Goal: Information Seeking & Learning: Learn about a topic

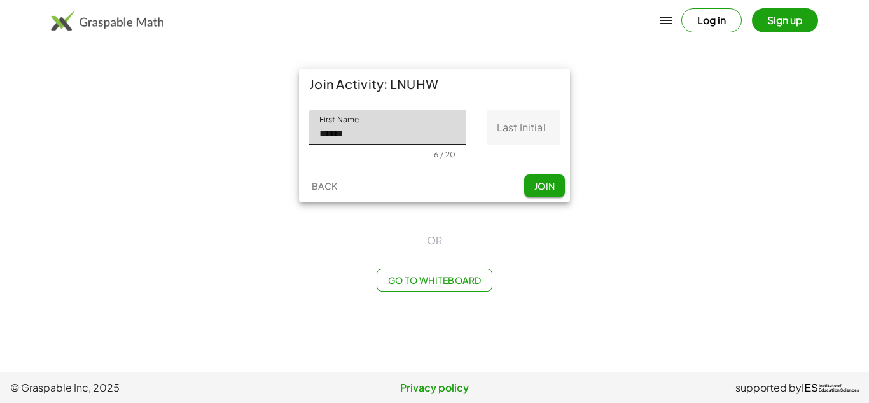
type input "******"
click at [517, 123] on input "Last Initial" at bounding box center [523, 127] width 73 height 36
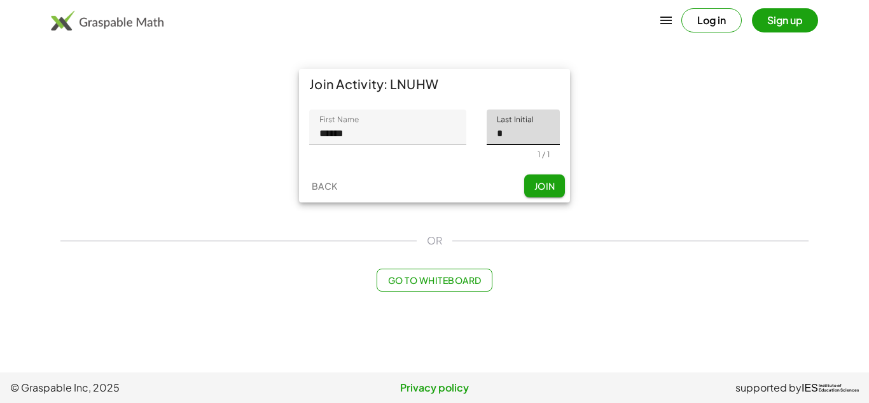
type input "*"
click at [548, 184] on span "Join" at bounding box center [544, 185] width 21 height 11
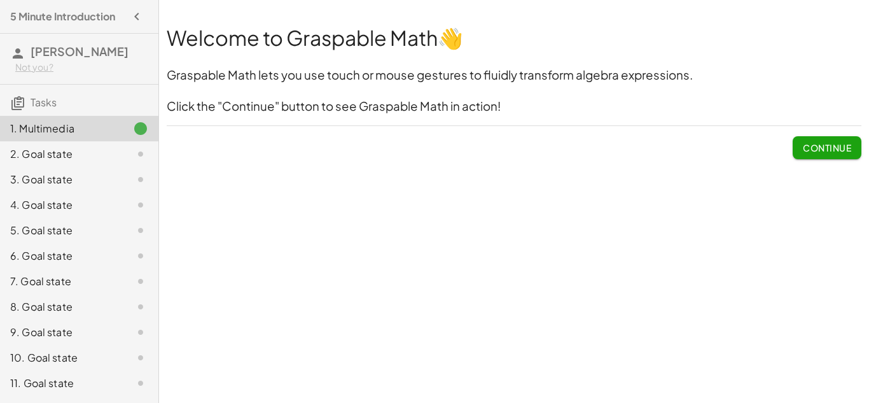
click at [803, 143] on span "Continue" at bounding box center [827, 147] width 48 height 11
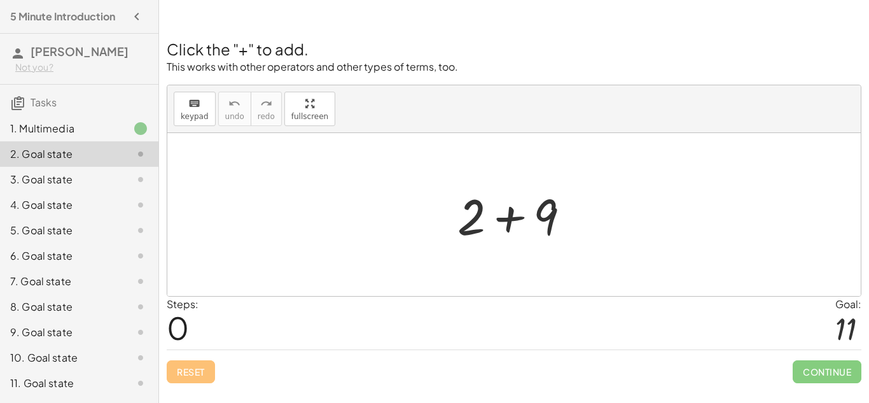
click at [545, 236] on div at bounding box center [518, 215] width 135 height 66
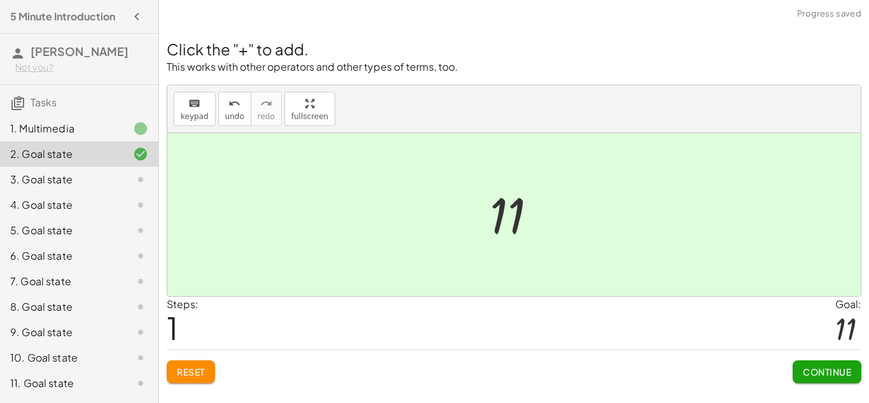
click at [835, 377] on button "Continue" at bounding box center [827, 371] width 69 height 23
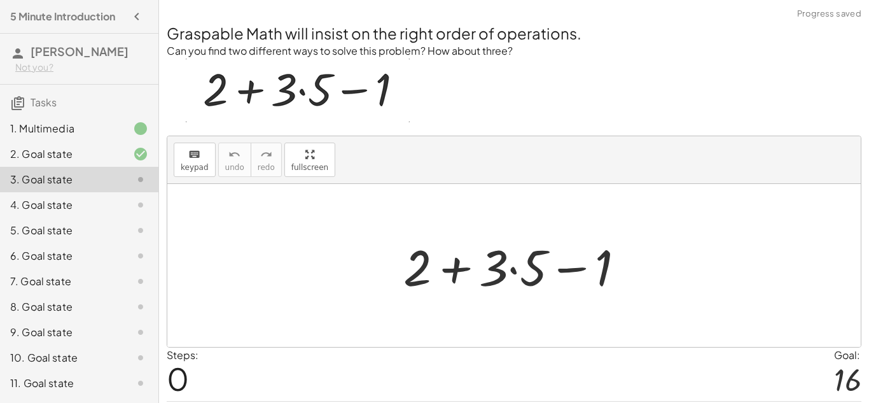
click at [688, 330] on div at bounding box center [513, 265] width 693 height 163
click at [462, 266] on div at bounding box center [519, 266] width 244 height 66
click at [576, 265] on div at bounding box center [519, 266] width 244 height 66
click at [514, 273] on div at bounding box center [519, 266] width 244 height 66
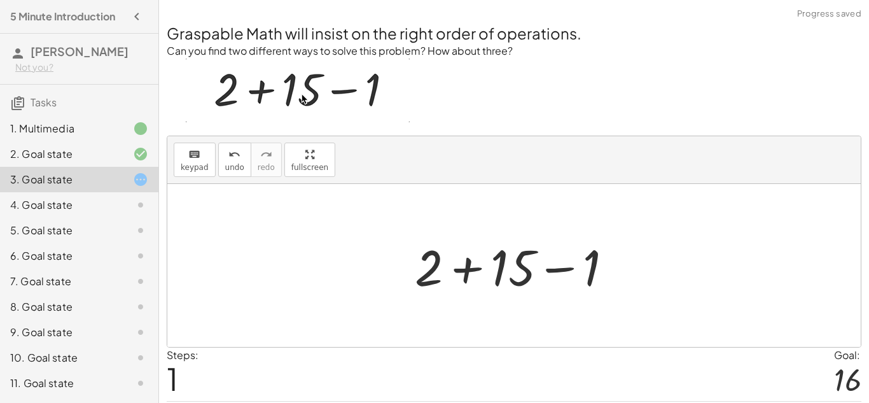
click at [471, 270] on div at bounding box center [518, 266] width 221 height 66
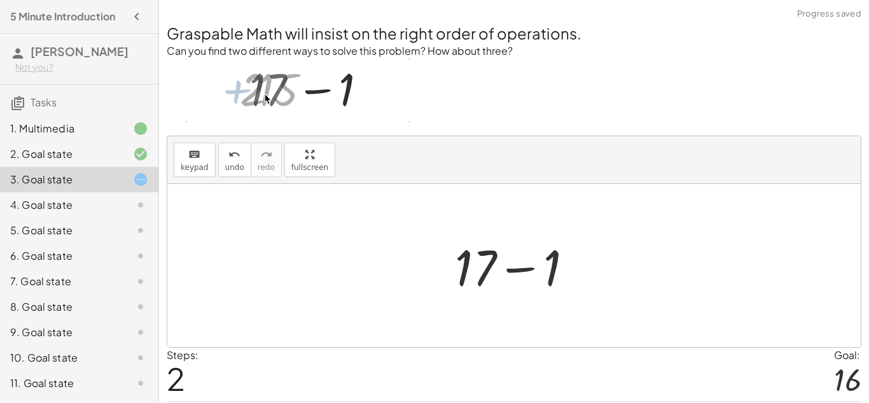
click at [517, 267] on div at bounding box center [518, 266] width 141 height 66
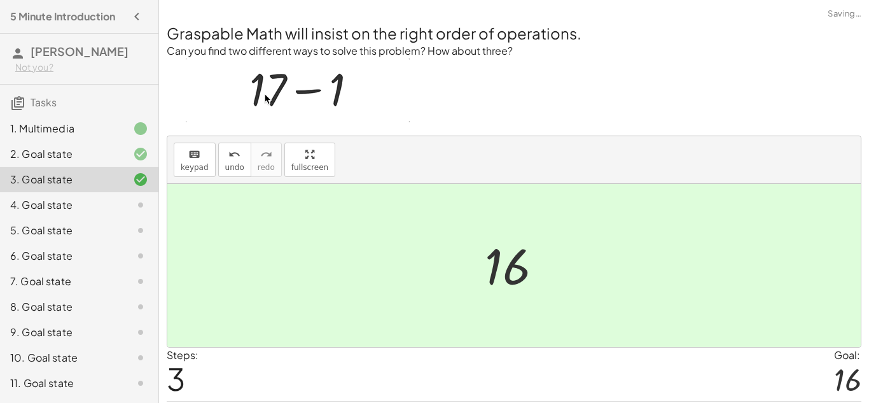
scroll to position [39, 0]
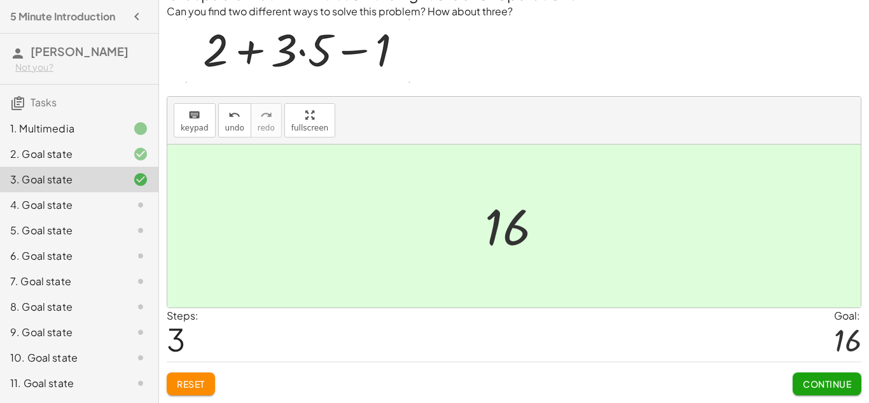
click at [841, 386] on span "Continue" at bounding box center [827, 383] width 48 height 11
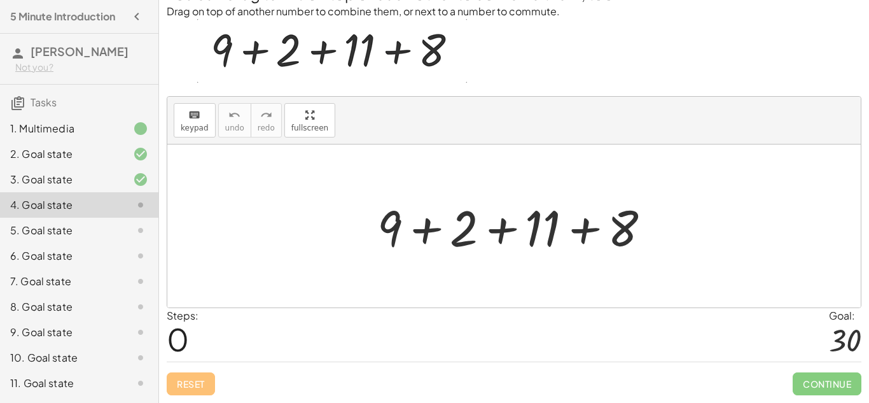
click at [425, 234] on div at bounding box center [519, 226] width 296 height 66
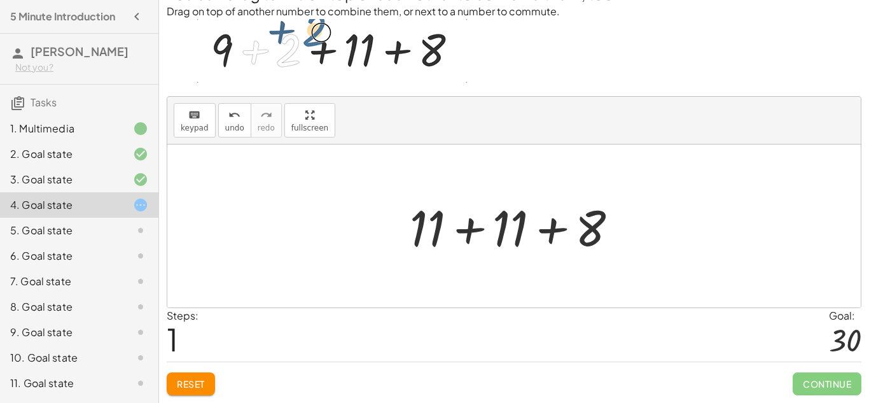
click at [549, 227] on div at bounding box center [518, 226] width 231 height 66
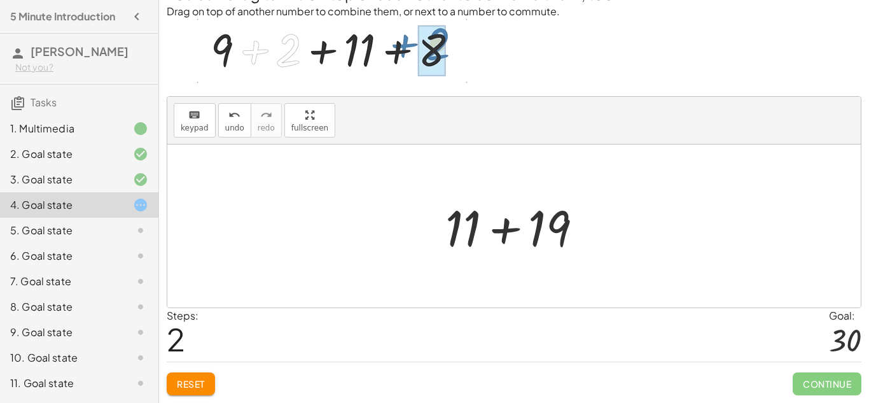
click at [518, 237] on div at bounding box center [519, 226] width 160 height 66
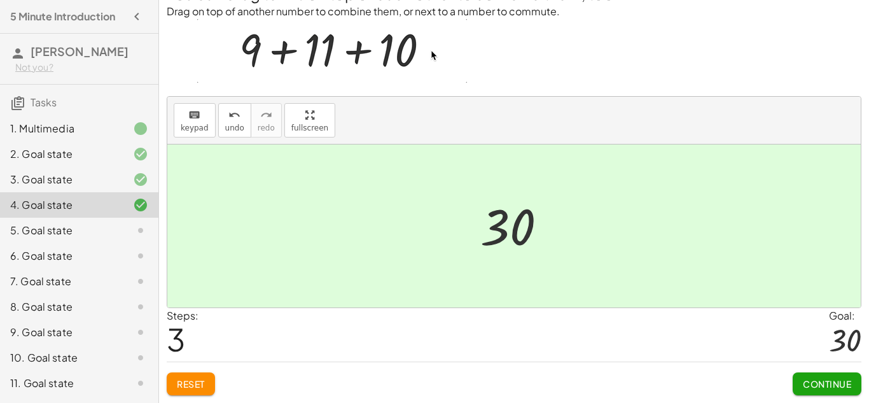
click at [830, 394] on button "Continue" at bounding box center [827, 383] width 69 height 23
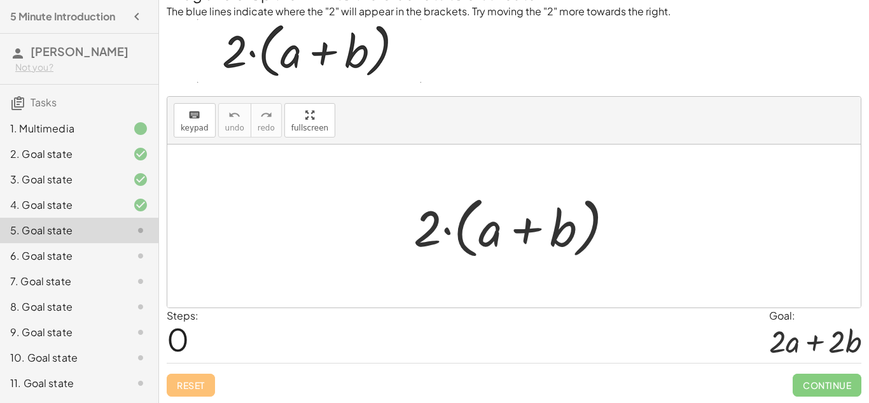
click at [457, 236] on div at bounding box center [518, 226] width 223 height 73
click at [527, 231] on div at bounding box center [518, 226] width 223 height 73
click at [447, 236] on div at bounding box center [518, 226] width 223 height 73
click at [464, 211] on div at bounding box center [518, 226] width 223 height 73
click at [422, 228] on div at bounding box center [518, 226] width 223 height 73
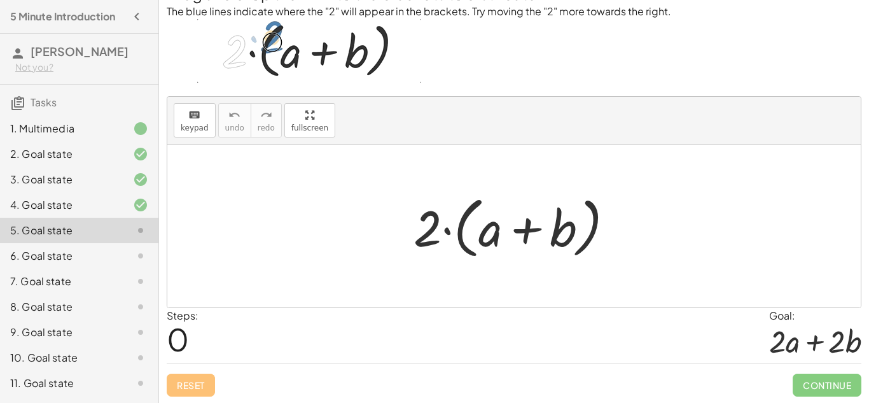
click at [422, 228] on div at bounding box center [518, 226] width 223 height 73
click at [489, 216] on div at bounding box center [518, 226] width 223 height 73
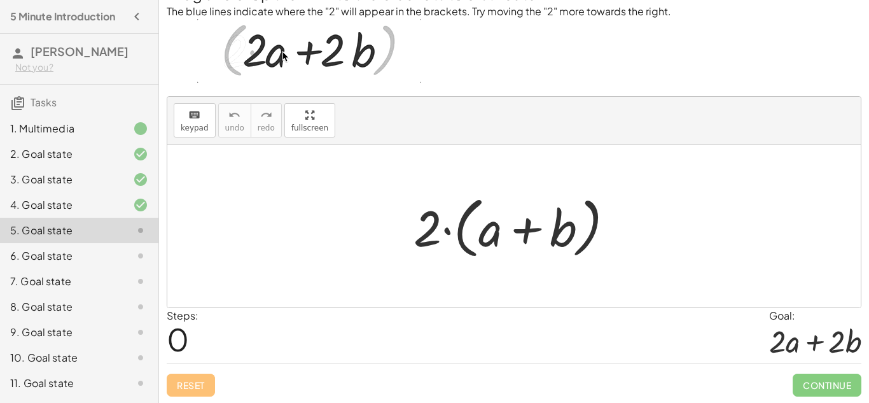
click at [489, 216] on div at bounding box center [518, 226] width 223 height 73
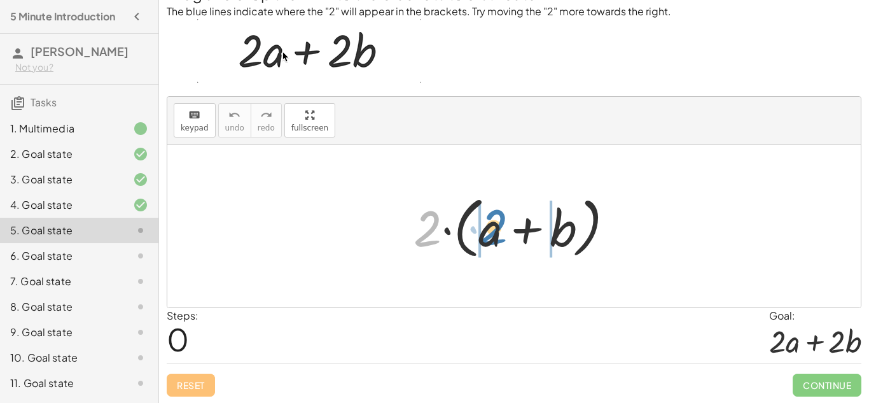
drag, startPoint x: 424, startPoint y: 233, endPoint x: 483, endPoint y: 233, distance: 59.8
click at [483, 233] on div at bounding box center [518, 226] width 223 height 73
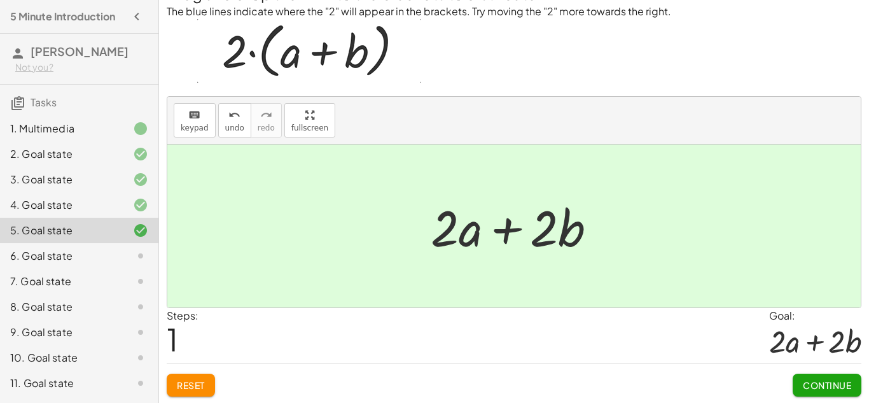
click at [858, 380] on button "Continue" at bounding box center [827, 384] width 69 height 23
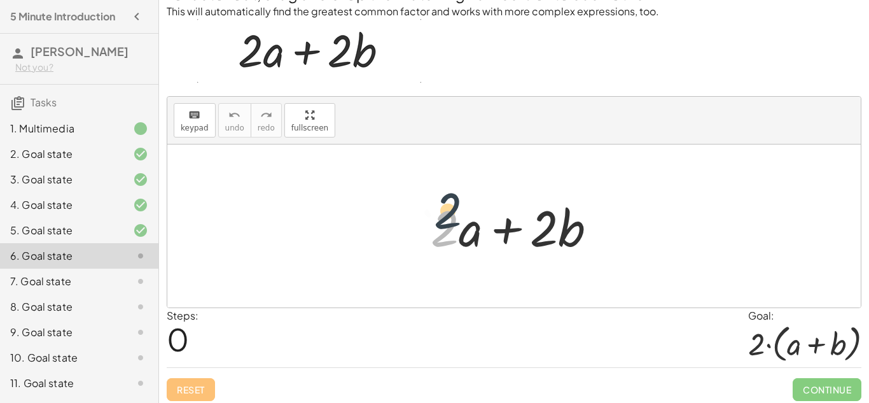
drag, startPoint x: 457, startPoint y: 230, endPoint x: 470, endPoint y: 202, distance: 30.7
click at [470, 202] on div at bounding box center [518, 226] width 189 height 66
drag, startPoint x: 538, startPoint y: 237, endPoint x: 421, endPoint y: 209, distance: 120.2
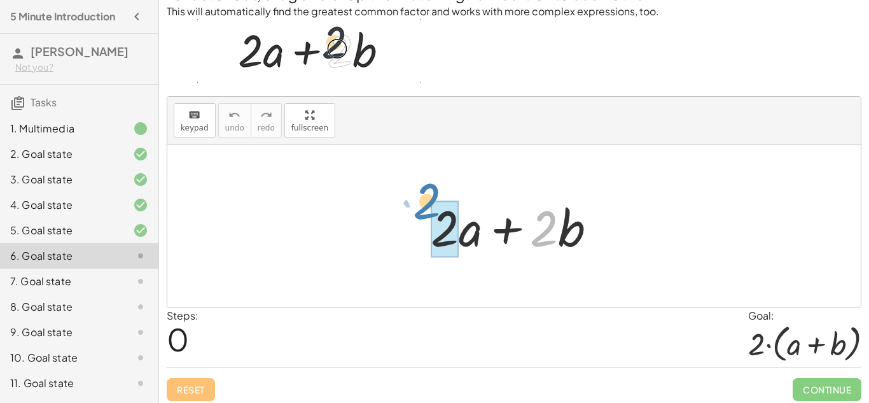
click at [421, 209] on div "· 2 + · 2 · a + · 2 · b" at bounding box center [514, 226] width 205 height 72
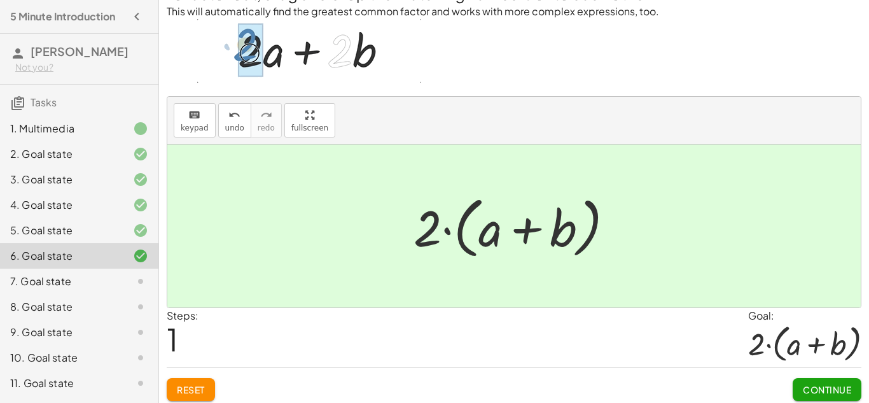
click at [817, 384] on span "Continue" at bounding box center [827, 389] width 48 height 11
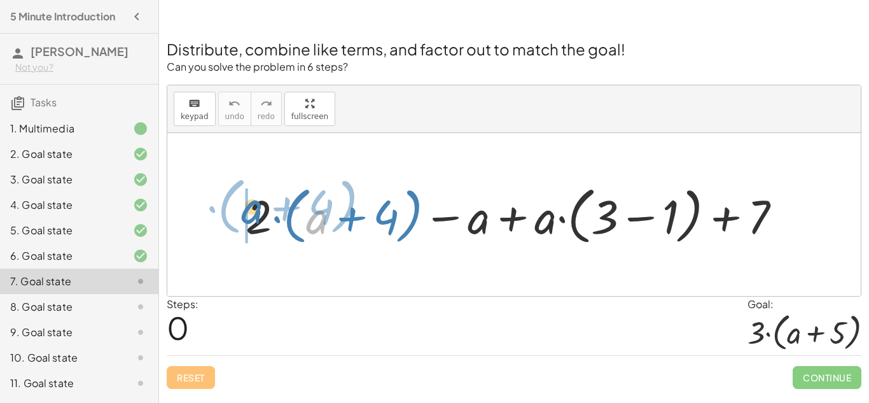
drag, startPoint x: 312, startPoint y: 223, endPoint x: 248, endPoint y: 213, distance: 65.0
click at [248, 213] on div at bounding box center [518, 214] width 559 height 69
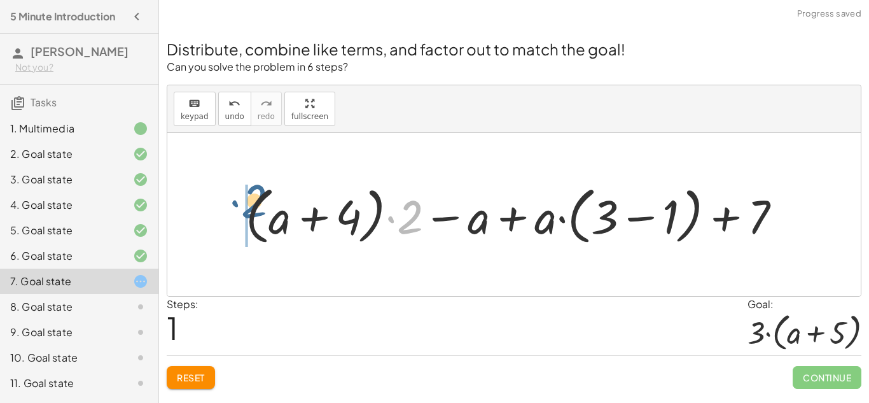
drag, startPoint x: 406, startPoint y: 226, endPoint x: 244, endPoint y: 212, distance: 162.8
click at [244, 212] on div at bounding box center [518, 214] width 559 height 69
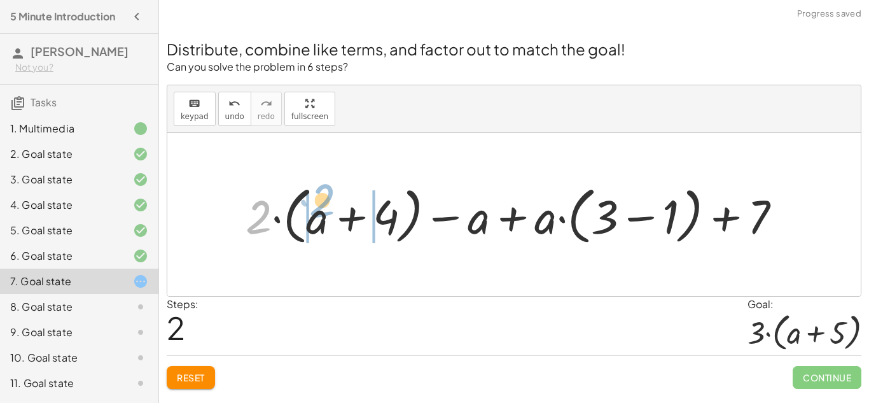
drag, startPoint x: 252, startPoint y: 218, endPoint x: 316, endPoint y: 204, distance: 65.9
click at [316, 204] on div at bounding box center [518, 214] width 559 height 69
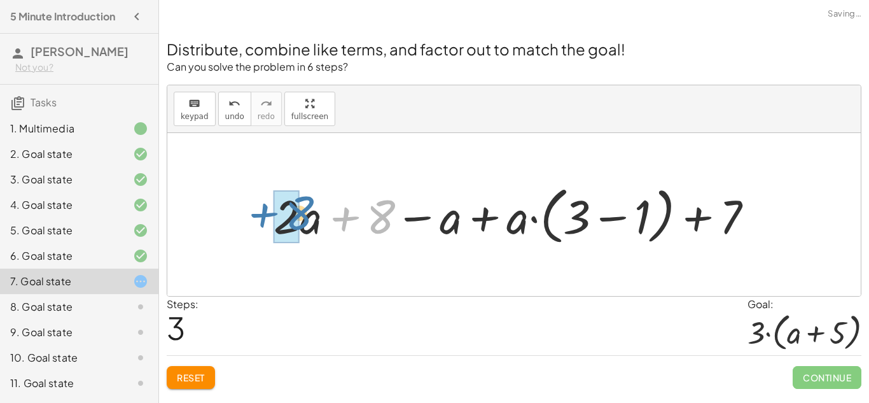
drag, startPoint x: 380, startPoint y: 221, endPoint x: 300, endPoint y: 219, distance: 80.8
click at [300, 219] on div at bounding box center [518, 214] width 503 height 69
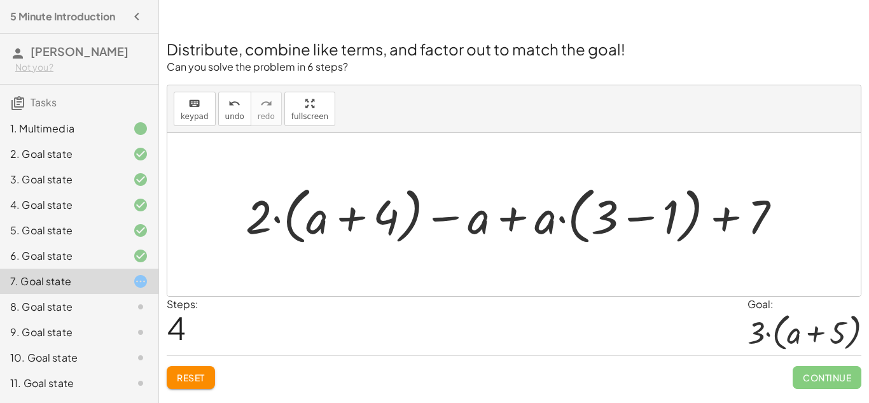
click at [511, 222] on div at bounding box center [518, 214] width 559 height 69
click at [726, 220] on div at bounding box center [518, 214] width 559 height 69
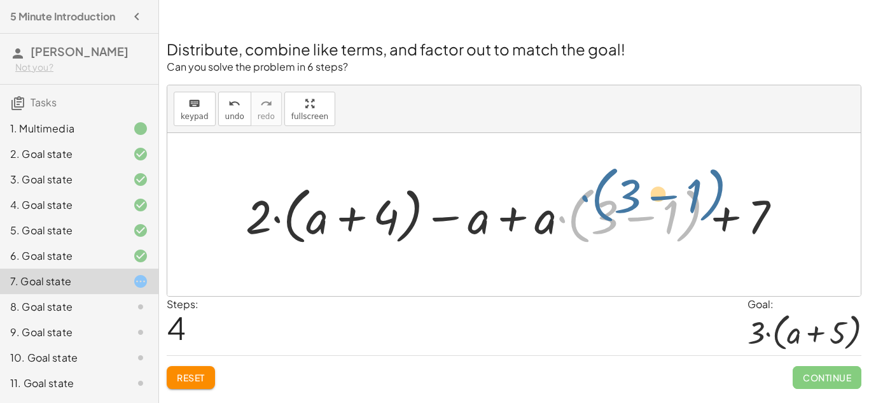
click at [562, 225] on div at bounding box center [518, 214] width 559 height 69
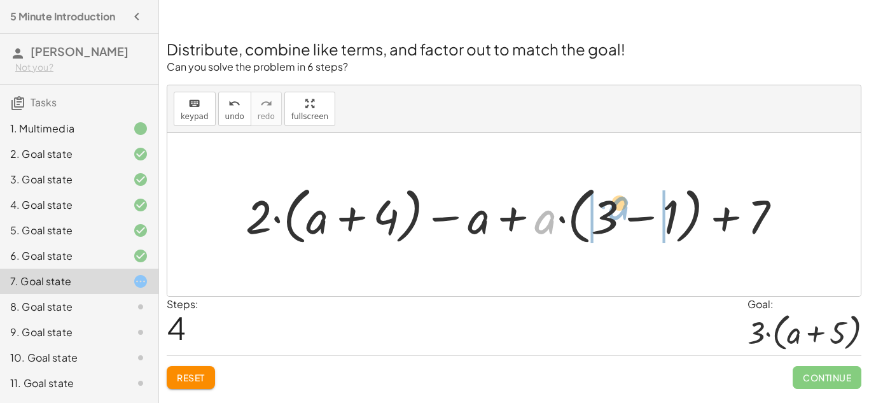
drag, startPoint x: 540, startPoint y: 219, endPoint x: 607, endPoint y: 210, distance: 68.0
click at [607, 210] on div at bounding box center [518, 214] width 559 height 69
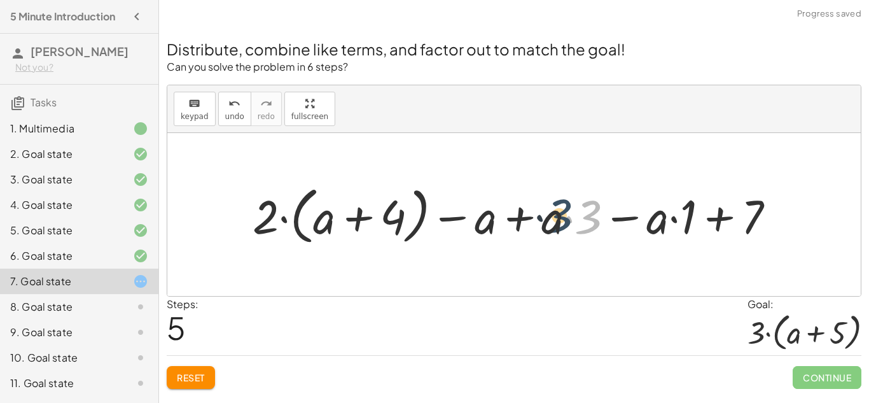
drag, startPoint x: 588, startPoint y: 218, endPoint x: 557, endPoint y: 219, distance: 31.2
click at [557, 219] on div at bounding box center [518, 214] width 545 height 69
drag, startPoint x: 401, startPoint y: 225, endPoint x: 409, endPoint y: 237, distance: 14.6
click at [409, 237] on div at bounding box center [518, 214] width 545 height 69
click at [502, 205] on div at bounding box center [518, 214] width 545 height 69
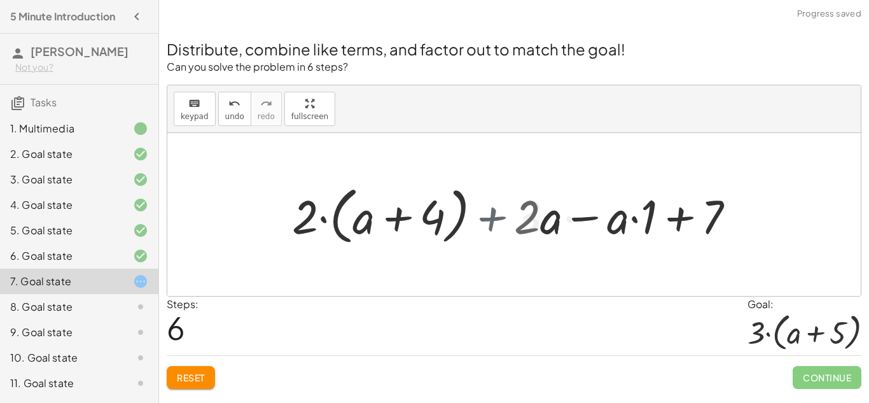
click at [501, 205] on div at bounding box center [519, 214] width 466 height 69
click at [580, 215] on div at bounding box center [519, 214] width 466 height 69
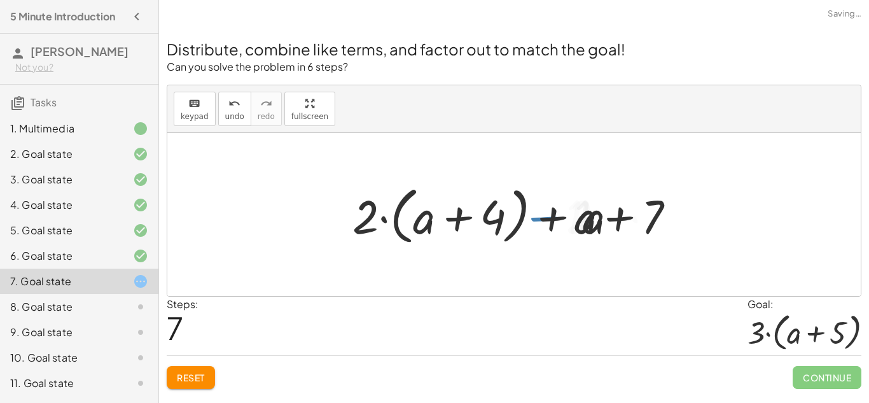
click at [616, 222] on div at bounding box center [518, 214] width 345 height 69
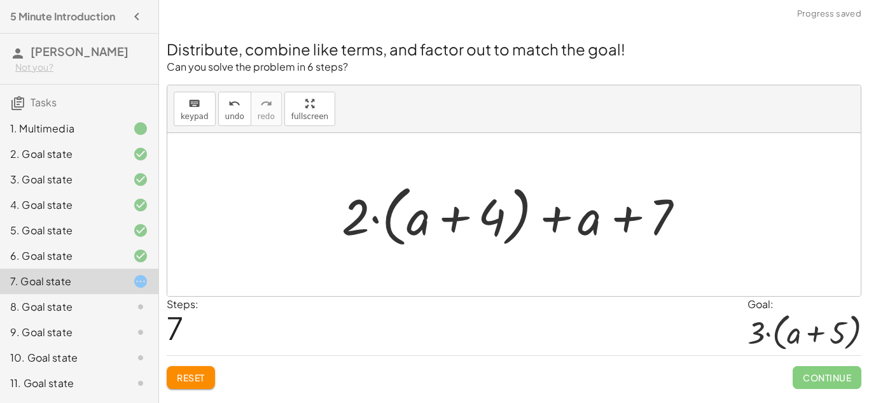
click at [620, 221] on div at bounding box center [518, 214] width 367 height 73
click at [559, 216] on div at bounding box center [518, 214] width 367 height 73
drag, startPoint x: 590, startPoint y: 224, endPoint x: 433, endPoint y: 223, distance: 156.5
click at [433, 223] on div at bounding box center [518, 214] width 367 height 73
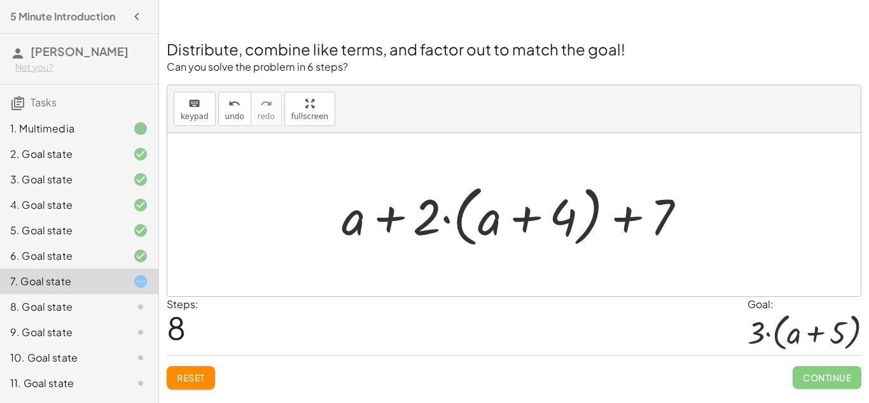
click at [392, 218] on div at bounding box center [518, 214] width 367 height 73
drag, startPoint x: 660, startPoint y: 216, endPoint x: 420, endPoint y: 206, distance: 239.4
click at [420, 206] on div at bounding box center [518, 214] width 367 height 73
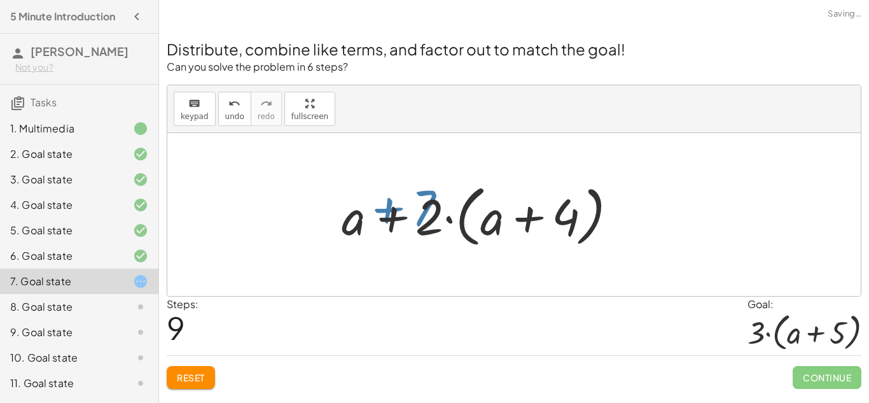
click at [420, 206] on div at bounding box center [518, 214] width 367 height 73
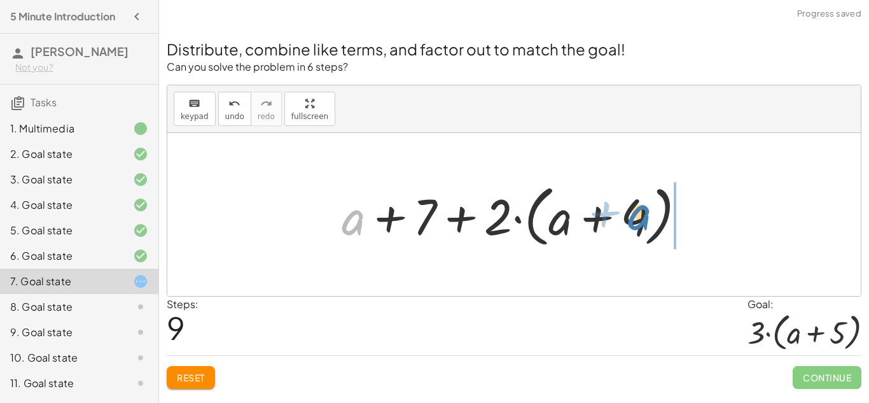
drag, startPoint x: 343, startPoint y: 223, endPoint x: 631, endPoint y: 218, distance: 288.2
click at [631, 218] on div at bounding box center [518, 214] width 367 height 73
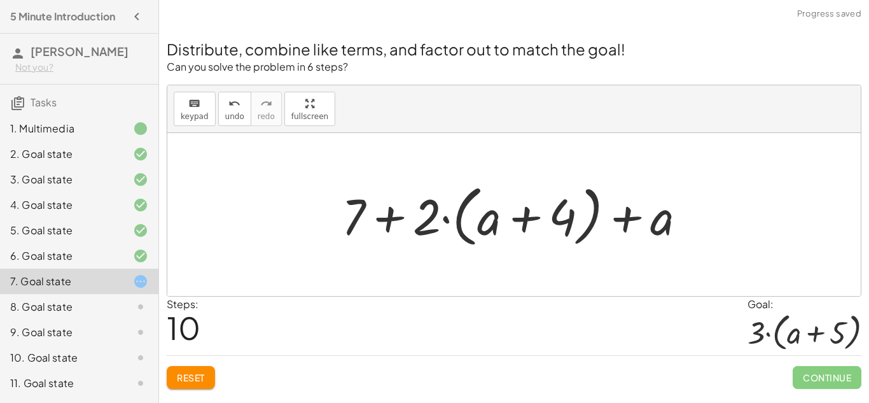
click at [562, 218] on div at bounding box center [518, 214] width 367 height 73
click at [628, 219] on div at bounding box center [518, 214] width 367 height 73
drag, startPoint x: 362, startPoint y: 216, endPoint x: 468, endPoint y: 209, distance: 105.9
click at [468, 209] on div at bounding box center [518, 214] width 367 height 73
click at [401, 216] on div at bounding box center [518, 214] width 367 height 73
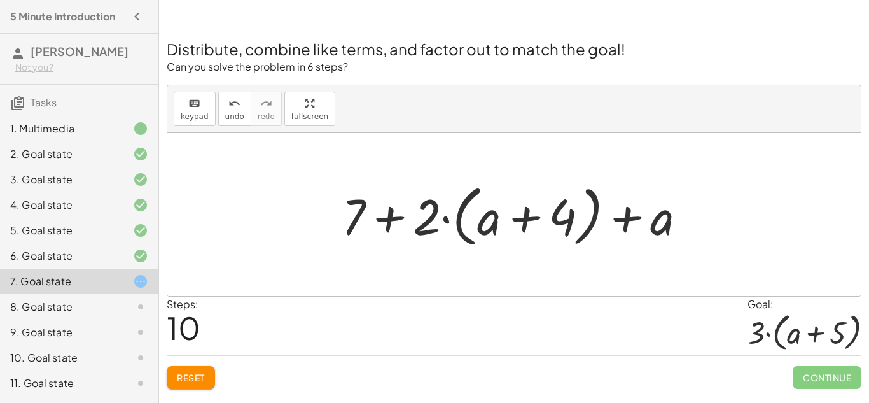
click at [424, 218] on div at bounding box center [518, 214] width 367 height 73
drag, startPoint x: 424, startPoint y: 218, endPoint x: 551, endPoint y: 221, distance: 126.6
click at [551, 221] on div at bounding box center [518, 214] width 367 height 73
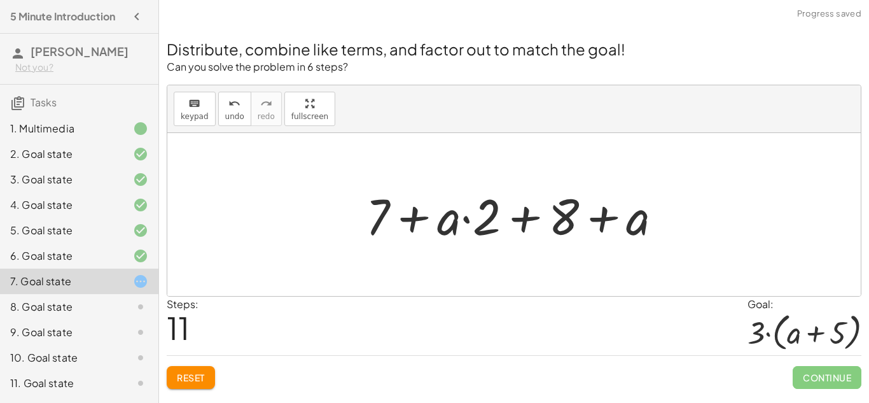
click at [616, 218] on div at bounding box center [518, 215] width 319 height 66
click at [498, 218] on div at bounding box center [518, 215] width 319 height 66
click at [413, 222] on div at bounding box center [518, 215] width 319 height 66
click at [187, 385] on button "Reset" at bounding box center [191, 377] width 48 height 23
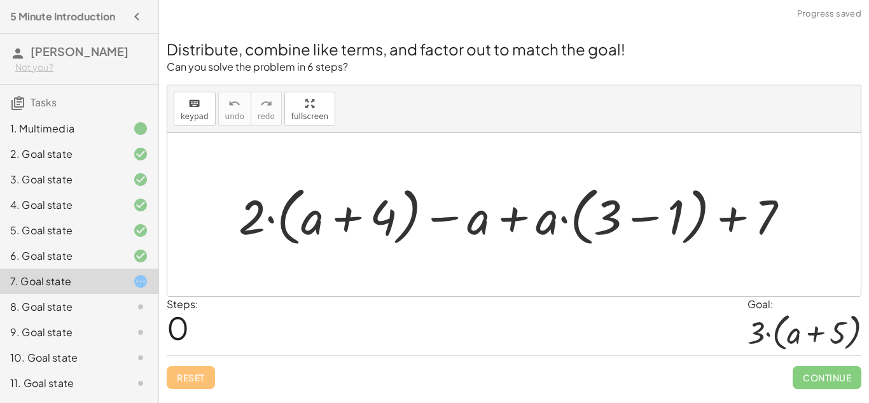
click at [513, 218] on div at bounding box center [519, 214] width 574 height 71
click at [443, 219] on div at bounding box center [519, 214] width 574 height 71
click at [270, 223] on div at bounding box center [519, 214] width 574 height 71
click at [723, 217] on div at bounding box center [519, 214] width 574 height 71
drag, startPoint x: 550, startPoint y: 226, endPoint x: 644, endPoint y: 217, distance: 94.6
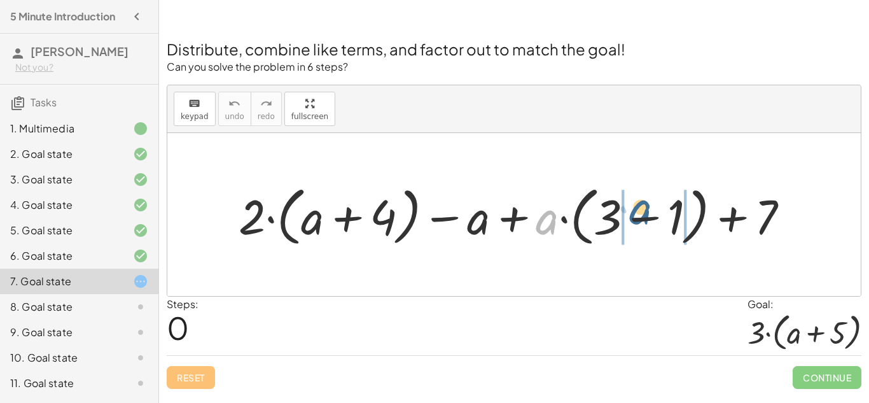
click at [644, 217] on div at bounding box center [519, 214] width 574 height 71
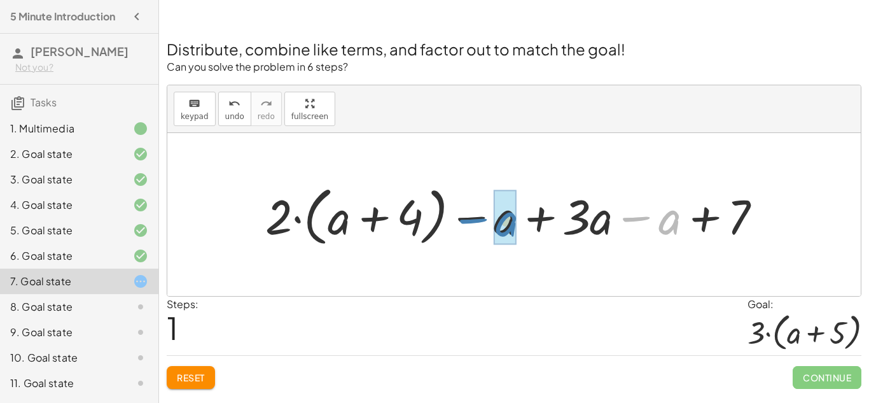
drag, startPoint x: 669, startPoint y: 226, endPoint x: 506, endPoint y: 228, distance: 162.9
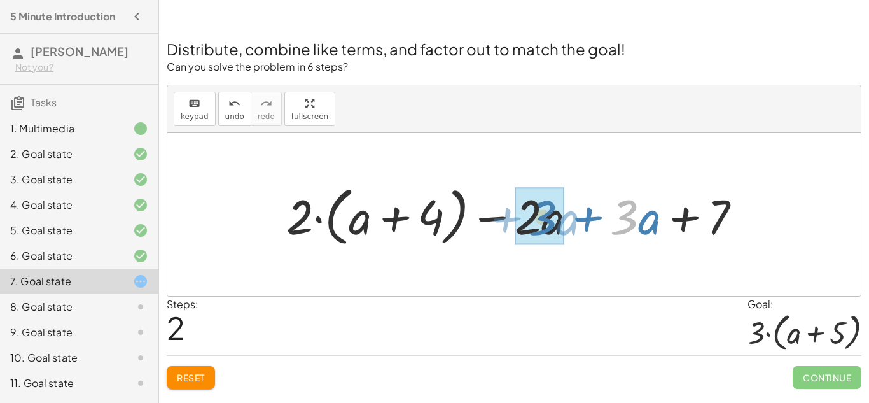
drag, startPoint x: 627, startPoint y: 220, endPoint x: 546, endPoint y: 221, distance: 80.8
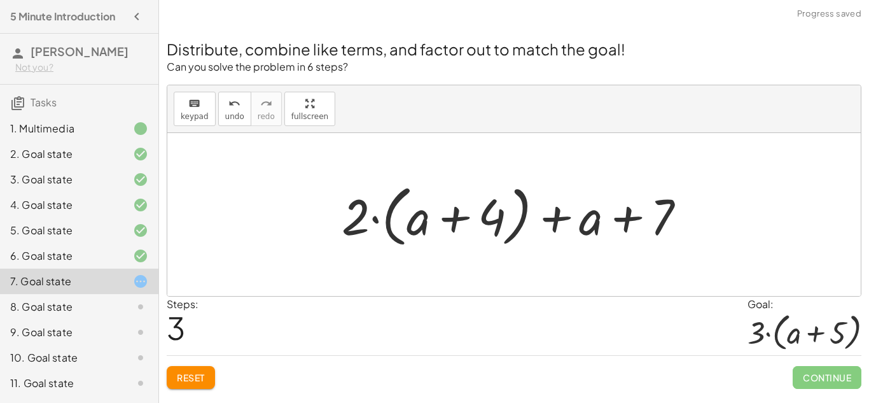
click at [628, 223] on div at bounding box center [518, 214] width 367 height 73
click at [566, 217] on div at bounding box center [518, 214] width 367 height 73
drag, startPoint x: 579, startPoint y: 225, endPoint x: 656, endPoint y: 226, distance: 77.6
click at [656, 226] on div at bounding box center [518, 214] width 367 height 73
click at [633, 223] on div at bounding box center [518, 214] width 367 height 73
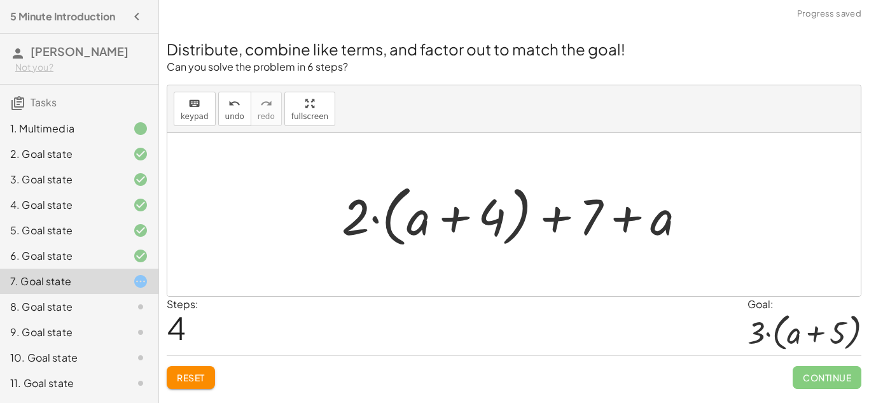
click at [357, 222] on div at bounding box center [518, 214] width 367 height 73
drag, startPoint x: 497, startPoint y: 216, endPoint x: 576, endPoint y: 221, distance: 78.4
click at [576, 221] on div at bounding box center [518, 214] width 367 height 73
drag, startPoint x: 660, startPoint y: 218, endPoint x: 387, endPoint y: 213, distance: 272.9
click at [387, 213] on div at bounding box center [518, 214] width 367 height 73
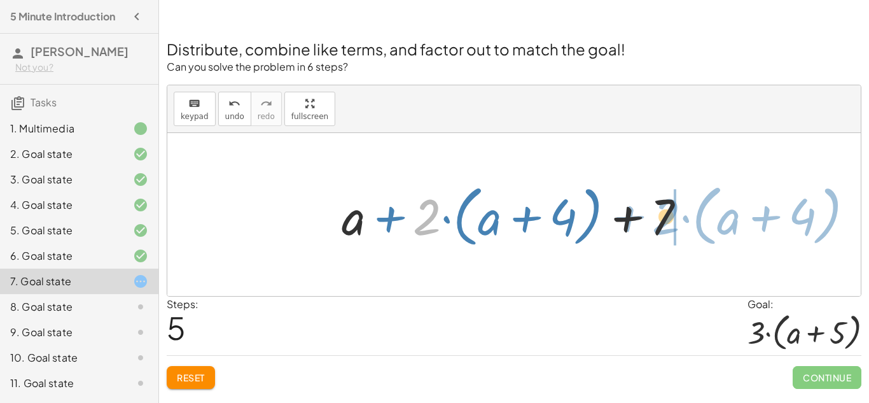
drag, startPoint x: 434, startPoint y: 215, endPoint x: 673, endPoint y: 214, distance: 239.2
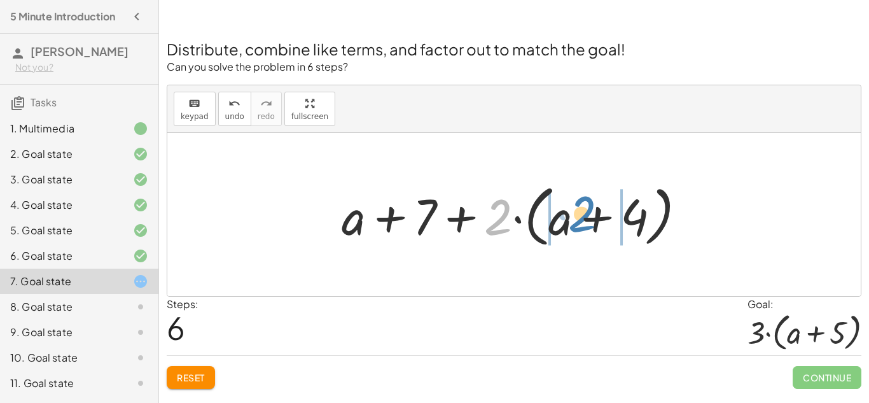
drag, startPoint x: 494, startPoint y: 219, endPoint x: 577, endPoint y: 215, distance: 83.4
click at [577, 215] on div at bounding box center [518, 214] width 367 height 73
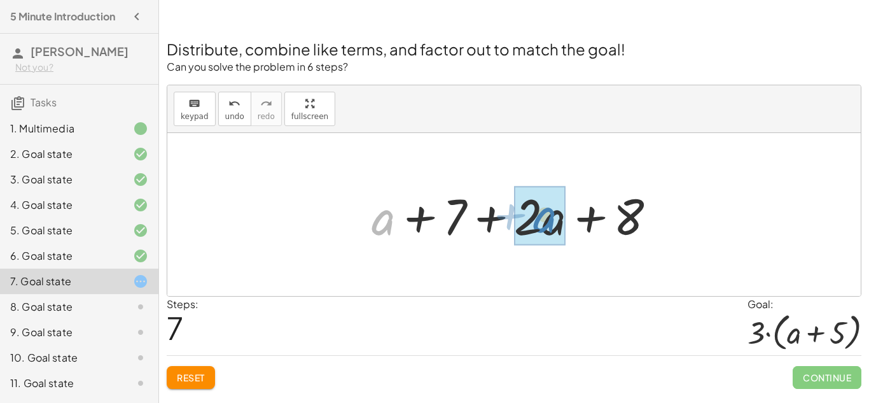
drag, startPoint x: 394, startPoint y: 226, endPoint x: 553, endPoint y: 223, distance: 159.7
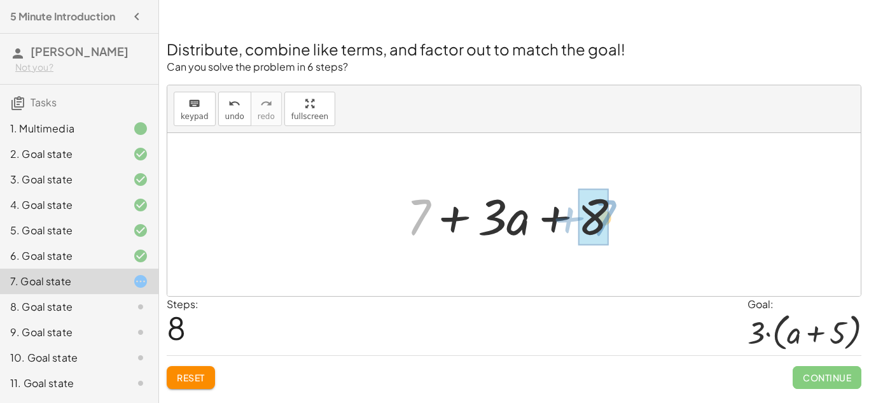
drag, startPoint x: 430, startPoint y: 213, endPoint x: 614, endPoint y: 213, distance: 183.8
click at [614, 213] on div at bounding box center [518, 215] width 237 height 66
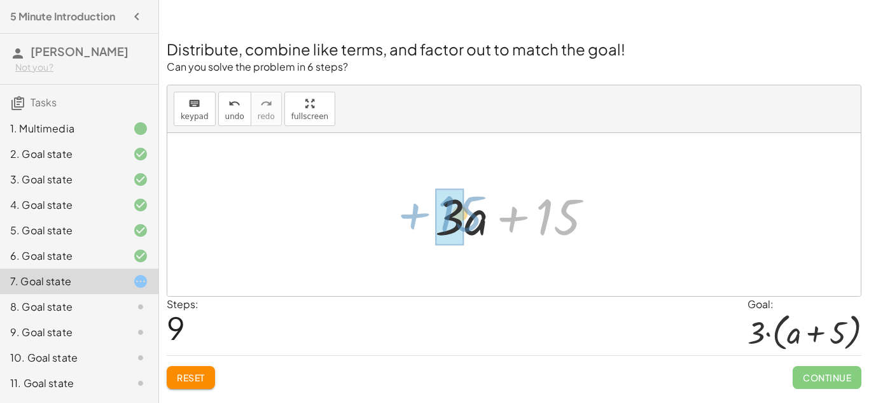
drag, startPoint x: 561, startPoint y: 218, endPoint x: 464, endPoint y: 215, distance: 96.7
click at [464, 215] on div at bounding box center [519, 215] width 181 height 66
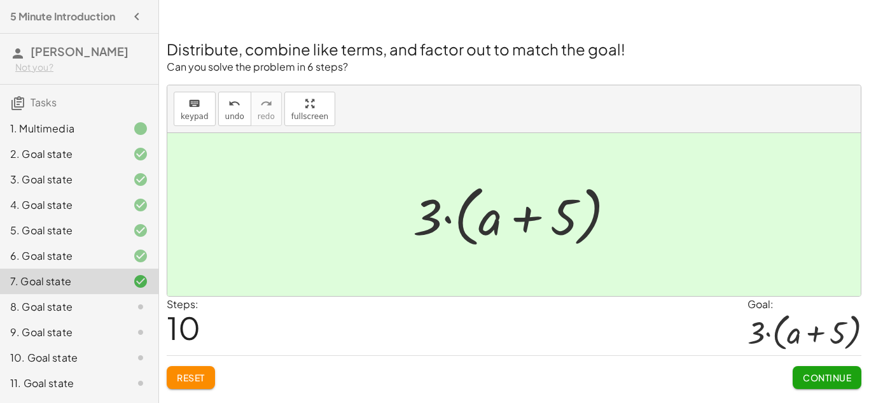
click at [819, 375] on span "Continue" at bounding box center [827, 376] width 48 height 11
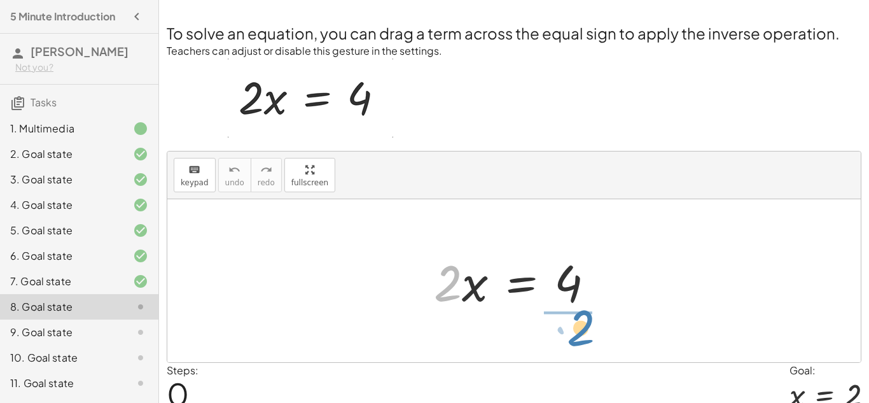
drag, startPoint x: 447, startPoint y: 287, endPoint x: 578, endPoint y: 331, distance: 139.0
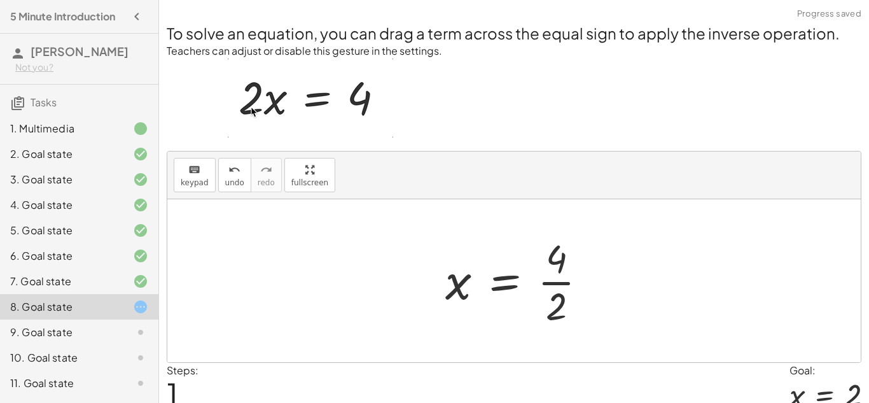
scroll to position [55, 0]
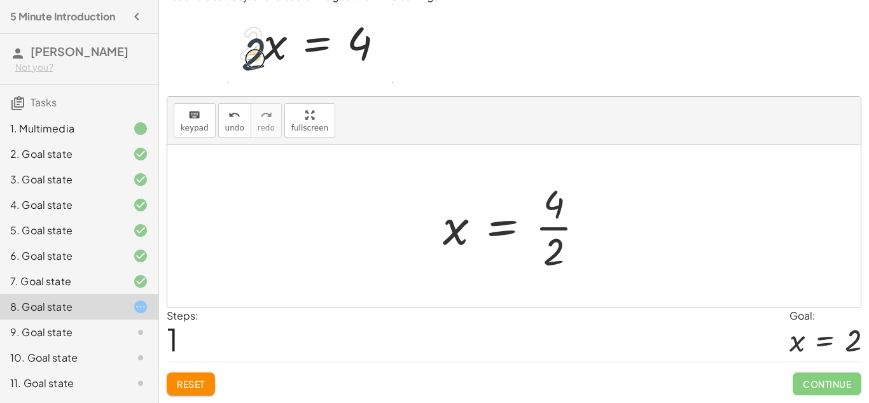
click at [492, 226] on div at bounding box center [518, 226] width 165 height 98
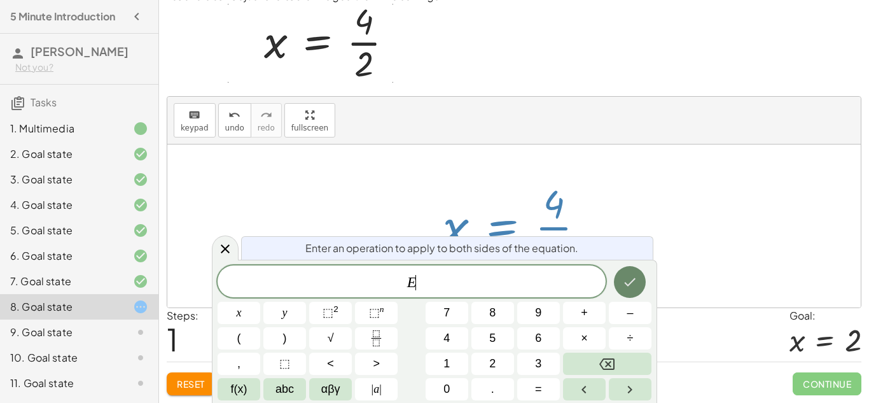
click at [632, 291] on button "Done" at bounding box center [630, 282] width 32 height 32
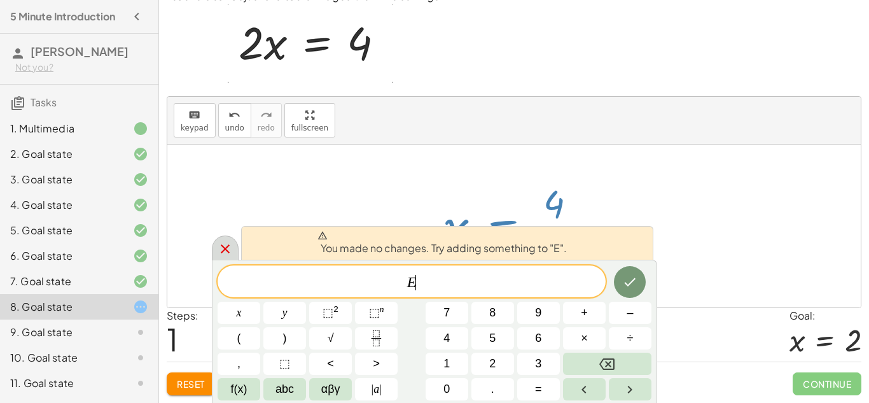
click at [228, 249] on icon at bounding box center [225, 248] width 15 height 15
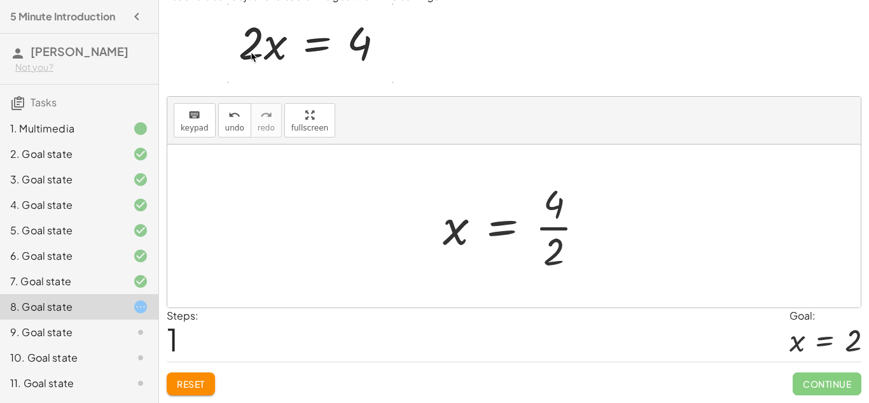
click at [556, 232] on div at bounding box center [518, 226] width 165 height 98
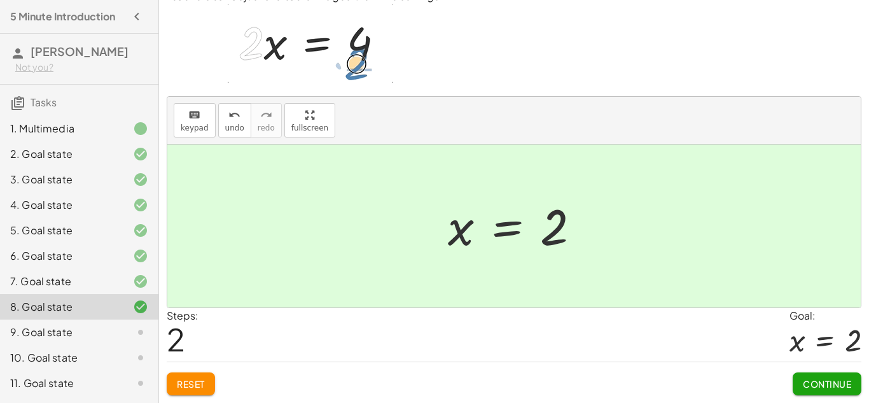
click at [820, 380] on span "Continue" at bounding box center [827, 383] width 48 height 11
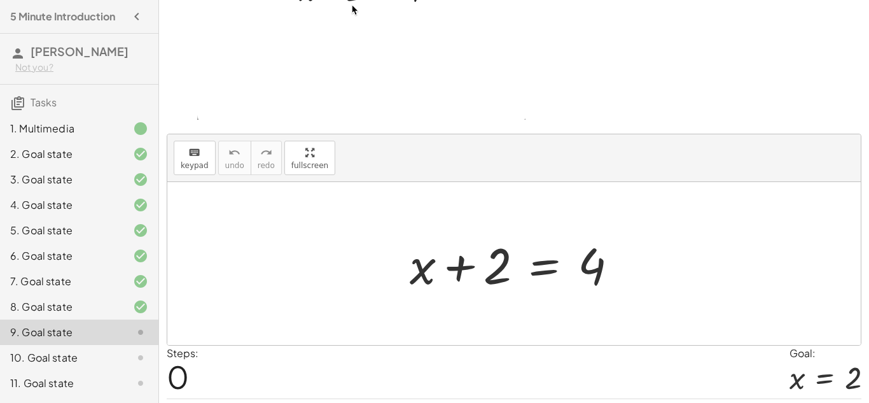
scroll to position [111, 0]
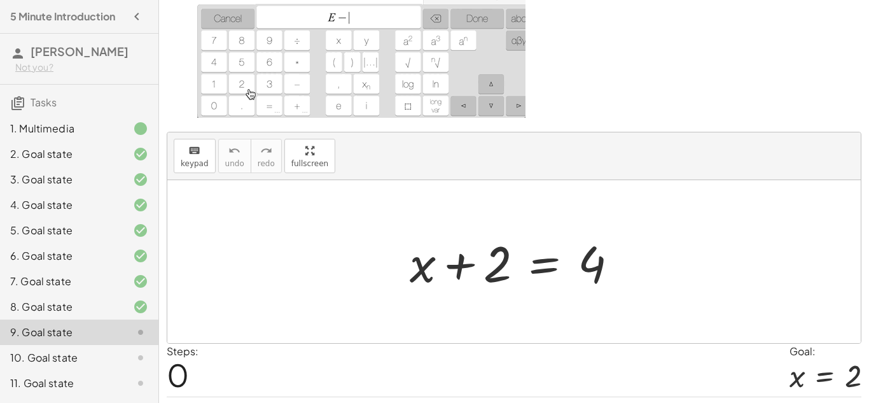
click at [458, 269] on div at bounding box center [518, 262] width 231 height 66
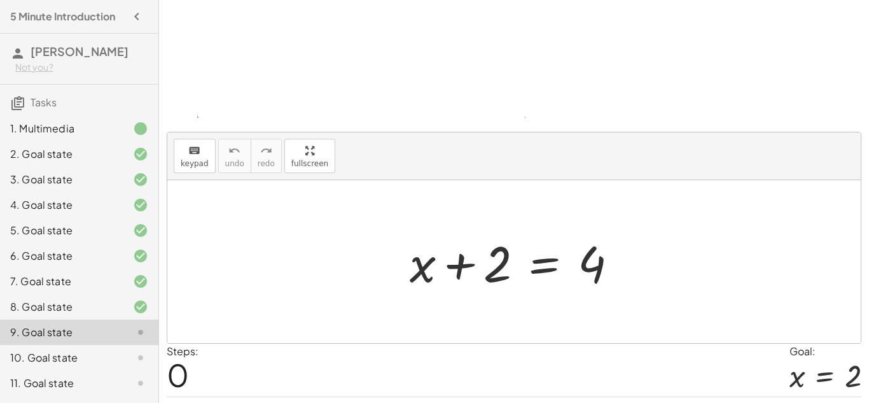
click at [457, 265] on div at bounding box center [518, 262] width 231 height 66
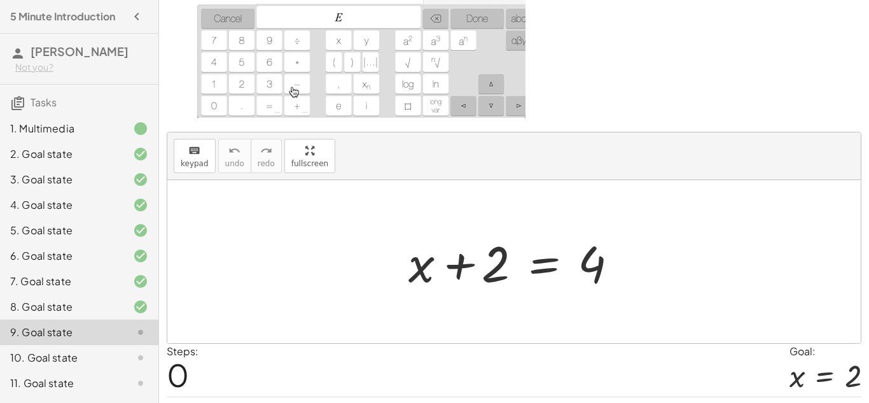
click at [440, 266] on div at bounding box center [518, 262] width 231 height 66
click at [531, 275] on div at bounding box center [518, 262] width 231 height 66
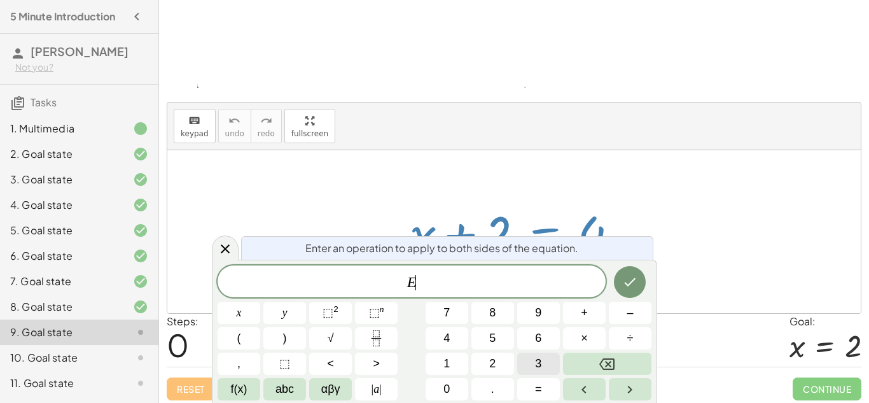
scroll to position [146, 0]
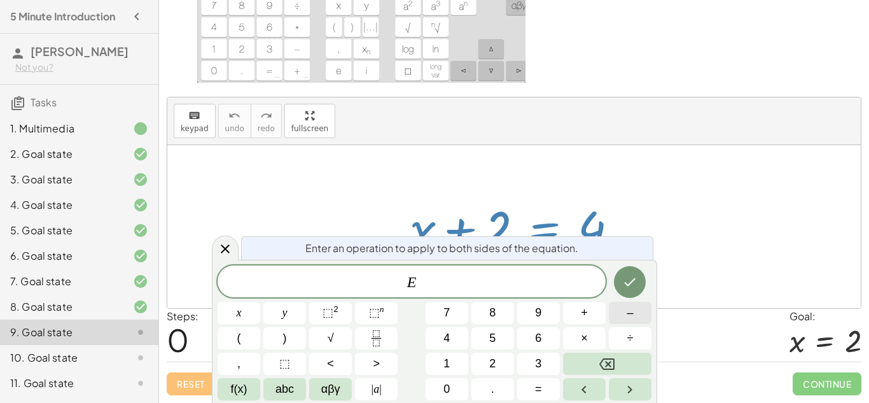
click at [625, 317] on button "–" at bounding box center [630, 313] width 43 height 22
click at [509, 360] on button "2" at bounding box center [492, 363] width 43 height 22
click at [629, 290] on button "Done" at bounding box center [630, 282] width 32 height 32
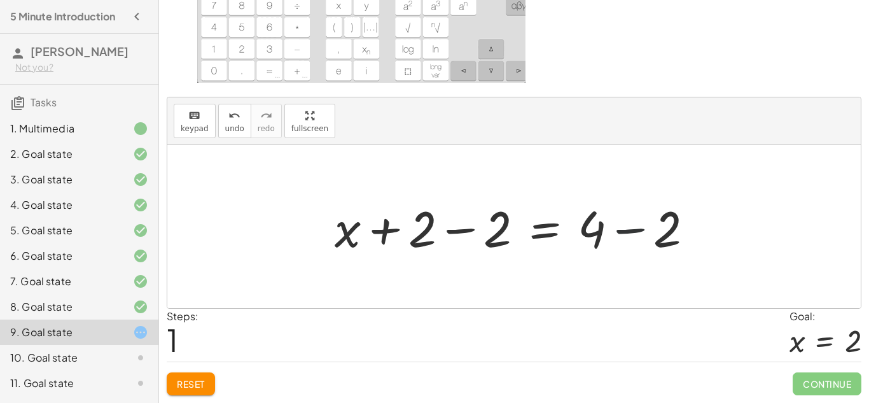
click at [635, 232] on div at bounding box center [519, 227] width 382 height 66
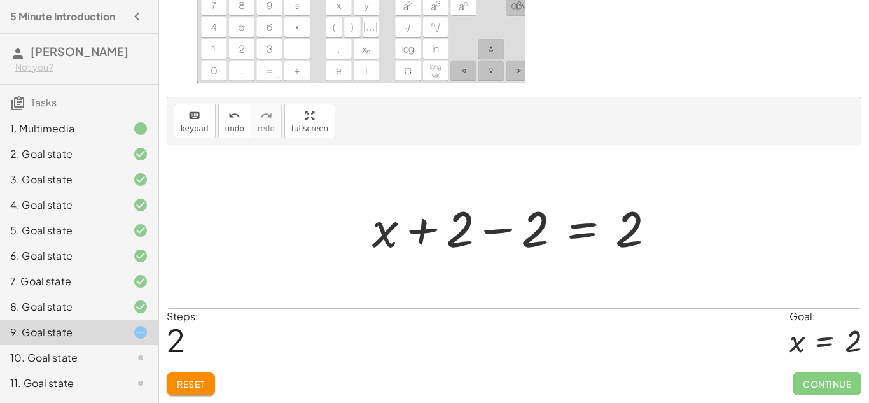
click at [488, 232] on div at bounding box center [519, 227] width 306 height 66
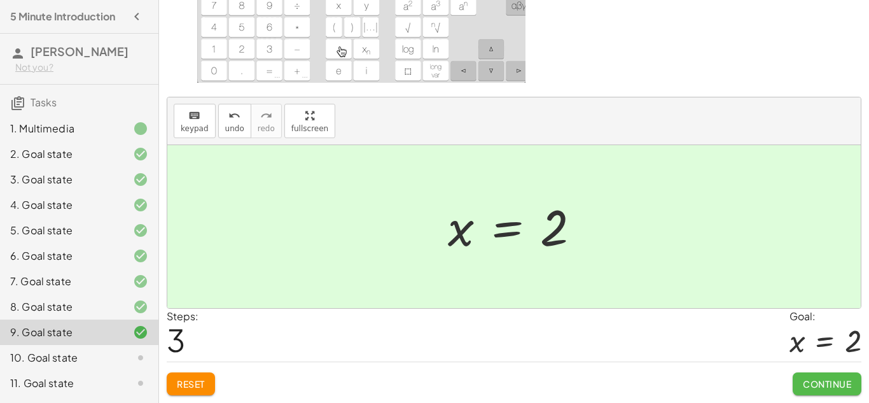
click at [800, 380] on button "Continue" at bounding box center [827, 383] width 69 height 23
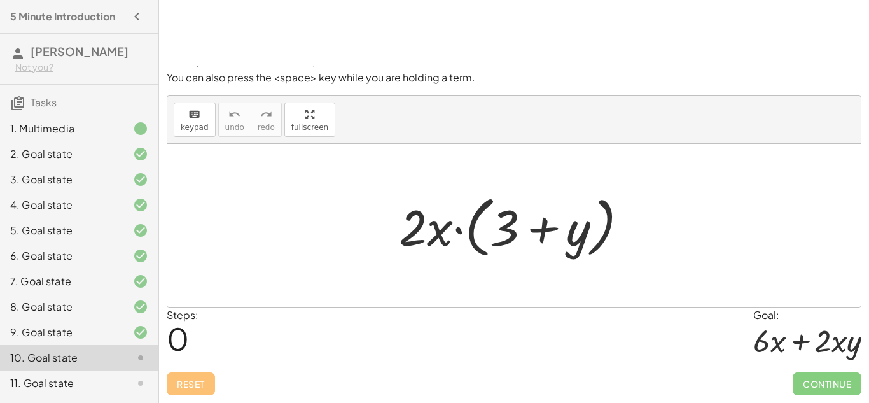
click at [406, 226] on div at bounding box center [518, 225] width 252 height 73
click at [417, 233] on div at bounding box center [518, 225] width 252 height 73
drag, startPoint x: 442, startPoint y: 235, endPoint x: 588, endPoint y: 241, distance: 146.4
click at [588, 241] on div at bounding box center [518, 225] width 252 height 73
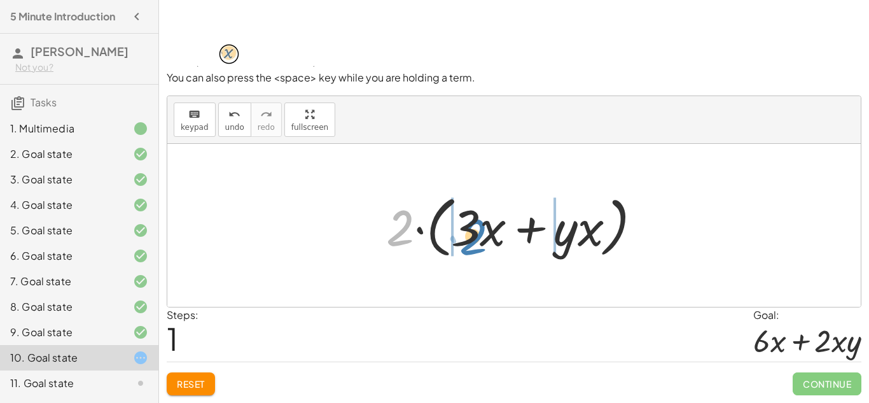
drag, startPoint x: 391, startPoint y: 226, endPoint x: 457, endPoint y: 233, distance: 65.9
click at [457, 233] on div at bounding box center [519, 225] width 278 height 73
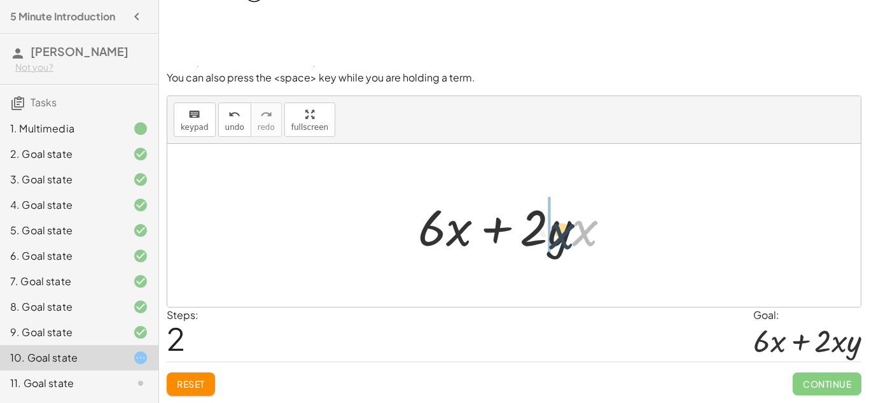
drag, startPoint x: 583, startPoint y: 234, endPoint x: 554, endPoint y: 237, distance: 28.8
click at [554, 237] on div at bounding box center [519, 226] width 215 height 66
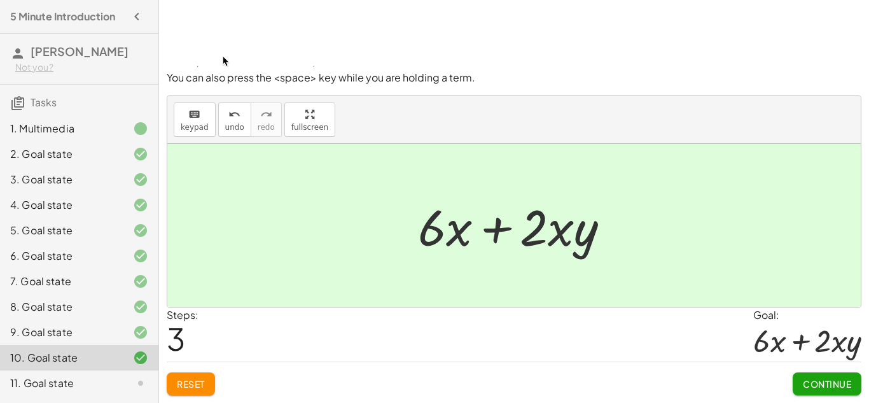
click at [835, 386] on span "Continue" at bounding box center [827, 383] width 48 height 11
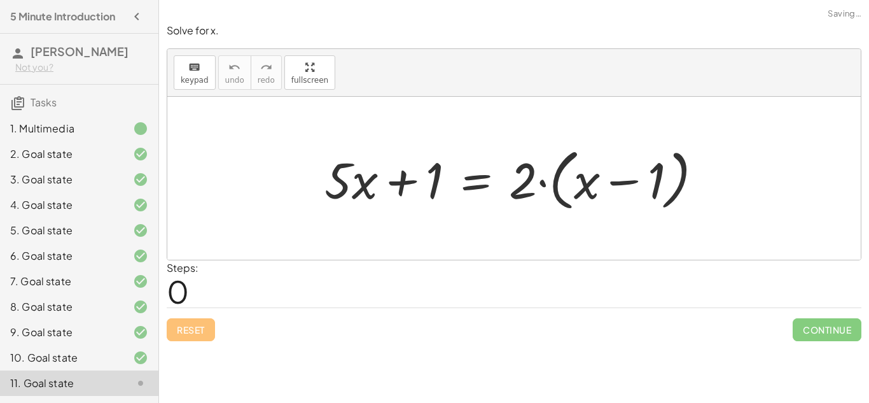
scroll to position [0, 0]
click at [537, 185] on div at bounding box center [518, 178] width 401 height 73
click at [405, 184] on div at bounding box center [518, 178] width 401 height 73
click at [353, 183] on div at bounding box center [518, 178] width 401 height 73
drag, startPoint x: 523, startPoint y: 176, endPoint x: 592, endPoint y: 175, distance: 68.7
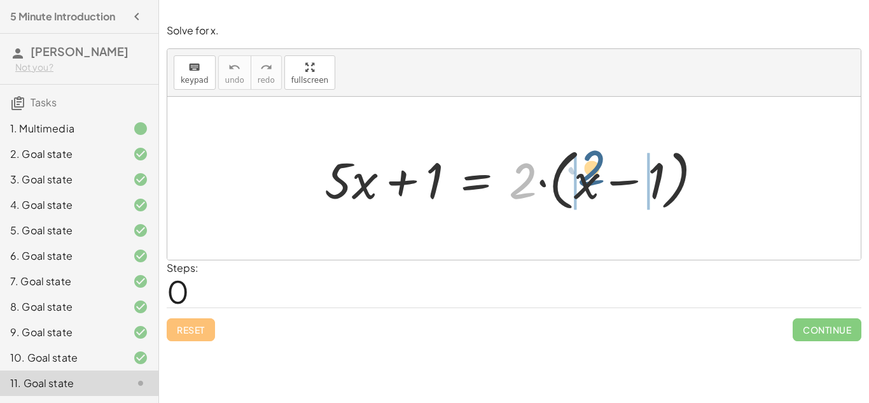
click at [592, 175] on div at bounding box center [518, 178] width 401 height 73
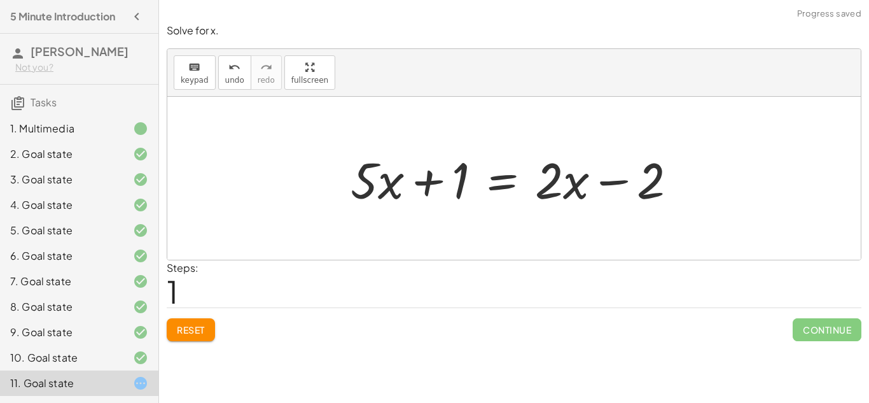
click at [609, 186] on div at bounding box center [518, 179] width 349 height 66
click at [431, 184] on div at bounding box center [518, 179] width 349 height 66
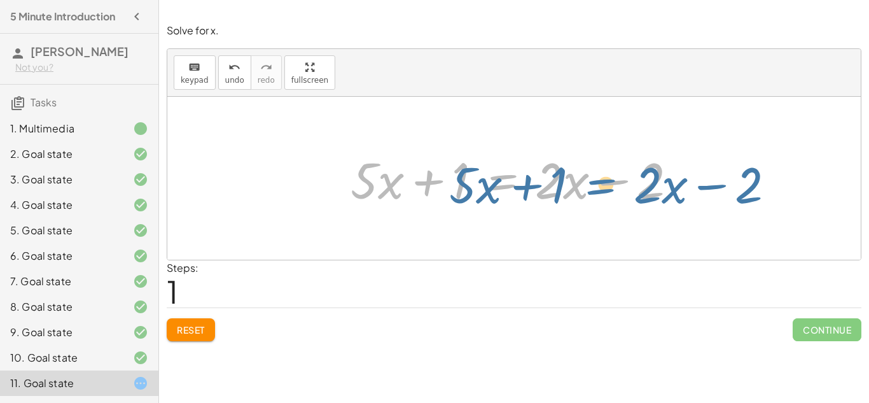
drag, startPoint x: 471, startPoint y: 175, endPoint x: 492, endPoint y: 174, distance: 21.0
click at [492, 174] on div at bounding box center [518, 179] width 349 height 66
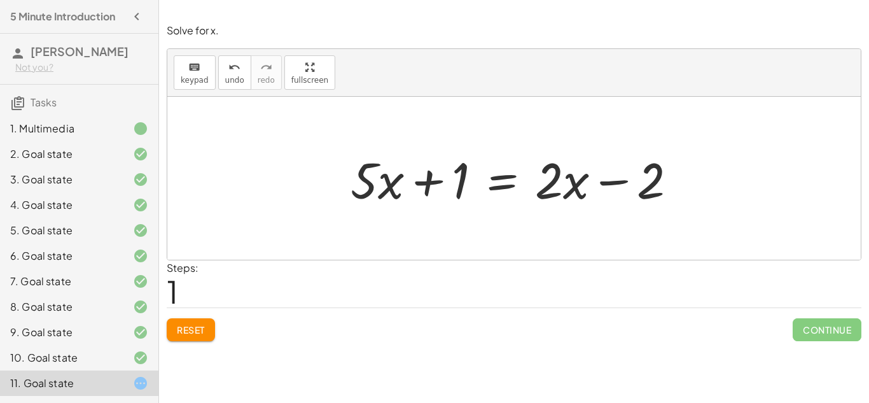
click at [181, 342] on div "Solve for x. keyboard keypad undo undo redo redo fullscreen + · 5 · x + 1 = · 2…" at bounding box center [514, 182] width 710 height 333
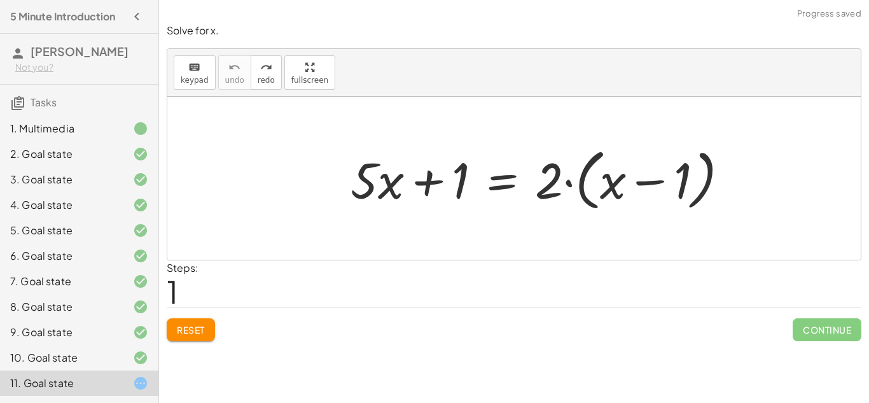
click at [176, 344] on div "Solve for x. keyboard keypad undo undo redo redo fullscreen + · 5 · x + 1 = · 2…" at bounding box center [514, 182] width 710 height 333
click at [204, 322] on button "Reset" at bounding box center [191, 329] width 48 height 23
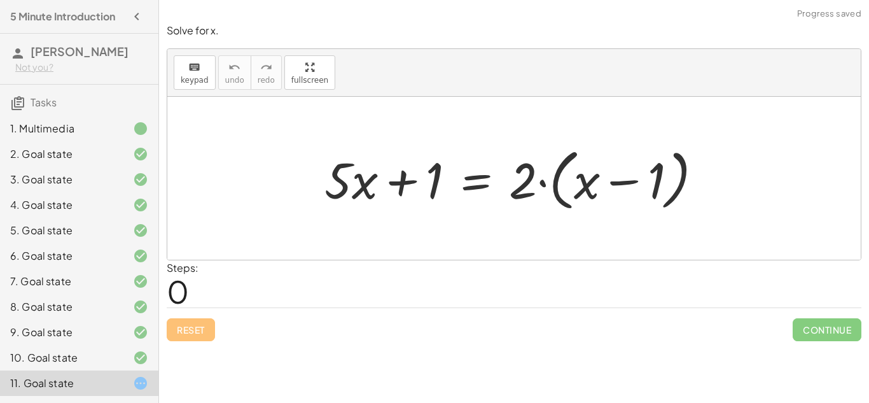
scroll to position [24, 0]
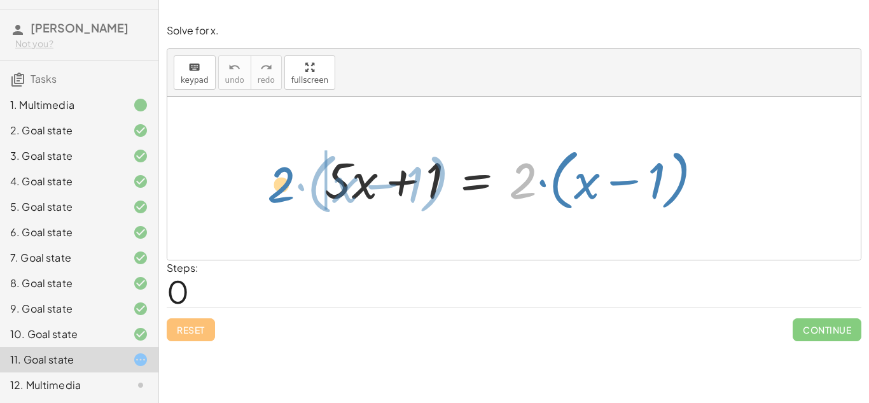
drag, startPoint x: 515, startPoint y: 170, endPoint x: 274, endPoint y: 174, distance: 241.8
click at [274, 174] on div "· 2 · ( + x − 1 ) + · 5 · x + 1 = · 2 · ( + x − 1 )" at bounding box center [513, 178] width 693 height 163
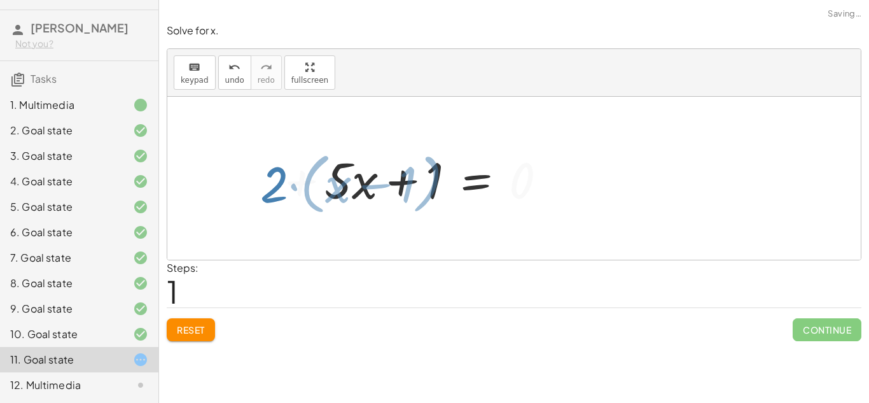
click at [274, 174] on div at bounding box center [297, 178] width 513 height 73
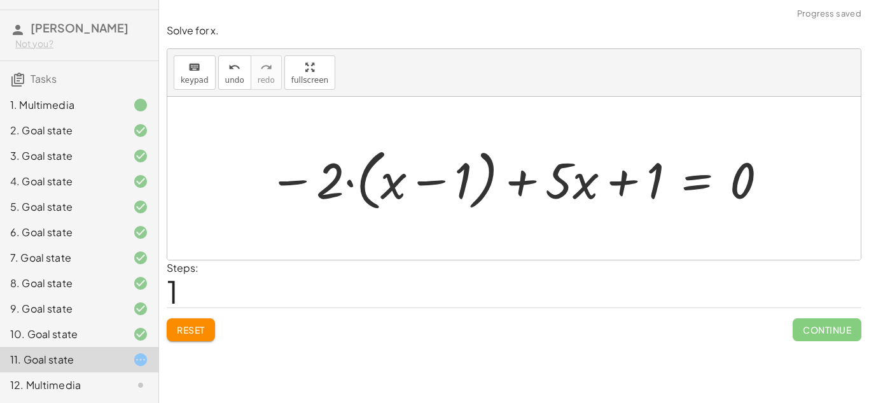
click at [300, 182] on div at bounding box center [518, 178] width 513 height 73
drag, startPoint x: 656, startPoint y: 189, endPoint x: 640, endPoint y: 200, distance: 19.2
click at [640, 200] on div at bounding box center [518, 178] width 513 height 73
drag, startPoint x: 568, startPoint y: 184, endPoint x: 581, endPoint y: 179, distance: 13.7
click at [581, 179] on div at bounding box center [518, 178] width 513 height 73
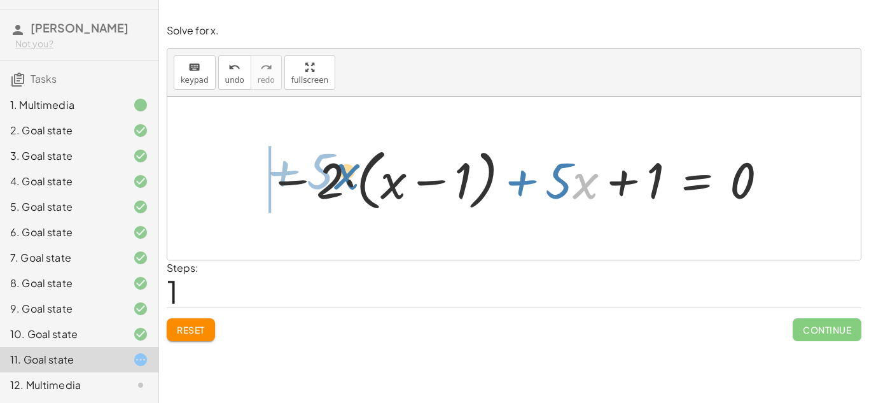
drag, startPoint x: 592, startPoint y: 183, endPoint x: 349, endPoint y: 172, distance: 243.2
click at [349, 172] on div at bounding box center [518, 178] width 513 height 73
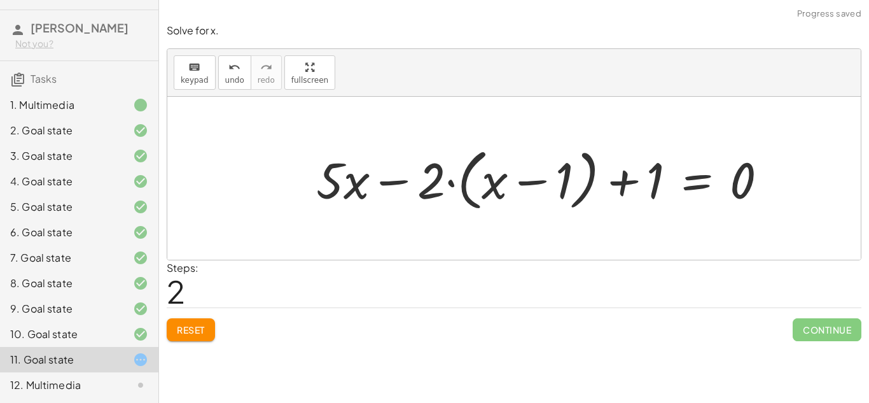
click at [394, 189] on div at bounding box center [547, 178] width 474 height 73
drag, startPoint x: 744, startPoint y: 181, endPoint x: 356, endPoint y: 183, distance: 387.4
click at [356, 183] on div at bounding box center [547, 178] width 474 height 73
click at [394, 184] on div at bounding box center [510, 178] width 547 height 73
click at [379, 178] on div at bounding box center [547, 178] width 474 height 73
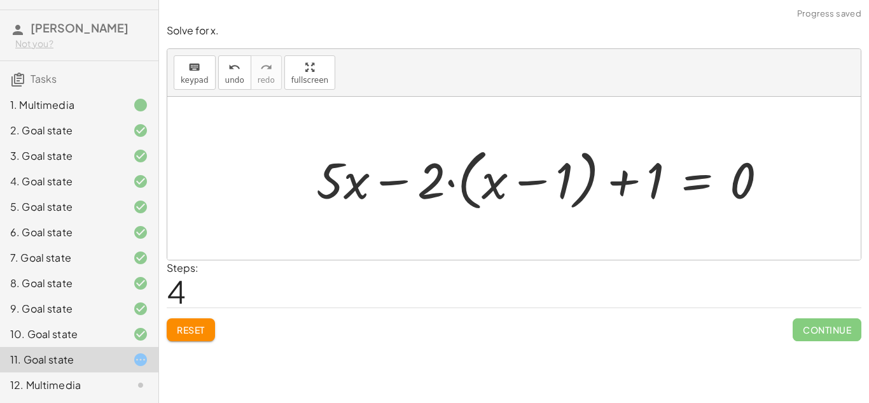
click at [627, 184] on div at bounding box center [547, 178] width 474 height 73
drag, startPoint x: 649, startPoint y: 186, endPoint x: 419, endPoint y: 179, distance: 231.0
click at [419, 179] on div at bounding box center [547, 178] width 474 height 73
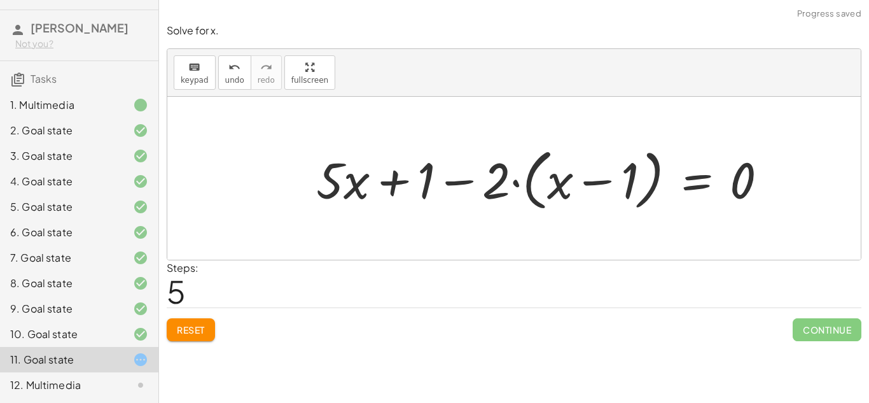
click at [419, 179] on div at bounding box center [547, 178] width 474 height 73
click at [476, 183] on div at bounding box center [547, 178] width 474 height 73
click at [394, 181] on div at bounding box center [547, 178] width 474 height 73
drag, startPoint x: 738, startPoint y: 179, endPoint x: 274, endPoint y: 184, distance: 463.8
click at [295, 182] on div at bounding box center [482, 178] width 586 height 73
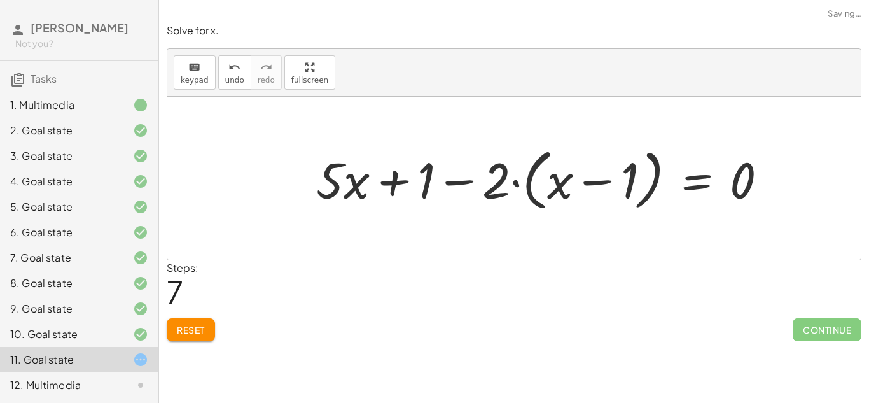
click at [404, 184] on div at bounding box center [547, 178] width 474 height 73
click at [461, 187] on div at bounding box center [547, 178] width 474 height 73
click at [622, 178] on div at bounding box center [547, 178] width 474 height 73
drag, startPoint x: 623, startPoint y: 179, endPoint x: 617, endPoint y: 172, distance: 8.6
click at [617, 172] on div at bounding box center [547, 178] width 474 height 73
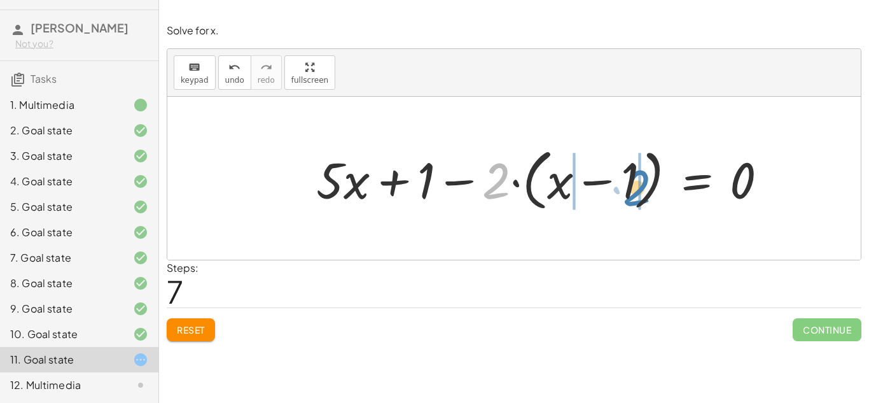
drag, startPoint x: 498, startPoint y: 176, endPoint x: 641, endPoint y: 183, distance: 142.7
click at [641, 183] on div at bounding box center [547, 178] width 474 height 73
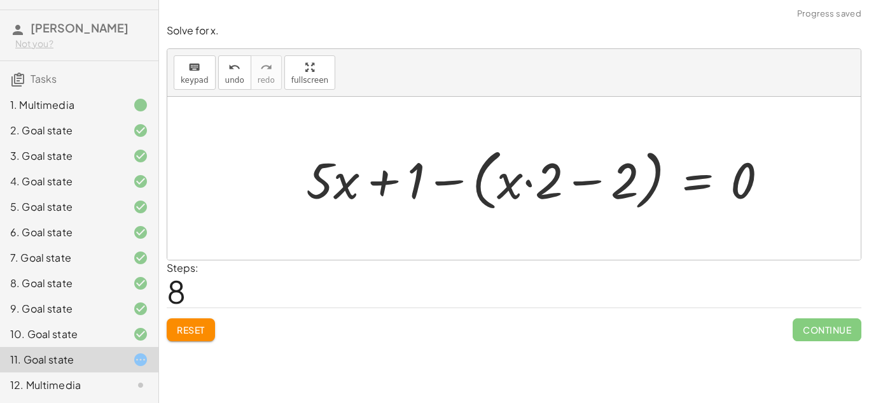
click at [591, 181] on div at bounding box center [542, 178] width 485 height 73
click at [526, 183] on div at bounding box center [542, 178] width 485 height 73
drag, startPoint x: 408, startPoint y: 186, endPoint x: 572, endPoint y: 190, distance: 163.5
click at [572, 190] on div at bounding box center [542, 178] width 485 height 73
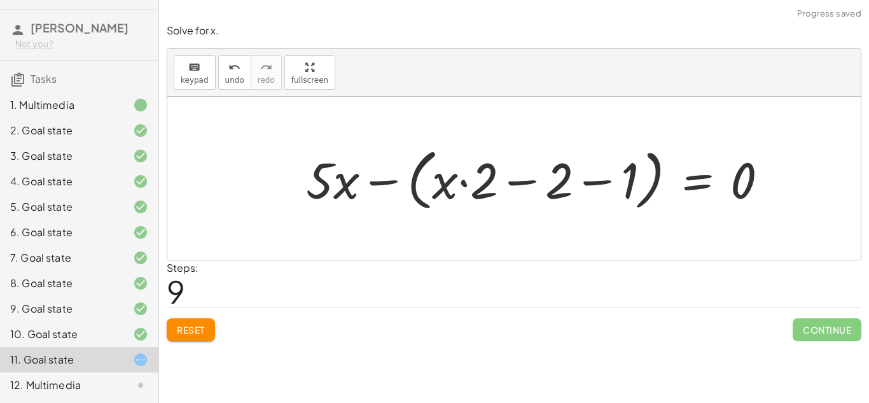
click at [602, 180] on div at bounding box center [542, 178] width 485 height 73
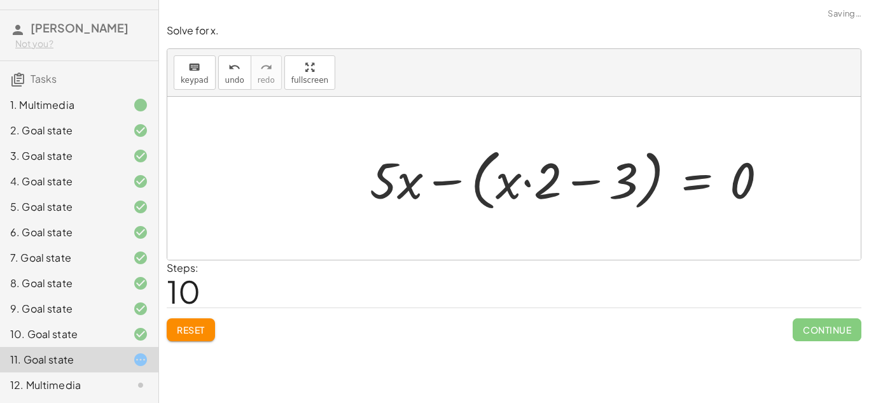
click at [593, 186] on div at bounding box center [573, 178] width 420 height 73
click at [384, 183] on div at bounding box center [573, 178] width 420 height 73
drag, startPoint x: 384, startPoint y: 183, endPoint x: 617, endPoint y: 188, distance: 233.5
click at [617, 188] on div at bounding box center [573, 178] width 420 height 73
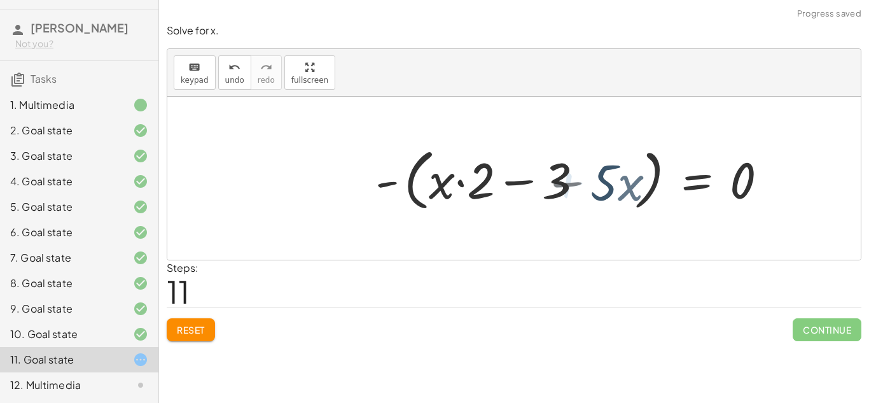
click at [577, 181] on div at bounding box center [562, 178] width 444 height 73
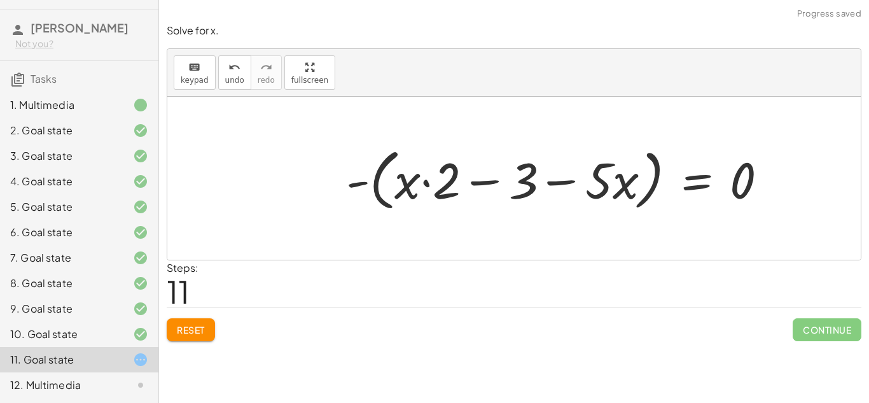
click at [577, 181] on div at bounding box center [562, 178] width 444 height 73
click at [497, 180] on div at bounding box center [562, 178] width 444 height 73
drag, startPoint x: 366, startPoint y: 186, endPoint x: 684, endPoint y: 128, distance: 323.3
click at [684, 128] on div "+ · 5 · x + 1 = · 2 · ( + x − 1 ) − · 2 · ( + x − 1 ) + · 5 · x + 1 = 0 + · 5 ·…" at bounding box center [513, 178] width 693 height 163
drag, startPoint x: 739, startPoint y: 181, endPoint x: 550, endPoint y: 188, distance: 189.7
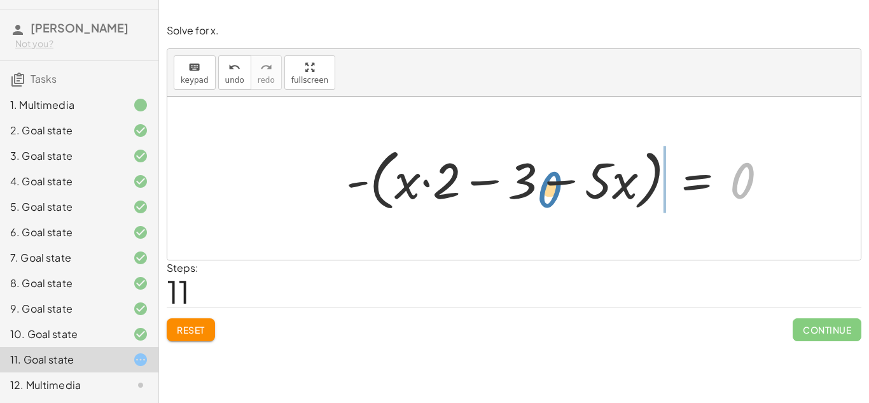
click at [550, 188] on div at bounding box center [562, 178] width 444 height 73
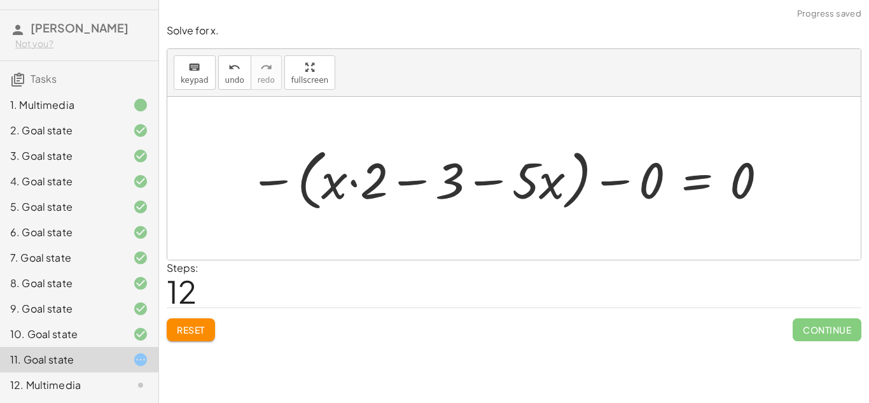
click at [613, 178] on div at bounding box center [509, 178] width 532 height 73
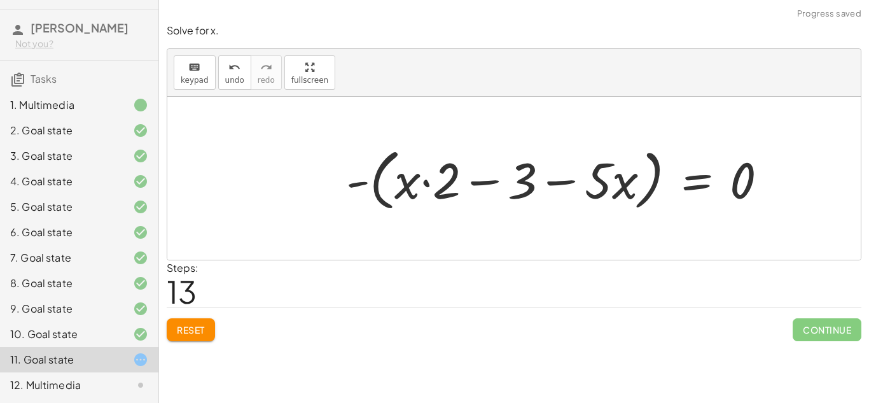
click at [354, 189] on div at bounding box center [562, 178] width 444 height 73
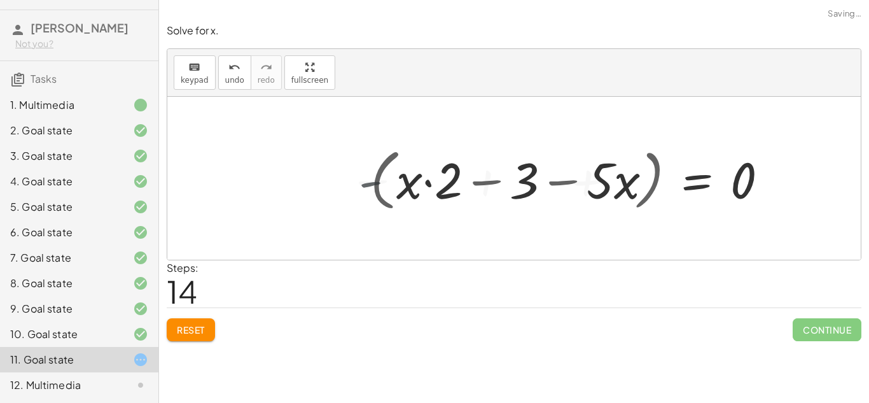
click at [354, 189] on div "+ · 5 · x + 1 = · 2 · ( + x − 1 ) − · 2 · ( + x − 1 ) + · 5 · x + 1 = 0 + · 5 ·…" at bounding box center [566, 178] width 425 height 72
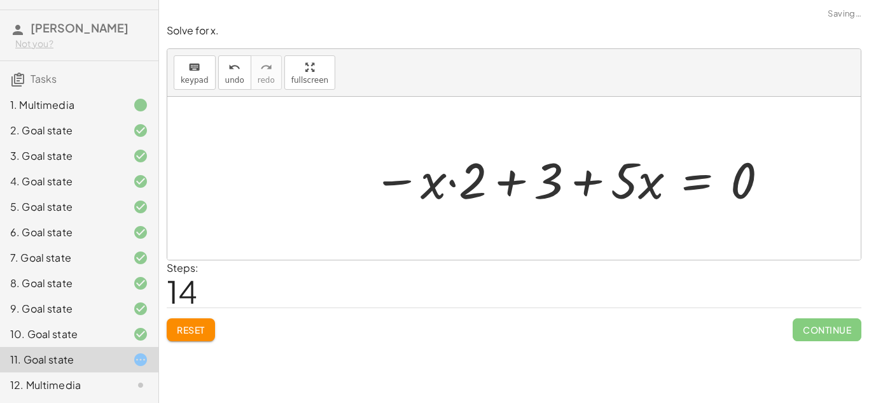
click at [560, 181] on div at bounding box center [570, 179] width 409 height 66
click at [403, 181] on div at bounding box center [570, 179] width 409 height 66
click at [513, 184] on div at bounding box center [570, 179] width 409 height 66
click at [600, 188] on div at bounding box center [570, 179] width 409 height 66
click at [452, 181] on div at bounding box center [570, 179] width 409 height 66
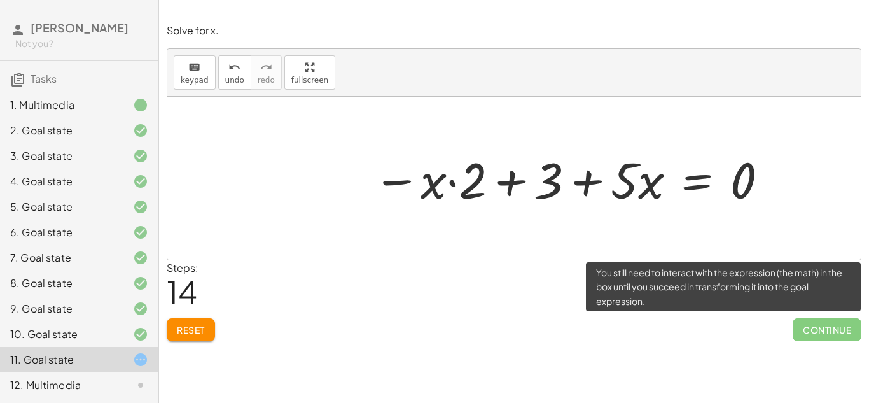
click at [826, 323] on span "Continue" at bounding box center [827, 329] width 69 height 23
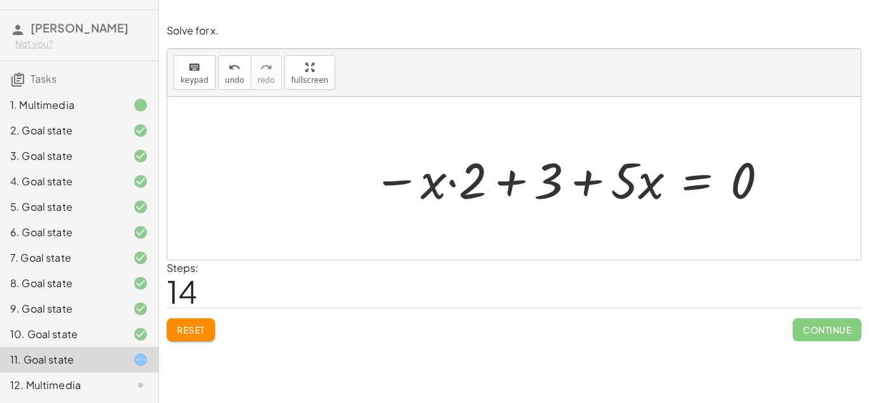
click at [184, 337] on button "Reset" at bounding box center [191, 329] width 48 height 23
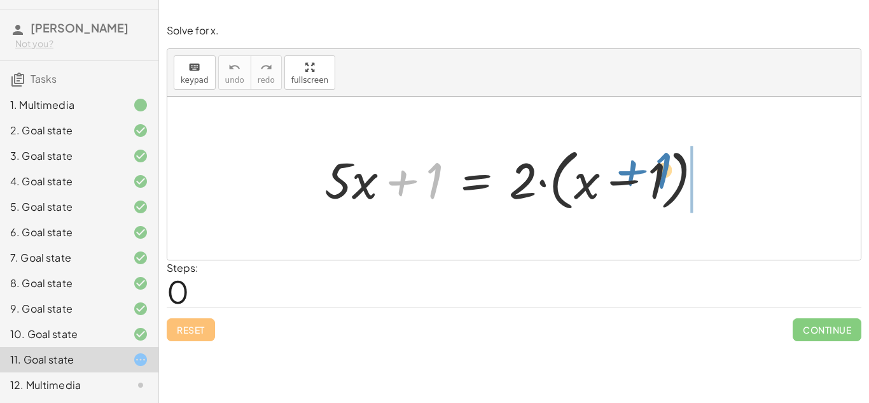
drag, startPoint x: 437, startPoint y: 188, endPoint x: 686, endPoint y: 169, distance: 250.1
click at [686, 169] on div at bounding box center [518, 178] width 401 height 73
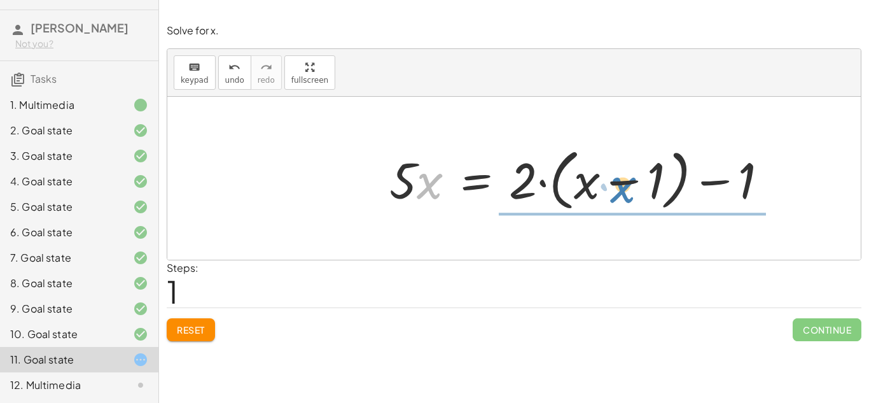
drag, startPoint x: 420, startPoint y: 190, endPoint x: 631, endPoint y: 188, distance: 210.6
click at [631, 188] on div at bounding box center [583, 178] width 401 height 73
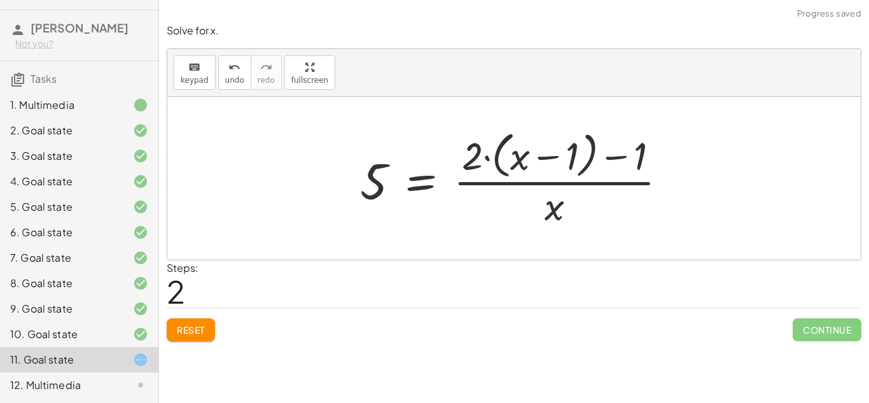
click at [594, 180] on div at bounding box center [519, 178] width 330 height 104
click at [480, 187] on div at bounding box center [519, 178] width 330 height 104
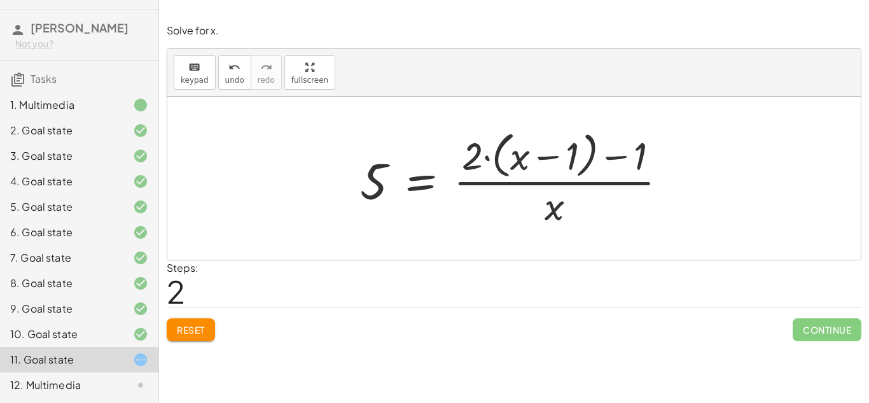
click at [529, 160] on div at bounding box center [519, 178] width 330 height 104
click at [486, 190] on div at bounding box center [519, 178] width 330 height 104
click at [405, 181] on div at bounding box center [519, 178] width 330 height 104
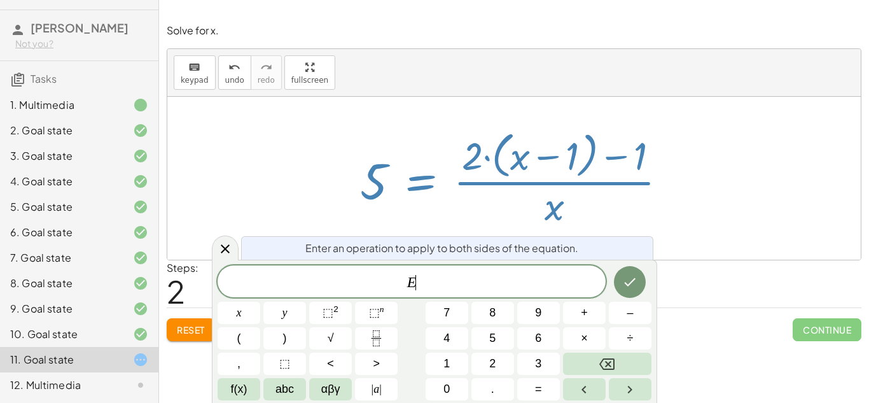
scroll to position [2, 0]
click at [228, 247] on icon at bounding box center [225, 248] width 15 height 15
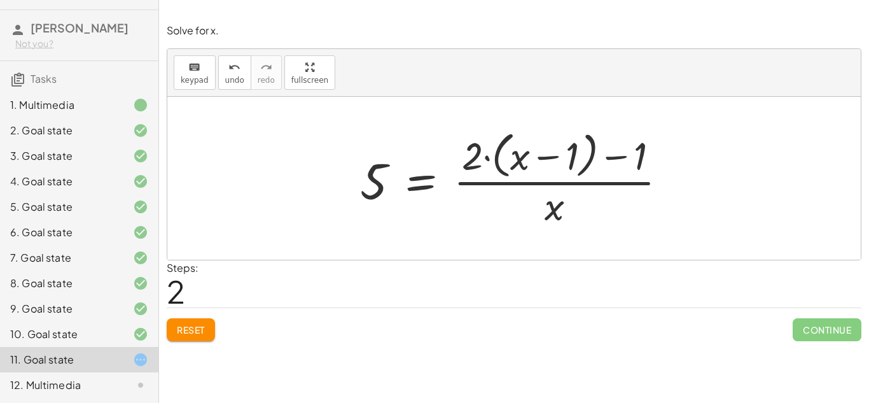
click at [187, 335] on button "Reset" at bounding box center [191, 329] width 48 height 23
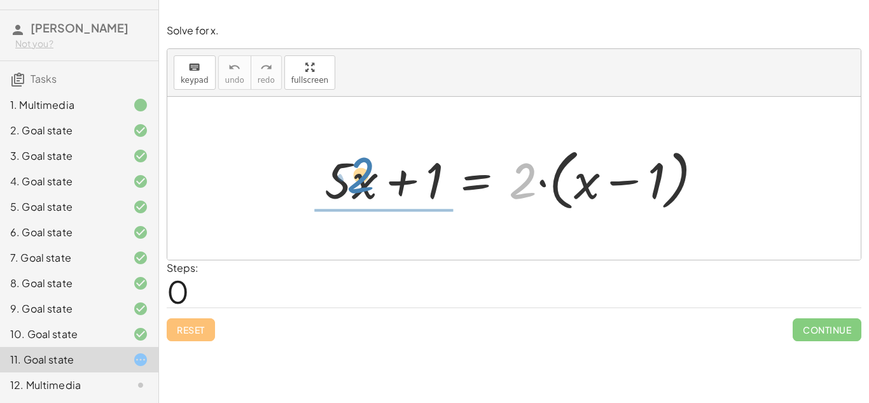
drag, startPoint x: 527, startPoint y: 183, endPoint x: 365, endPoint y: 178, distance: 162.3
click at [365, 178] on div at bounding box center [518, 178] width 401 height 73
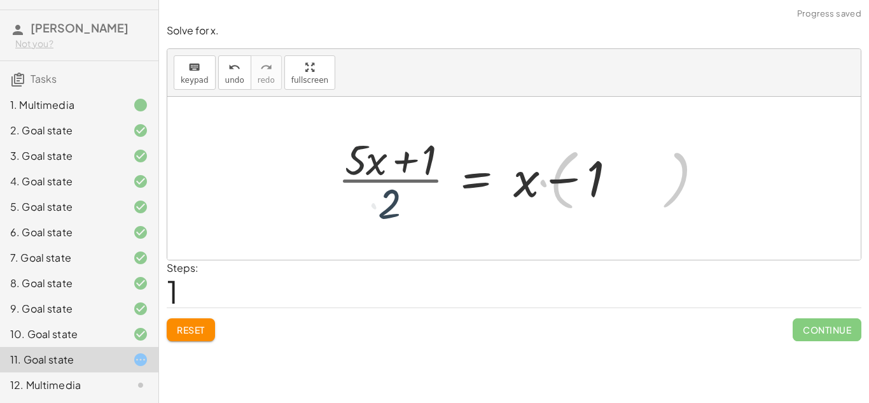
click at [365, 178] on div at bounding box center [480, 178] width 298 height 98
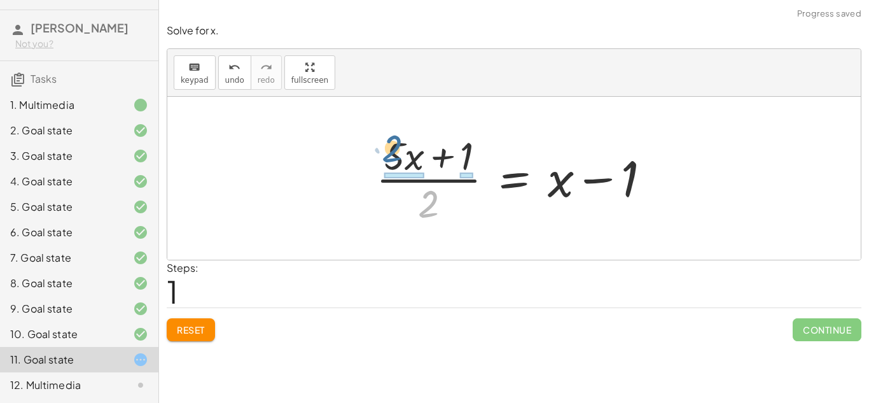
drag, startPoint x: 428, startPoint y: 217, endPoint x: 389, endPoint y: 160, distance: 68.6
click at [389, 160] on div at bounding box center [519, 178] width 298 height 98
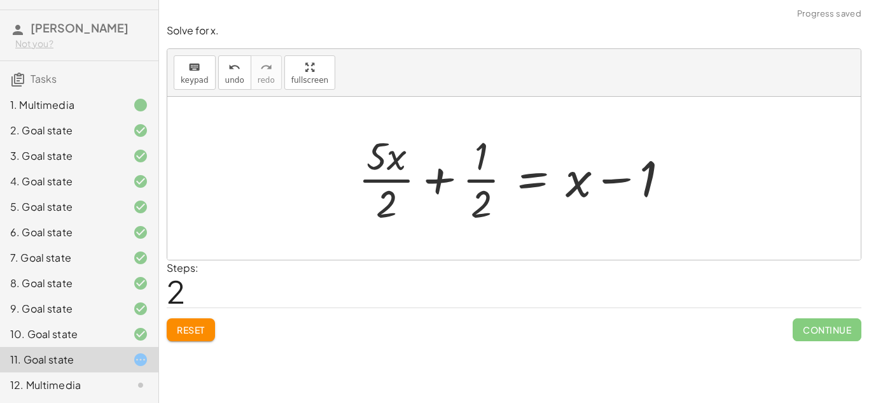
click at [198, 326] on span "Reset" at bounding box center [191, 329] width 28 height 11
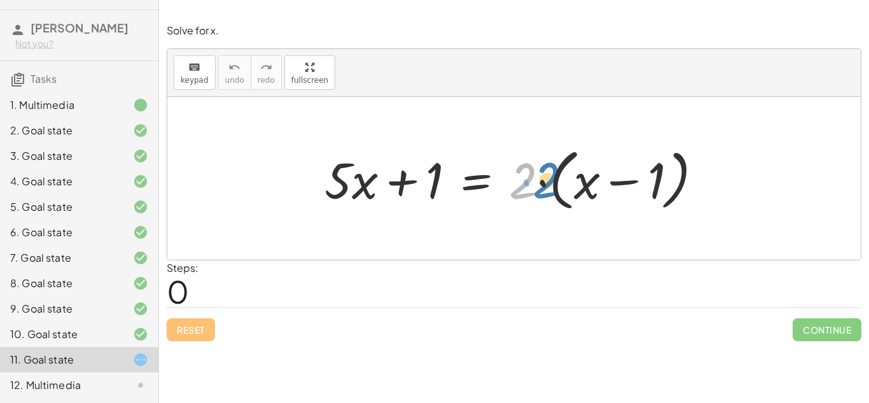
drag, startPoint x: 522, startPoint y: 180, endPoint x: 529, endPoint y: 176, distance: 7.8
click at [529, 176] on div at bounding box center [518, 178] width 401 height 73
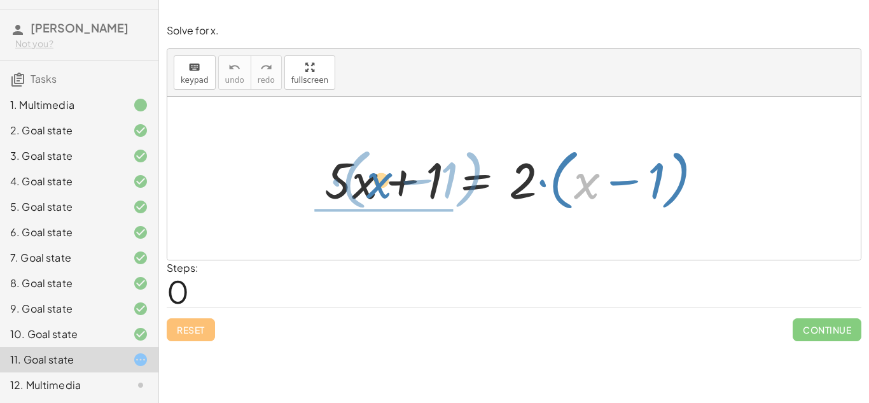
drag, startPoint x: 581, startPoint y: 182, endPoint x: 364, endPoint y: 183, distance: 216.9
click at [364, 183] on div at bounding box center [518, 178] width 401 height 73
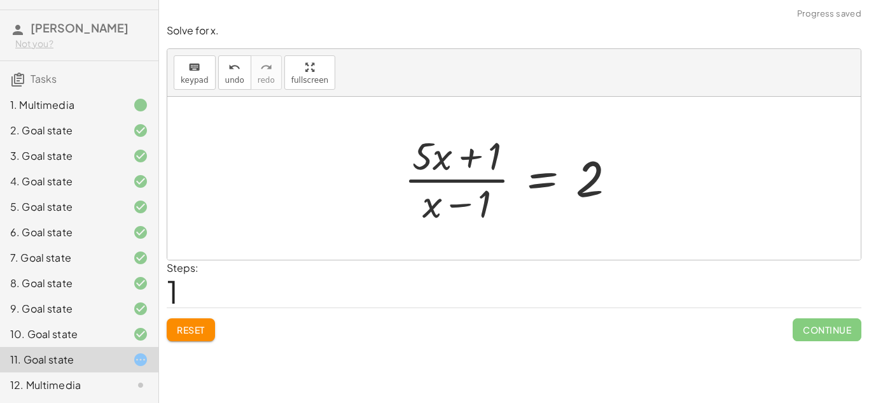
click at [372, 184] on div at bounding box center [513, 178] width 693 height 163
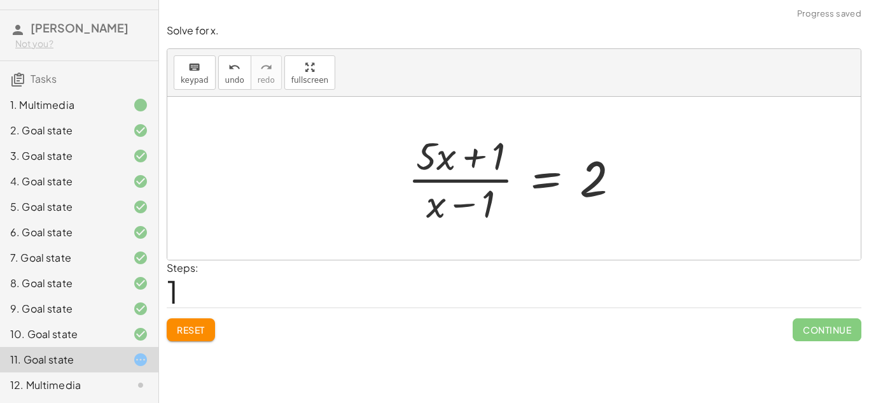
click at [447, 183] on div at bounding box center [518, 178] width 235 height 98
drag, startPoint x: 596, startPoint y: 179, endPoint x: 347, endPoint y: 174, distance: 248.8
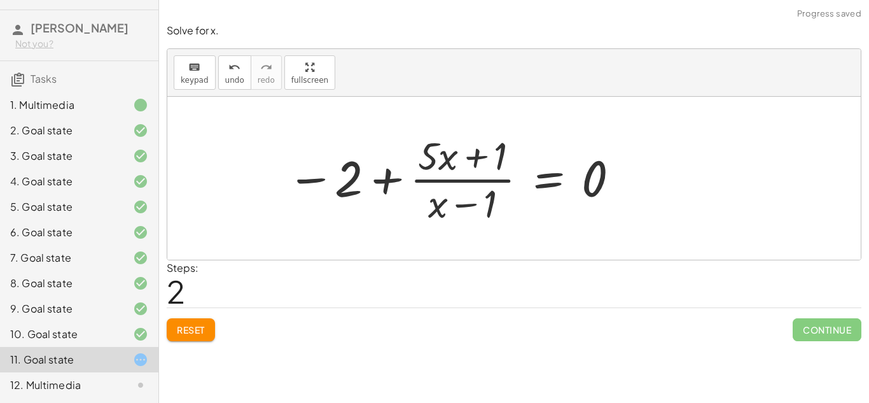
click at [452, 183] on div at bounding box center [454, 178] width 347 height 98
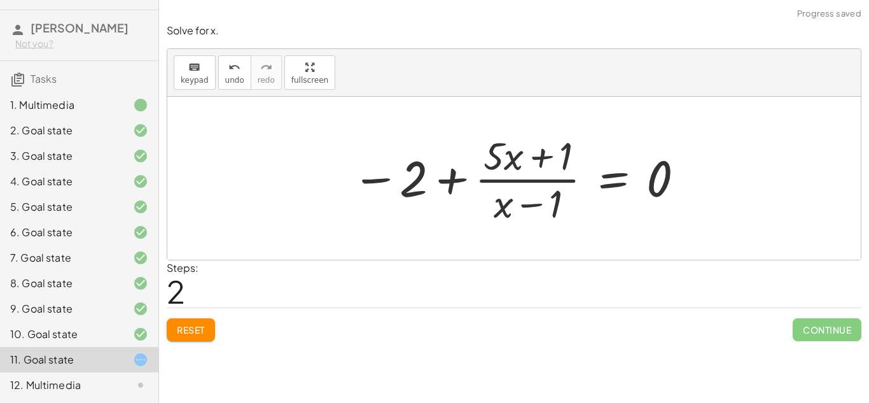
click at [452, 183] on div at bounding box center [518, 178] width 347 height 98
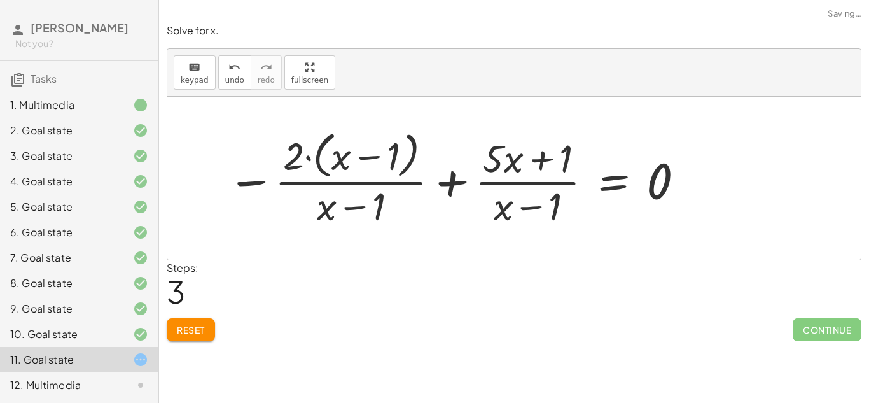
click at [352, 198] on div at bounding box center [456, 178] width 471 height 104
click at [181, 333] on span "Reset" at bounding box center [191, 329] width 28 height 11
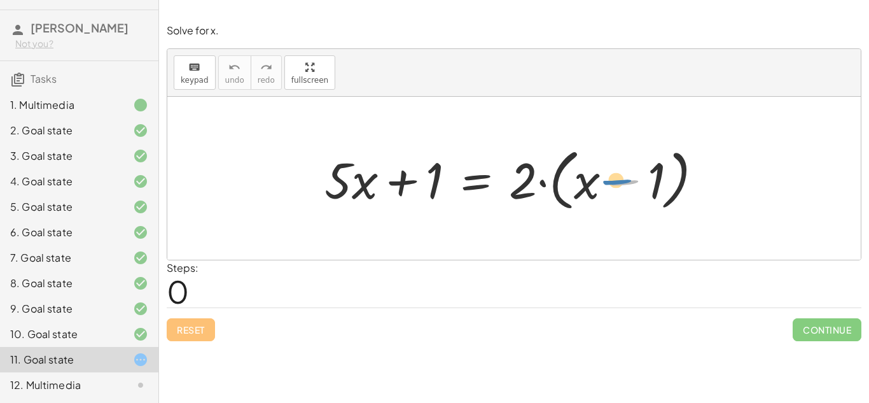
click at [645, 179] on div at bounding box center [518, 178] width 401 height 73
drag, startPoint x: 660, startPoint y: 175, endPoint x: 536, endPoint y: 177, distance: 124.1
click at [536, 177] on div at bounding box center [518, 178] width 401 height 73
drag, startPoint x: 530, startPoint y: 180, endPoint x: 531, endPoint y: 170, distance: 9.6
click at [531, 170] on div at bounding box center [518, 178] width 401 height 73
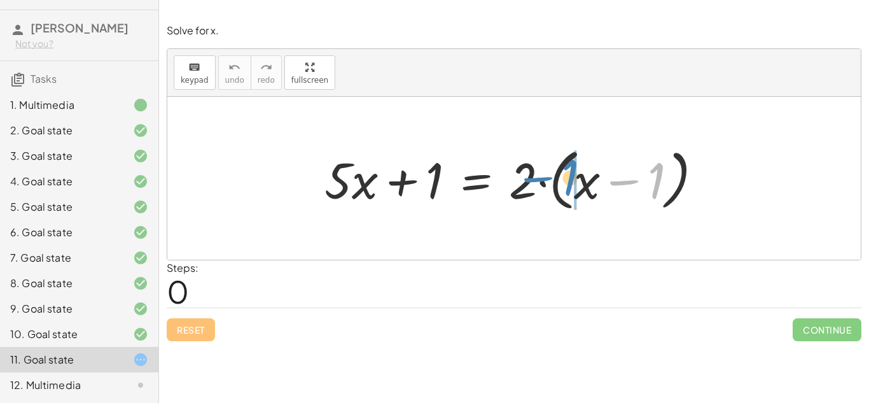
drag, startPoint x: 660, startPoint y: 179, endPoint x: 573, endPoint y: 176, distance: 87.2
click at [573, 176] on div at bounding box center [518, 178] width 401 height 73
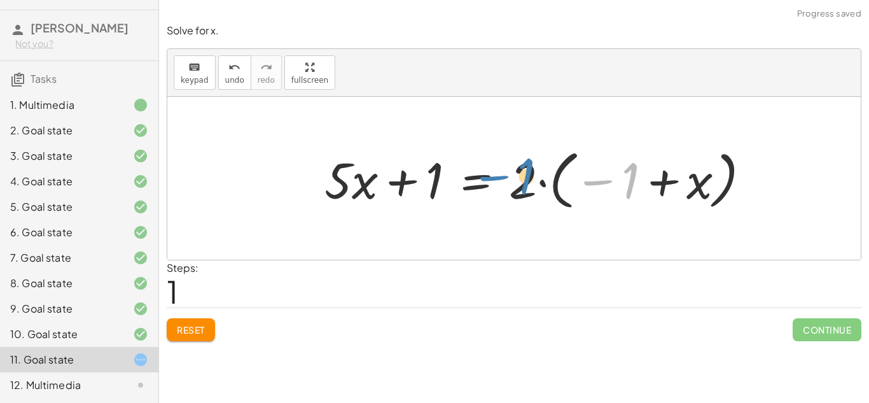
drag, startPoint x: 624, startPoint y: 181, endPoint x: 516, endPoint y: 176, distance: 108.2
click at [516, 176] on div at bounding box center [542, 178] width 448 height 71
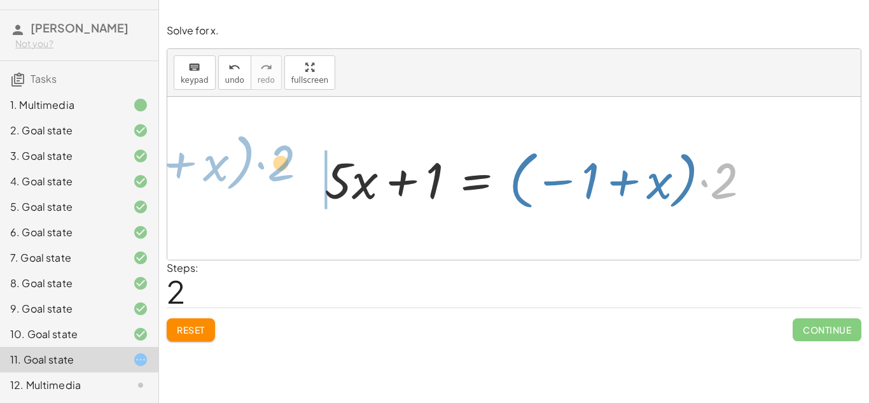
drag, startPoint x: 726, startPoint y: 181, endPoint x: 281, endPoint y: 164, distance: 445.0
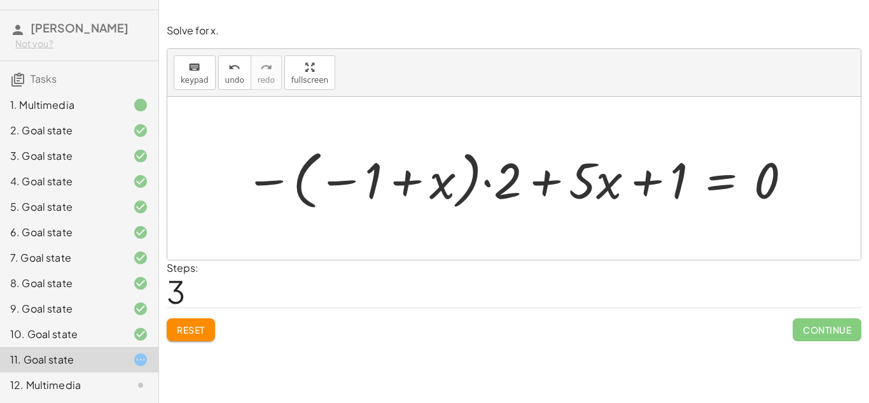
click at [205, 336] on button "Reset" at bounding box center [191, 329] width 48 height 23
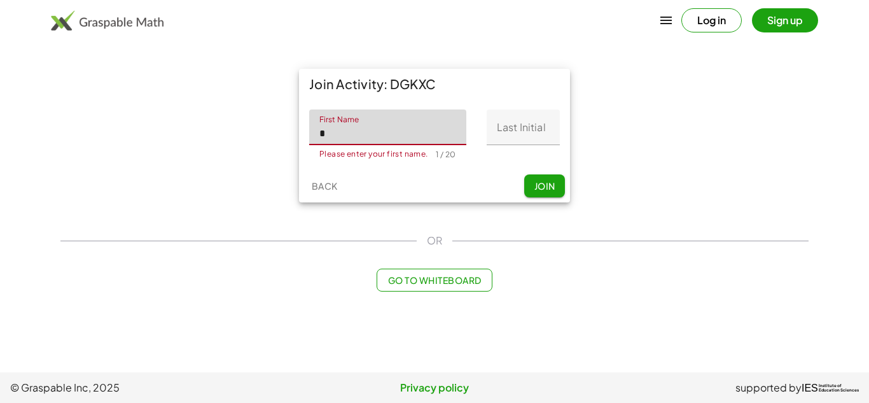
type input "******"
click at [508, 129] on input "Last Initial" at bounding box center [523, 127] width 73 height 36
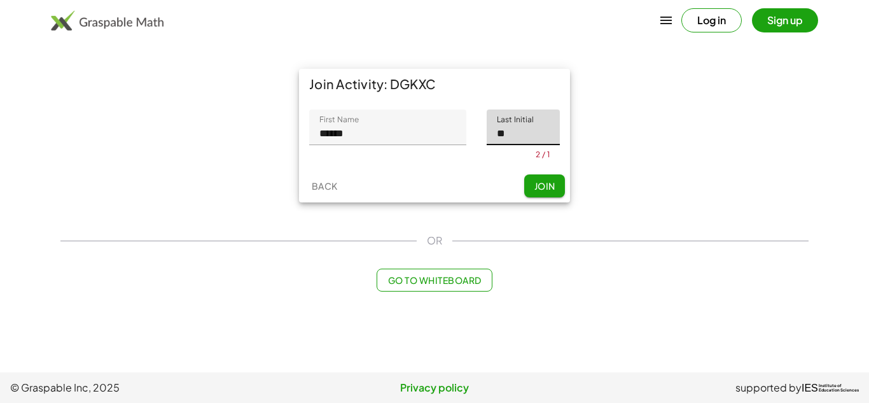
type input "*"
click at [557, 193] on button "Join" at bounding box center [544, 185] width 41 height 23
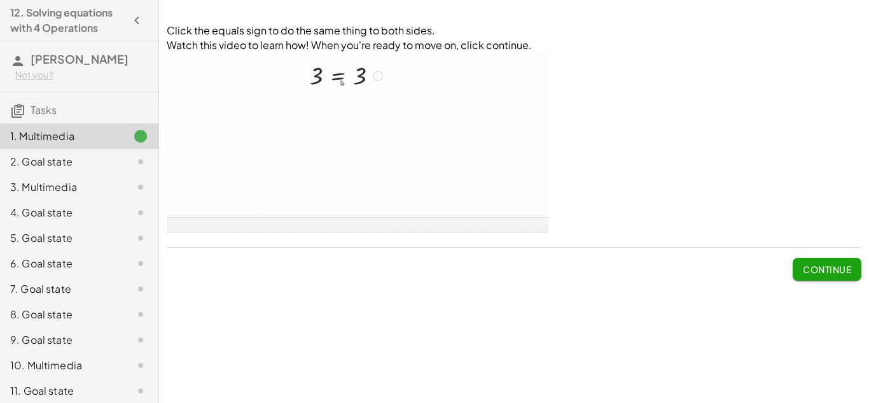
click at [822, 267] on span "Continue" at bounding box center [827, 268] width 48 height 11
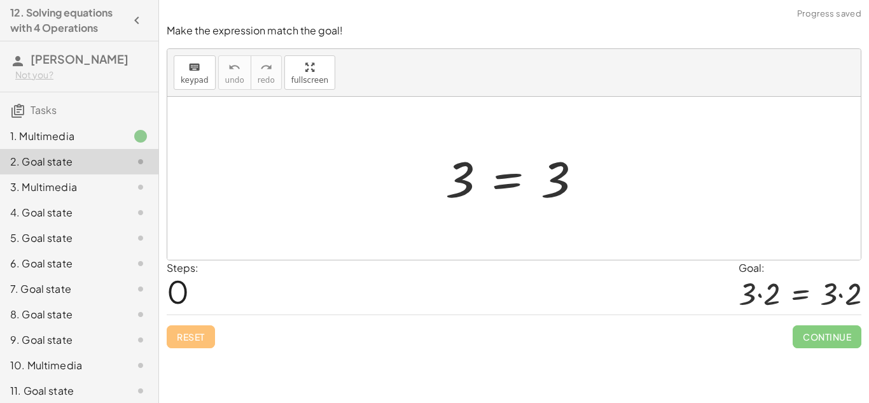
click at [519, 174] on div at bounding box center [518, 178] width 159 height 63
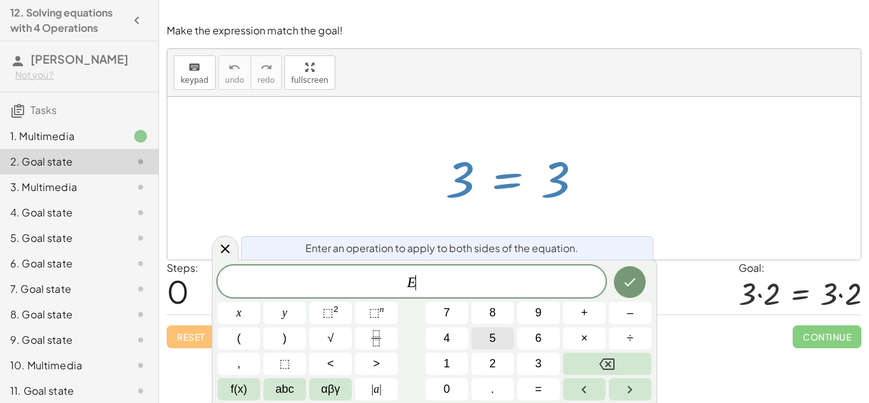
scroll to position [1, 0]
click at [590, 345] on button "×" at bounding box center [584, 338] width 43 height 22
click at [494, 370] on span "2" at bounding box center [492, 363] width 6 height 17
click at [631, 284] on icon "Done" at bounding box center [629, 281] width 15 height 15
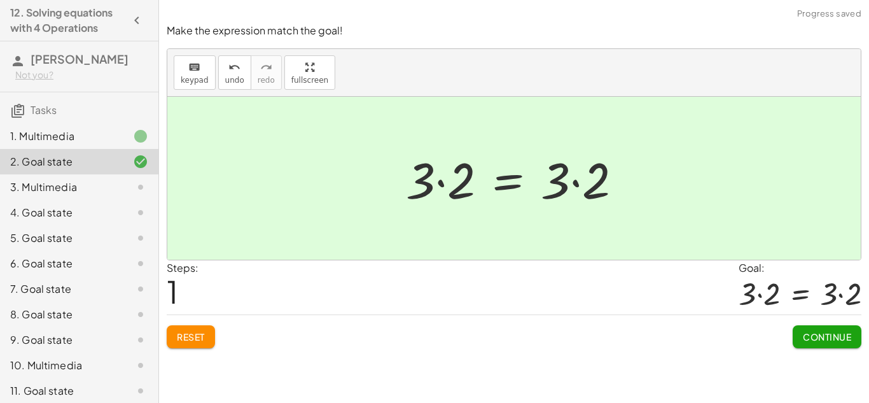
click at [833, 343] on button "Continue" at bounding box center [827, 336] width 69 height 23
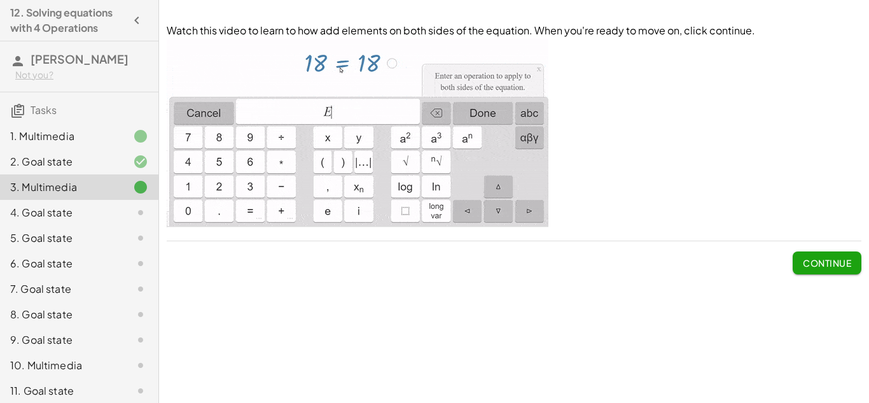
click at [805, 257] on span "Continue" at bounding box center [827, 262] width 48 height 11
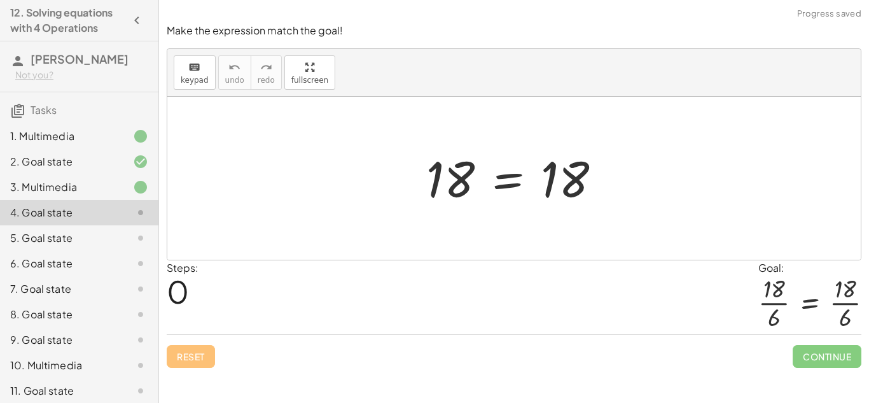
click at [497, 175] on div at bounding box center [519, 178] width 198 height 63
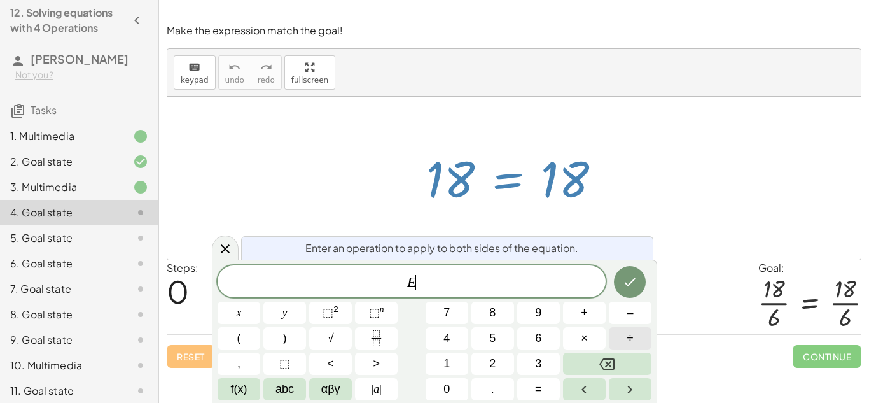
click at [641, 342] on button "÷" at bounding box center [630, 338] width 43 height 22
click at [527, 333] on button "6" at bounding box center [538, 338] width 43 height 22
click at [625, 288] on icon "Done" at bounding box center [629, 281] width 15 height 15
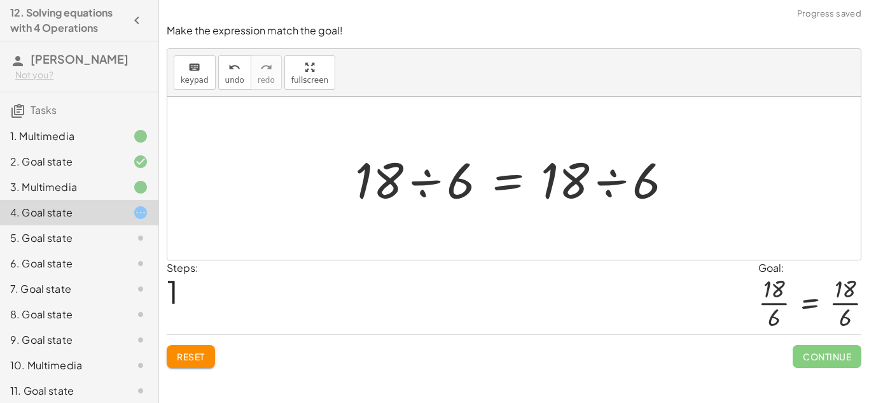
click at [406, 183] on div at bounding box center [519, 179] width 340 height 66
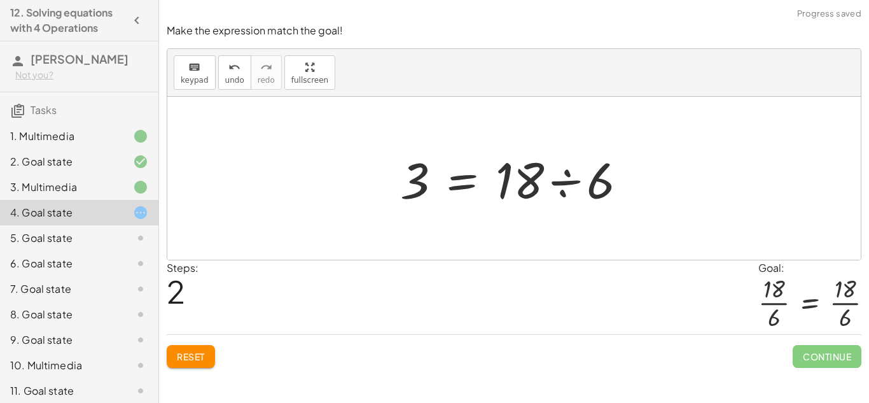
click at [571, 192] on div at bounding box center [519, 179] width 250 height 66
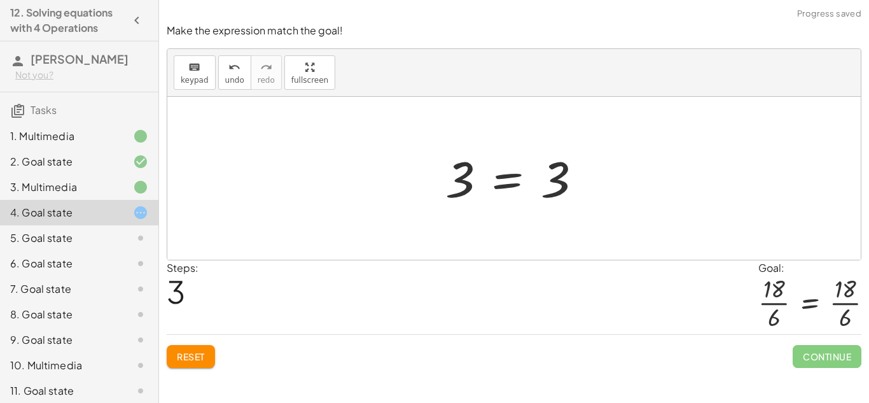
click at [187, 351] on span "Reset" at bounding box center [191, 356] width 28 height 11
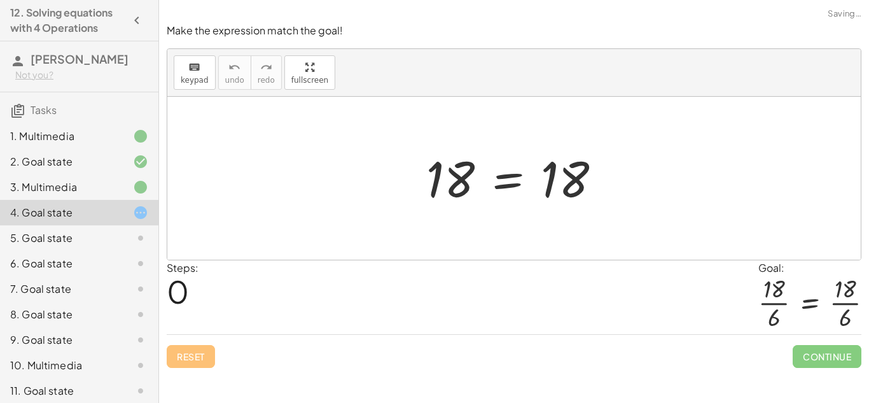
click at [494, 174] on div at bounding box center [519, 178] width 198 height 63
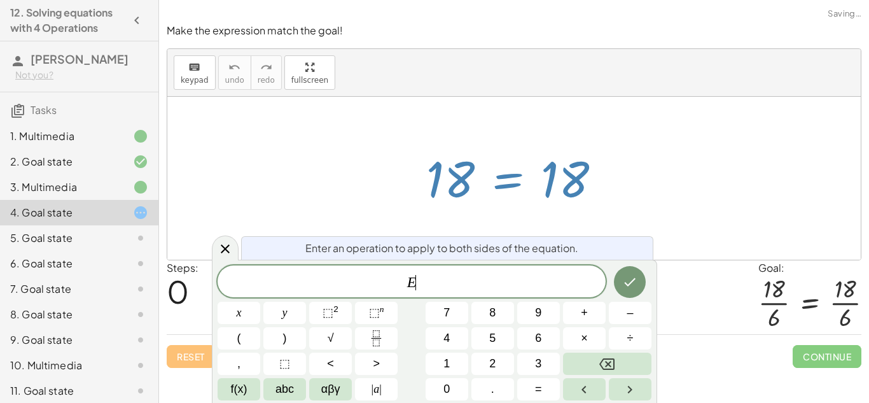
scroll to position [2, 0]
click at [366, 338] on button "Fraction" at bounding box center [376, 338] width 43 height 22
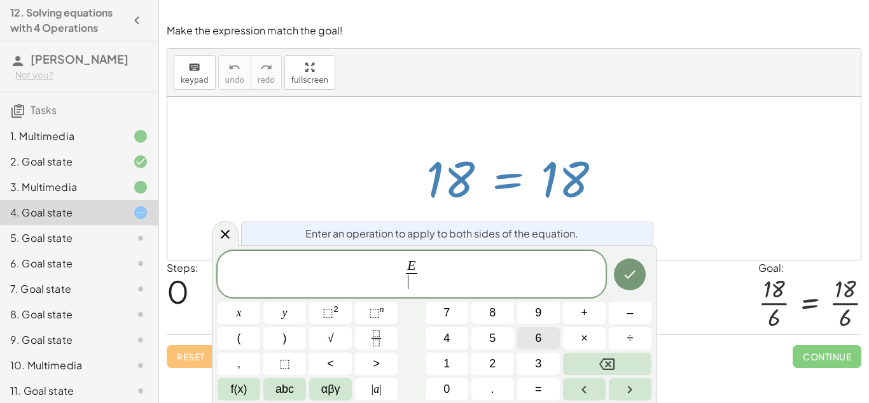
click at [559, 337] on button "6" at bounding box center [538, 338] width 43 height 22
click at [626, 273] on icon "Done" at bounding box center [629, 274] width 15 height 15
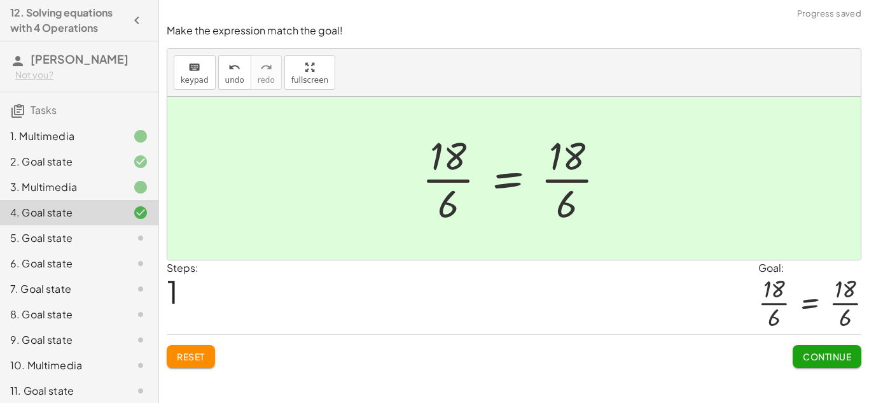
click at [823, 364] on button "Continue" at bounding box center [827, 356] width 69 height 23
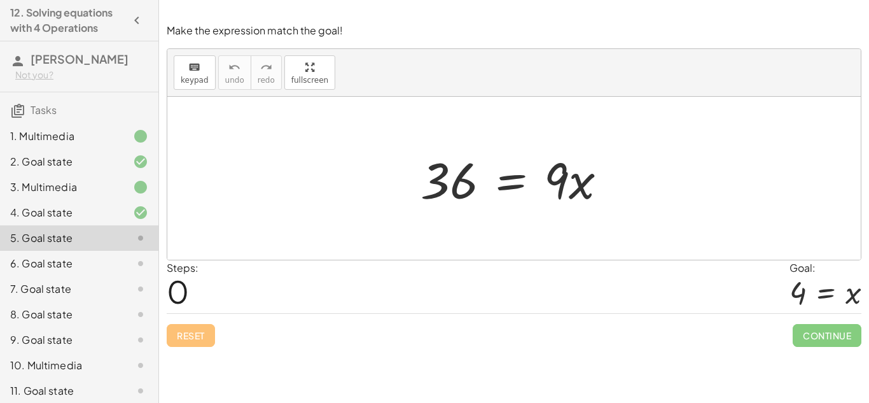
click at [511, 186] on div at bounding box center [518, 179] width 209 height 66
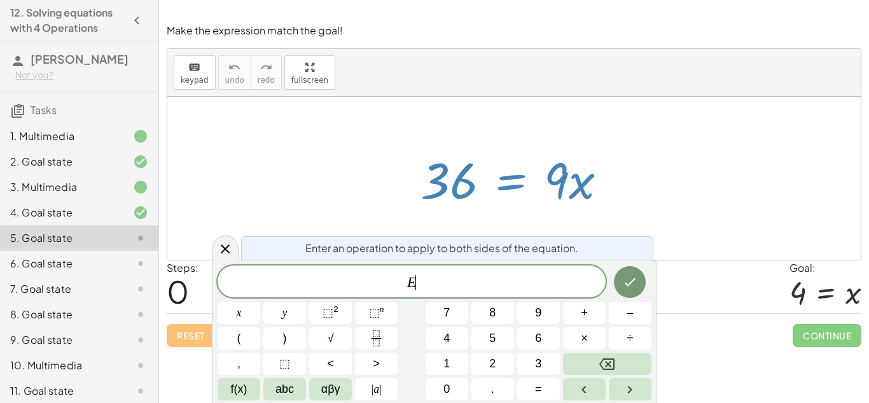
scroll to position [3, 0]
click at [636, 340] on button "÷" at bounding box center [630, 338] width 43 height 22
click at [546, 367] on button "3" at bounding box center [538, 363] width 43 height 22
click at [625, 286] on icon "Done" at bounding box center [629, 281] width 15 height 15
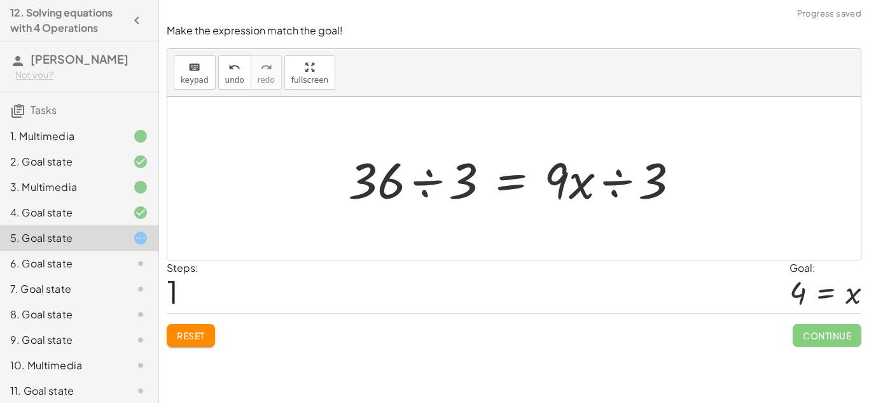
click at [431, 184] on div at bounding box center [519, 179] width 354 height 66
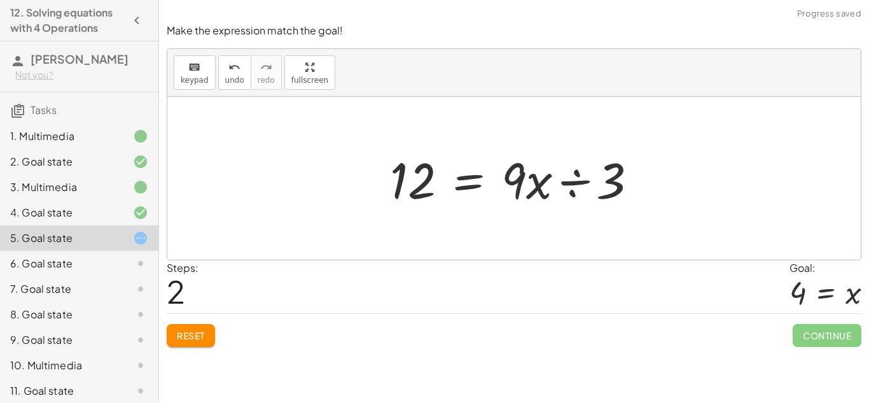
click at [567, 186] on div at bounding box center [519, 179] width 270 height 66
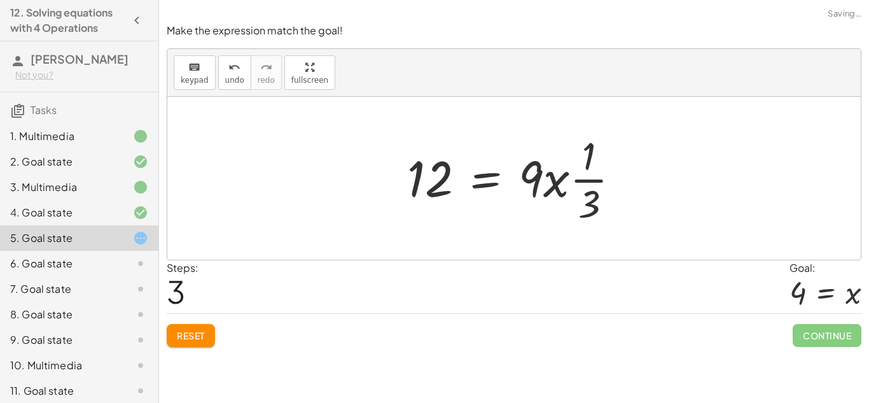
click at [176, 331] on button "Reset" at bounding box center [191, 335] width 48 height 23
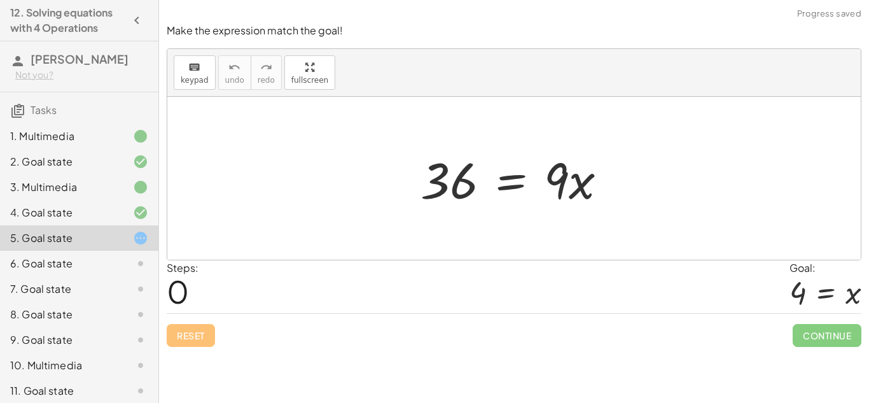
click at [457, 187] on div at bounding box center [518, 179] width 209 height 66
click at [518, 183] on div at bounding box center [518, 179] width 209 height 66
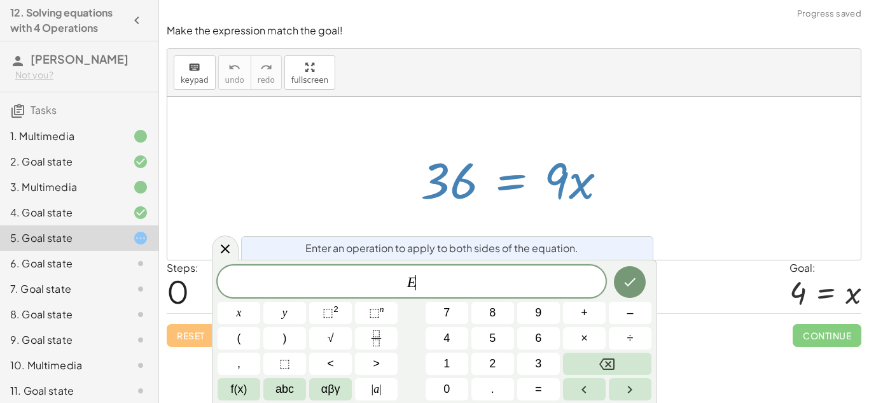
scroll to position [3, 0]
click at [625, 335] on button "÷" at bounding box center [630, 338] width 43 height 22
click at [439, 340] on button "4" at bounding box center [447, 338] width 43 height 22
click at [630, 278] on icon "Done" at bounding box center [629, 281] width 15 height 15
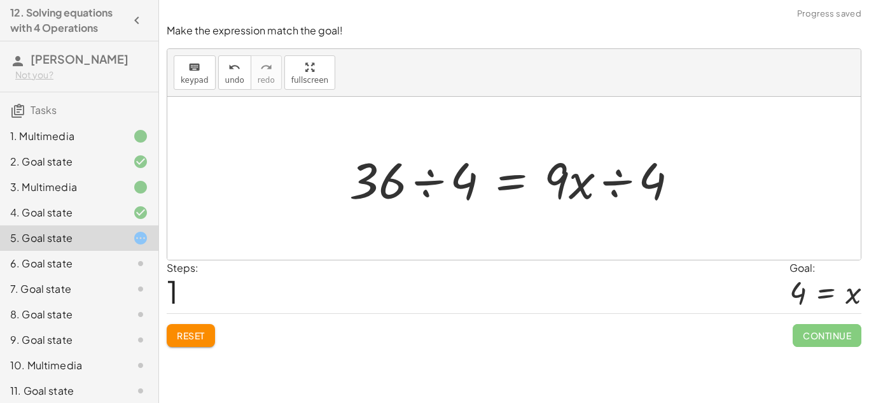
click at [445, 174] on div at bounding box center [519, 179] width 352 height 66
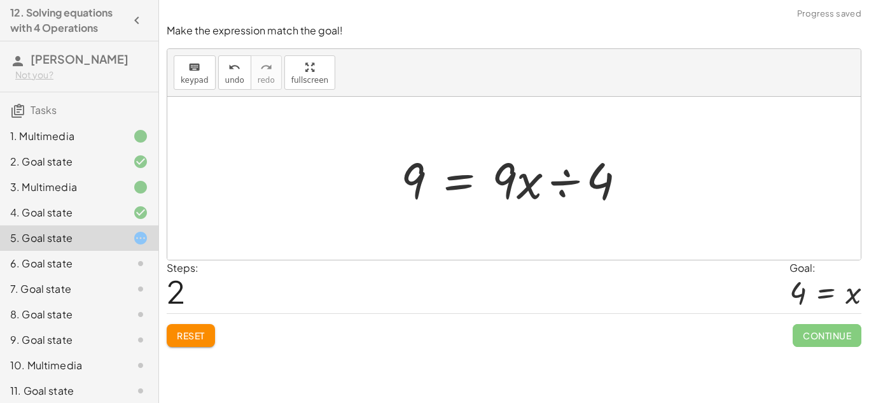
click at [405, 183] on div at bounding box center [518, 179] width 248 height 66
click at [511, 184] on div at bounding box center [518, 179] width 248 height 66
click at [550, 178] on div at bounding box center [518, 179] width 248 height 66
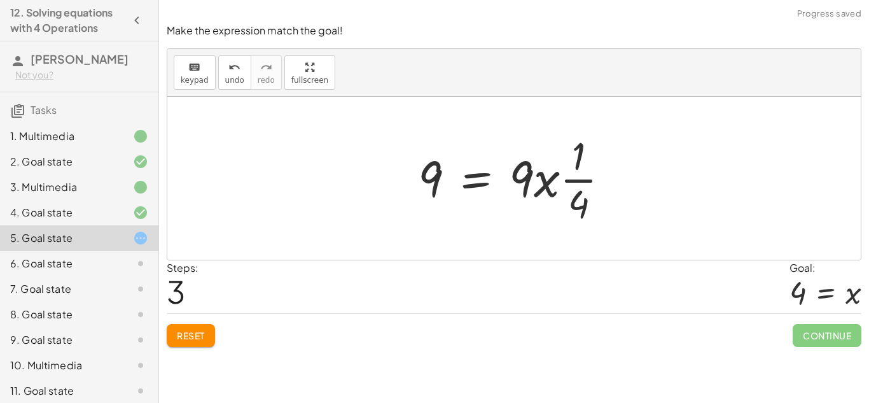
click at [629, 202] on div at bounding box center [513, 178] width 693 height 163
click at [196, 336] on span "Reset" at bounding box center [191, 335] width 28 height 11
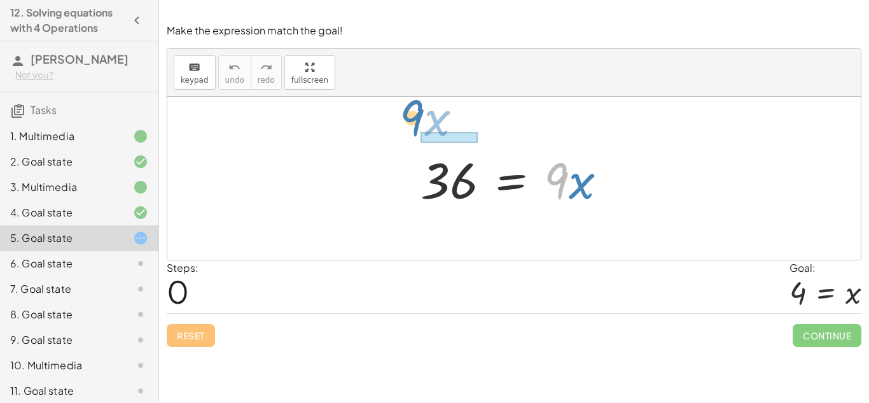
drag, startPoint x: 555, startPoint y: 176, endPoint x: 468, endPoint y: 188, distance: 88.1
click at [468, 188] on div at bounding box center [518, 179] width 209 height 66
drag, startPoint x: 566, startPoint y: 170, endPoint x: 457, endPoint y: 198, distance: 111.5
click at [457, 198] on div at bounding box center [518, 179] width 209 height 66
drag, startPoint x: 554, startPoint y: 170, endPoint x: 421, endPoint y: 139, distance: 136.7
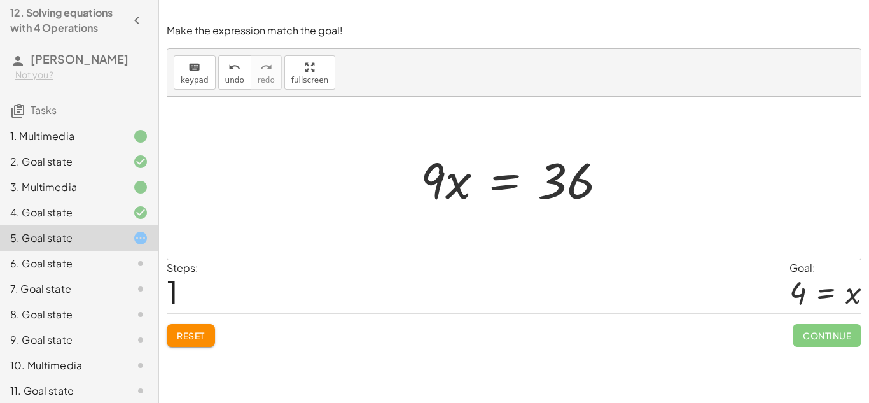
click at [433, 190] on div at bounding box center [518, 179] width 209 height 66
drag, startPoint x: 433, startPoint y: 190, endPoint x: 407, endPoint y: 190, distance: 25.5
click at [407, 190] on div "36 = · 9 · x · 9 36 = · 9 · x" at bounding box center [513, 178] width 225 height 72
click at [503, 190] on div at bounding box center [518, 179] width 209 height 66
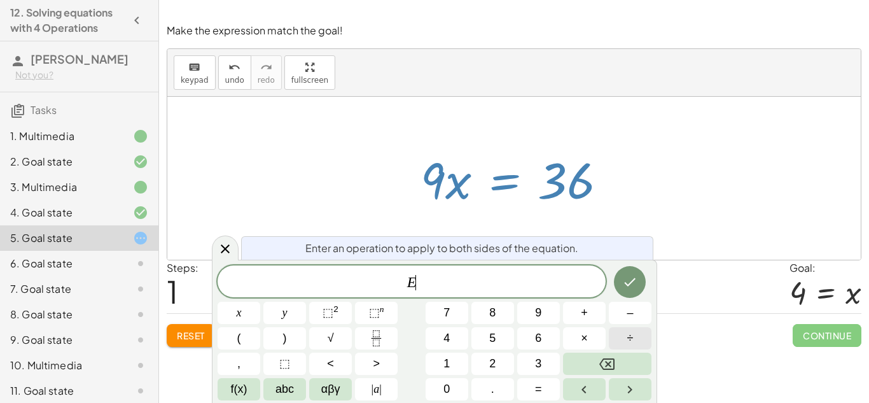
click at [623, 339] on button "÷" at bounding box center [630, 338] width 43 height 22
click at [525, 317] on button "9" at bounding box center [538, 313] width 43 height 22
click at [633, 286] on icon "Done" at bounding box center [629, 281] width 15 height 15
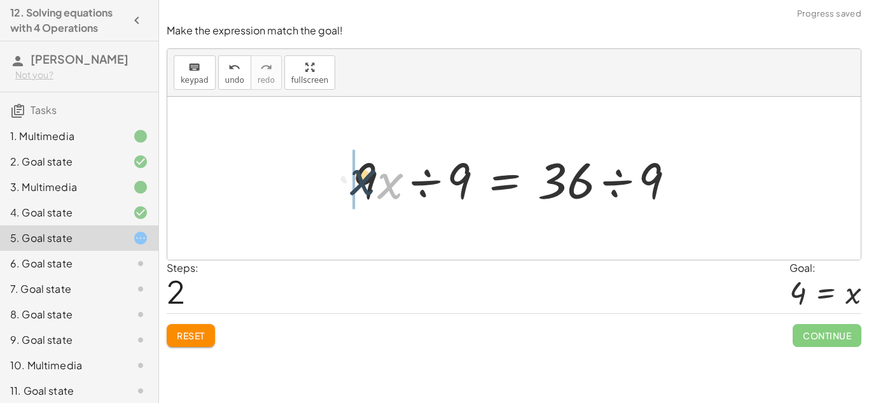
drag, startPoint x: 385, startPoint y: 184, endPoint x: 352, endPoint y: 179, distance: 34.0
click at [415, 183] on div at bounding box center [518, 179] width 345 height 66
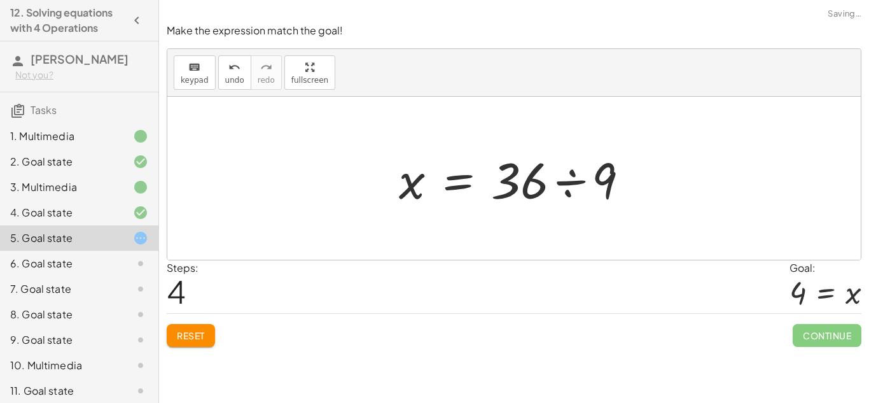
click at [563, 174] on div at bounding box center [518, 179] width 253 height 66
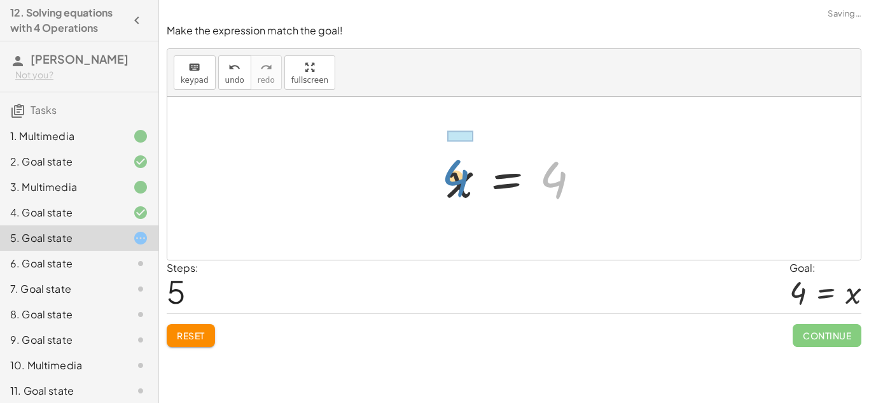
drag, startPoint x: 548, startPoint y: 179, endPoint x: 448, endPoint y: 178, distance: 99.2
click at [448, 178] on div at bounding box center [518, 178] width 155 height 63
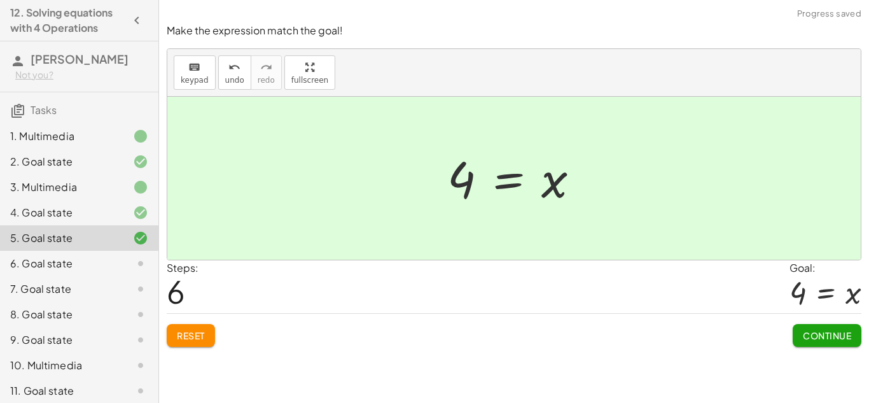
click at [826, 345] on button "Continue" at bounding box center [827, 335] width 69 height 23
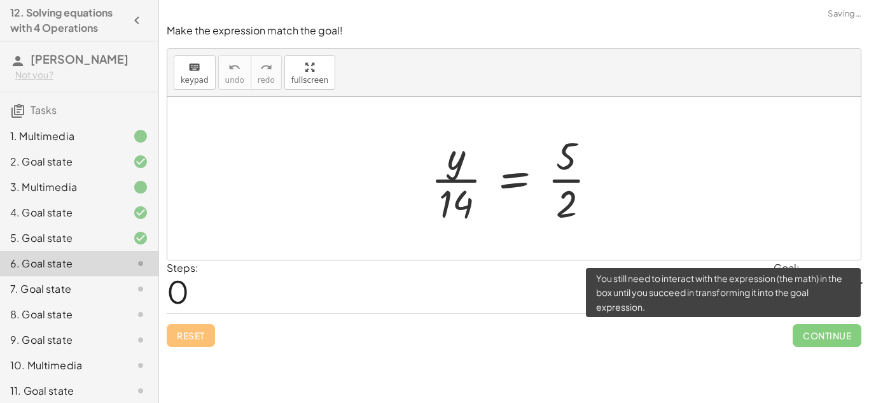
click at [668, 312] on div "Steps: 0 Goal: y = 35" at bounding box center [514, 286] width 695 height 53
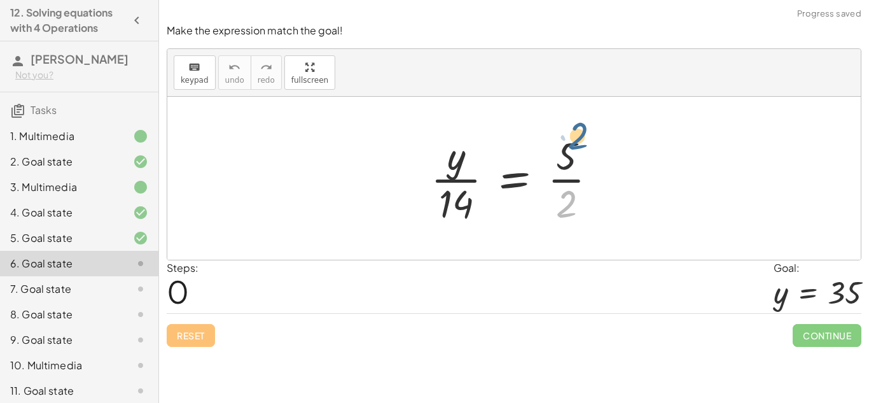
drag, startPoint x: 566, startPoint y: 196, endPoint x: 569, endPoint y: 131, distance: 64.9
click at [569, 131] on div at bounding box center [519, 178] width 190 height 98
drag, startPoint x: 571, startPoint y: 204, endPoint x: 629, endPoint y: 171, distance: 67.2
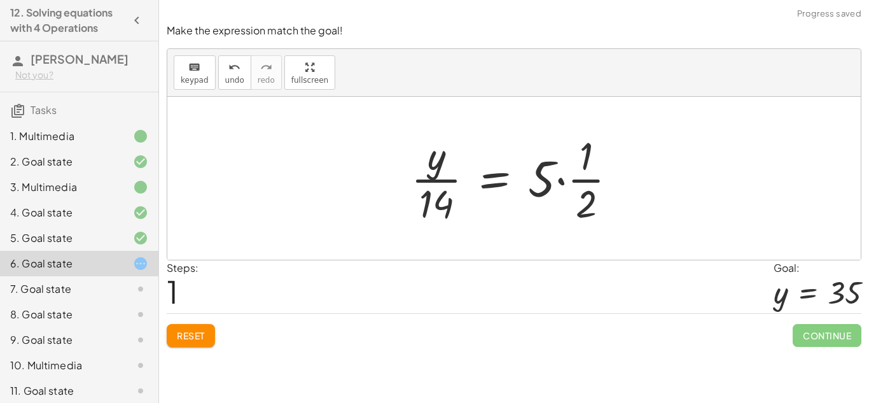
click at [594, 183] on div at bounding box center [519, 178] width 229 height 98
click at [211, 329] on button "Reset" at bounding box center [191, 335] width 48 height 23
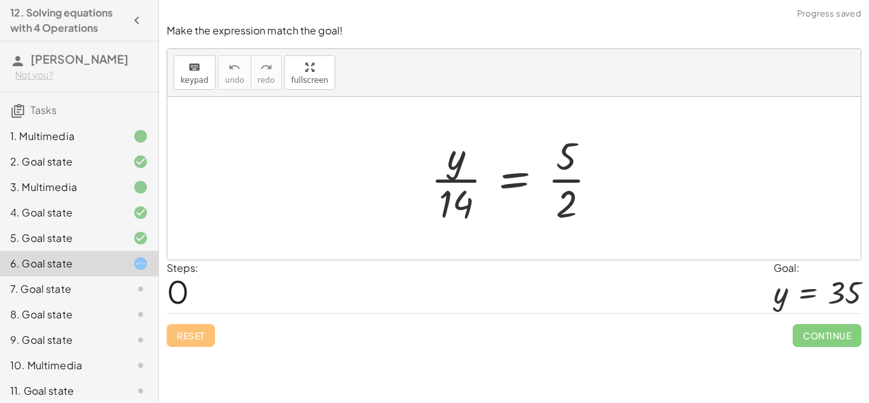
click at [580, 177] on div at bounding box center [519, 178] width 190 height 98
click at [453, 177] on div at bounding box center [519, 178] width 190 height 98
click at [503, 183] on div at bounding box center [519, 178] width 190 height 98
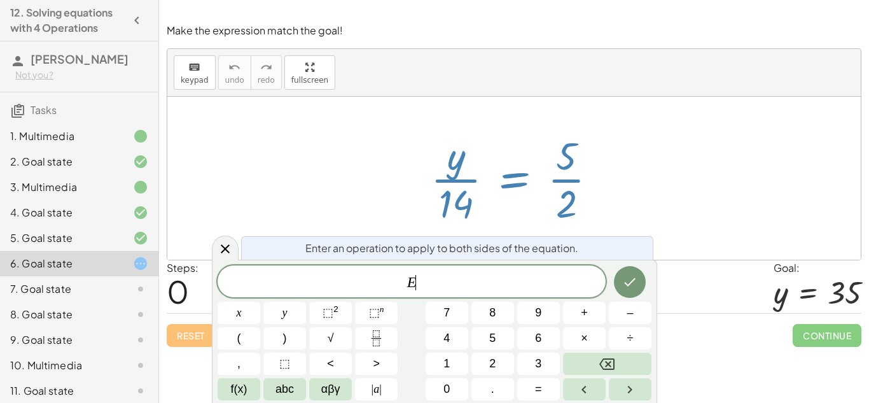
scroll to position [4, 0]
click at [597, 317] on button "+" at bounding box center [584, 313] width 43 height 22
click at [444, 362] on span "1" at bounding box center [446, 363] width 6 height 17
click at [457, 339] on button "4" at bounding box center [447, 338] width 43 height 22
click at [636, 282] on icon "Done" at bounding box center [629, 281] width 15 height 15
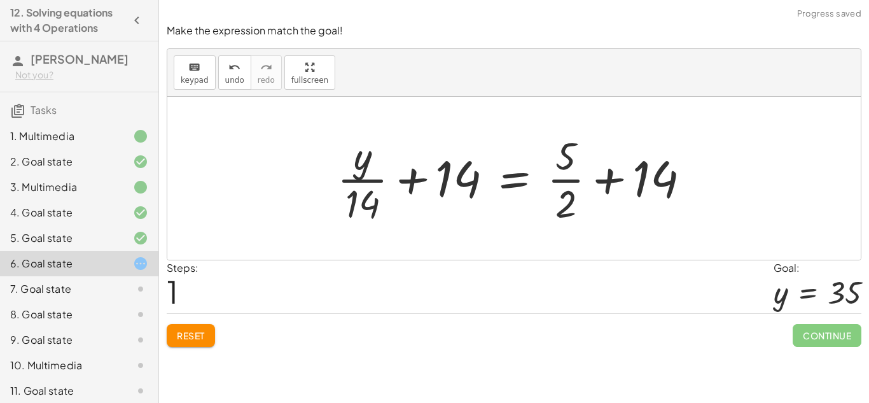
click at [398, 174] on div at bounding box center [518, 178] width 375 height 98
click at [410, 172] on div at bounding box center [518, 178] width 375 height 98
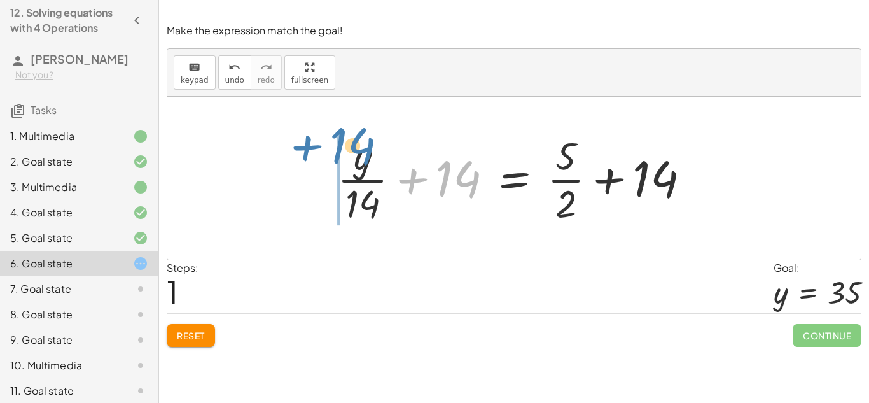
drag, startPoint x: 476, startPoint y: 176, endPoint x: 367, endPoint y: 142, distance: 113.7
click at [367, 142] on div at bounding box center [518, 178] width 375 height 98
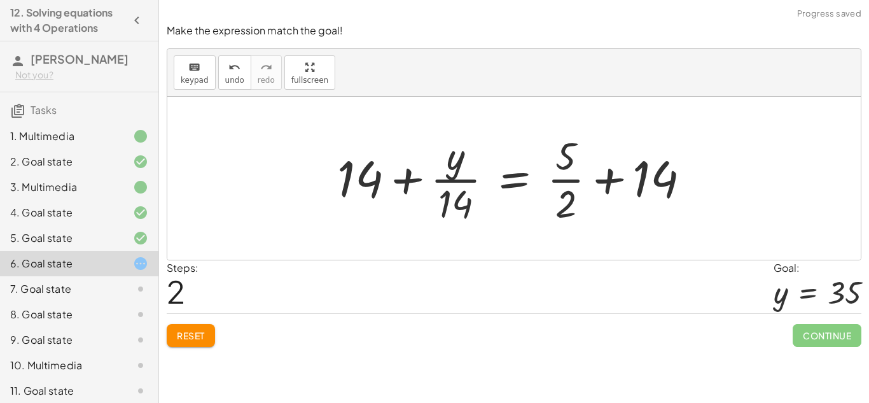
click at [420, 172] on div at bounding box center [518, 178] width 375 height 98
drag, startPoint x: 371, startPoint y: 180, endPoint x: 375, endPoint y: 172, distance: 8.5
click at [375, 172] on div at bounding box center [518, 178] width 375 height 98
drag, startPoint x: 464, startPoint y: 165, endPoint x: 373, endPoint y: 176, distance: 91.0
click at [373, 176] on div at bounding box center [518, 178] width 375 height 98
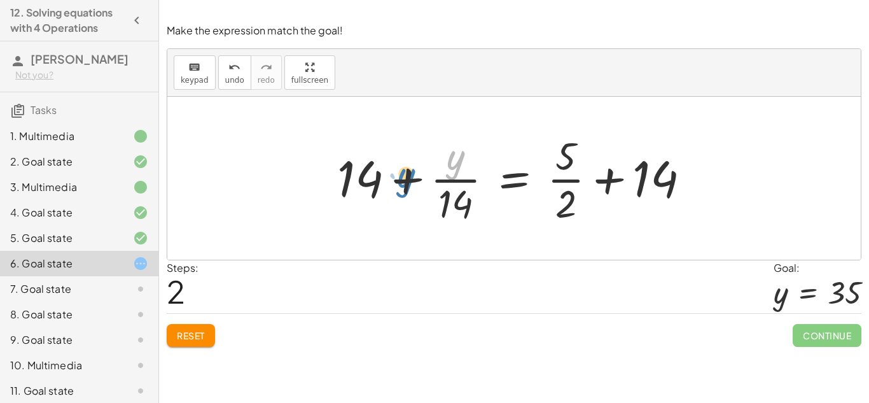
drag, startPoint x: 445, startPoint y: 160, endPoint x: 395, endPoint y: 120, distance: 64.7
click at [395, 120] on div "· y · 14 = · 5 · 2 + · y · 14 + 14 = + · 5 · 2 + 14 · y · y · 14 = · 5 · 2 + + …" at bounding box center [513, 178] width 693 height 163
drag, startPoint x: 449, startPoint y: 193, endPoint x: 521, endPoint y: 176, distance: 74.1
click at [521, 176] on div at bounding box center [518, 178] width 375 height 98
click at [588, 170] on div at bounding box center [518, 178] width 375 height 98
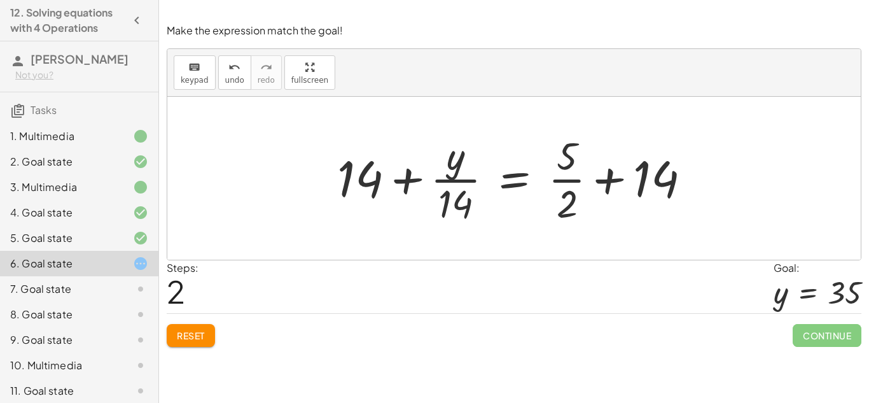
click at [607, 180] on div at bounding box center [518, 178] width 375 height 98
click at [195, 330] on span "Reset" at bounding box center [191, 335] width 28 height 11
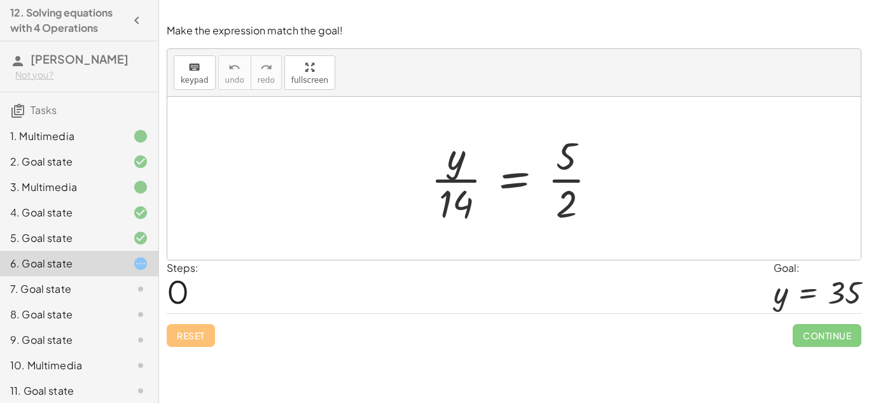
click at [518, 188] on div at bounding box center [519, 178] width 190 height 98
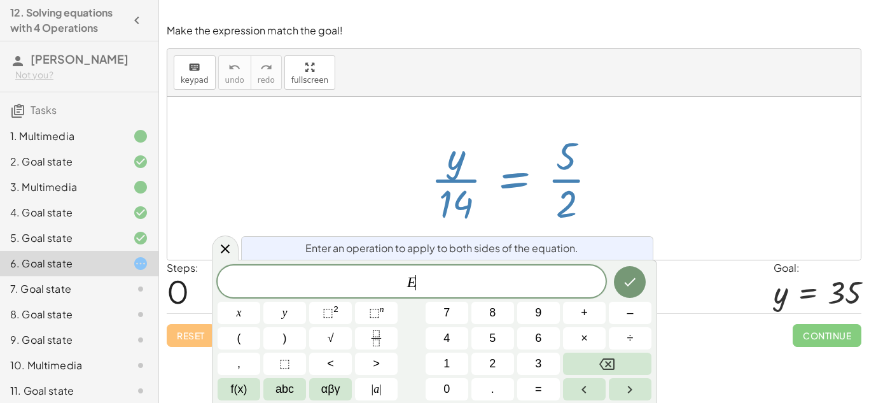
scroll to position [5, 0]
click at [600, 338] on button "×" at bounding box center [584, 338] width 43 height 22
click at [448, 353] on button "1" at bounding box center [447, 363] width 43 height 22
click at [447, 332] on span "4" at bounding box center [446, 338] width 6 height 17
click at [636, 286] on icon "Done" at bounding box center [629, 281] width 15 height 15
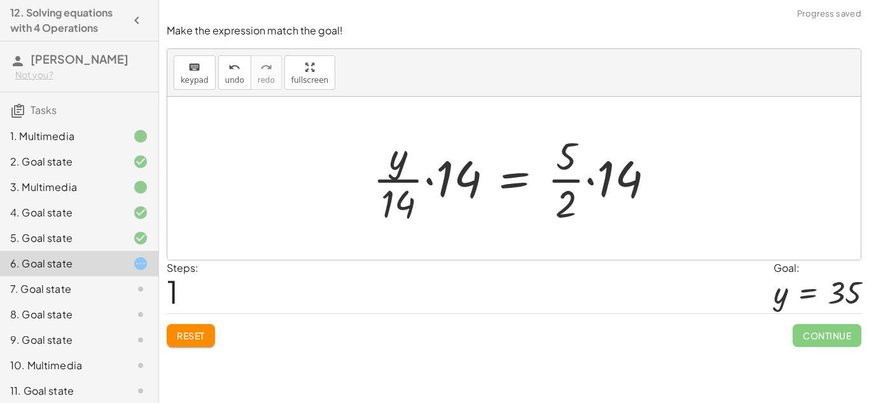
click at [425, 163] on div at bounding box center [518, 178] width 305 height 98
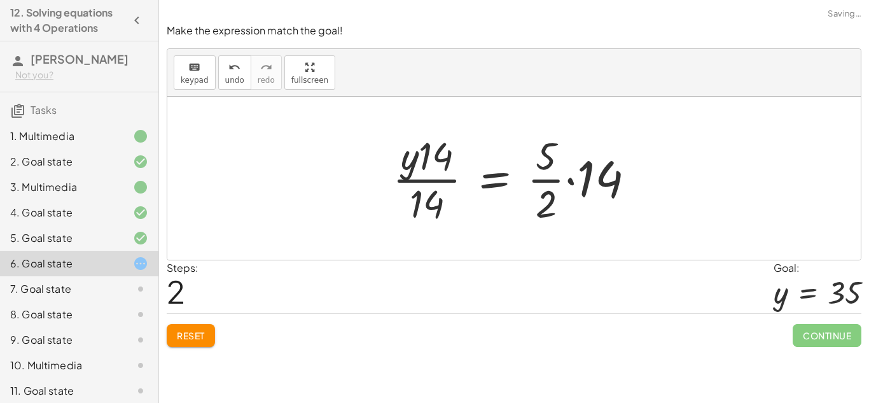
click at [576, 184] on div at bounding box center [518, 178] width 265 height 98
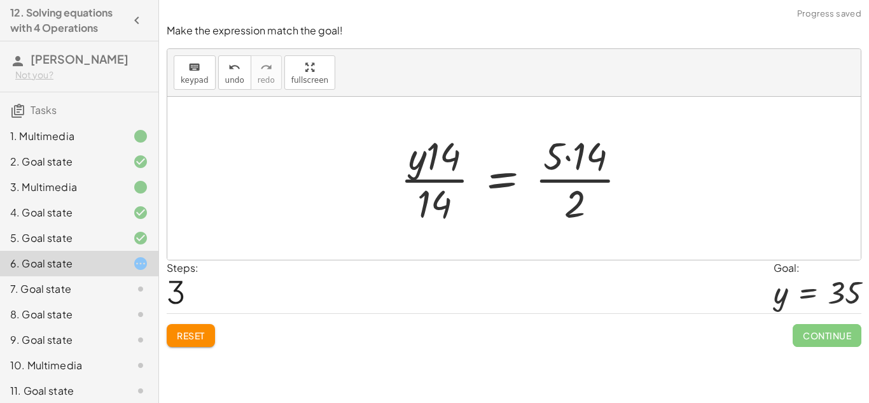
click at [448, 173] on div at bounding box center [519, 178] width 250 height 98
click at [425, 186] on div at bounding box center [519, 178] width 250 height 98
click at [585, 175] on div at bounding box center [519, 178] width 250 height 98
drag, startPoint x: 439, startPoint y: 158, endPoint x: 398, endPoint y: 163, distance: 41.6
click at [398, 163] on div at bounding box center [519, 178] width 250 height 98
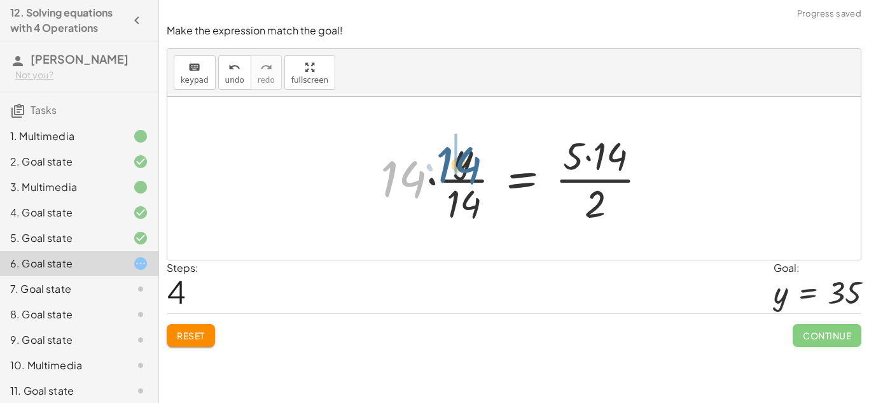
drag, startPoint x: 387, startPoint y: 171, endPoint x: 440, endPoint y: 156, distance: 54.8
click at [440, 156] on div at bounding box center [519, 178] width 290 height 98
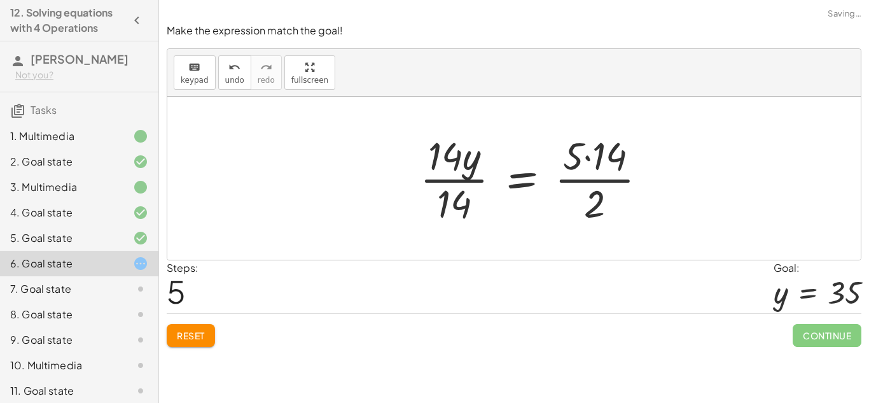
click at [441, 172] on div at bounding box center [538, 178] width 250 height 98
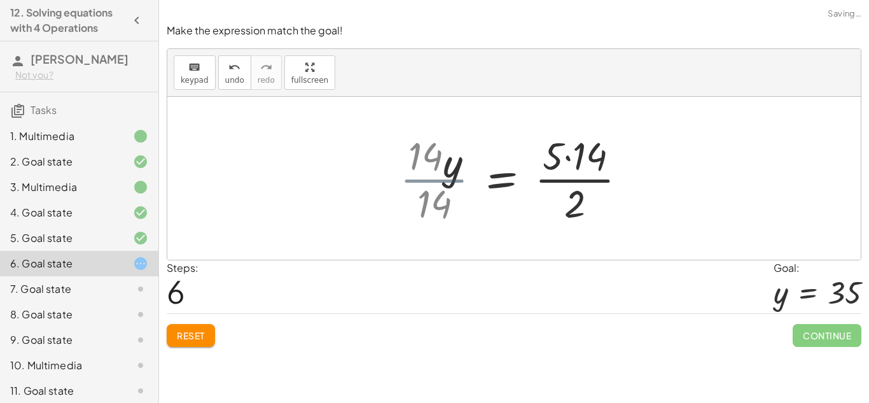
click at [441, 172] on div at bounding box center [540, 178] width 205 height 98
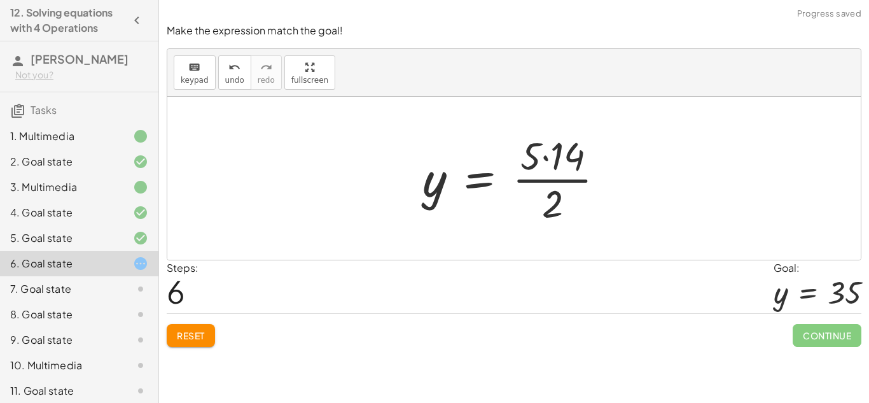
click at [571, 177] on div at bounding box center [518, 178] width 205 height 98
click at [548, 156] on div at bounding box center [518, 178] width 205 height 98
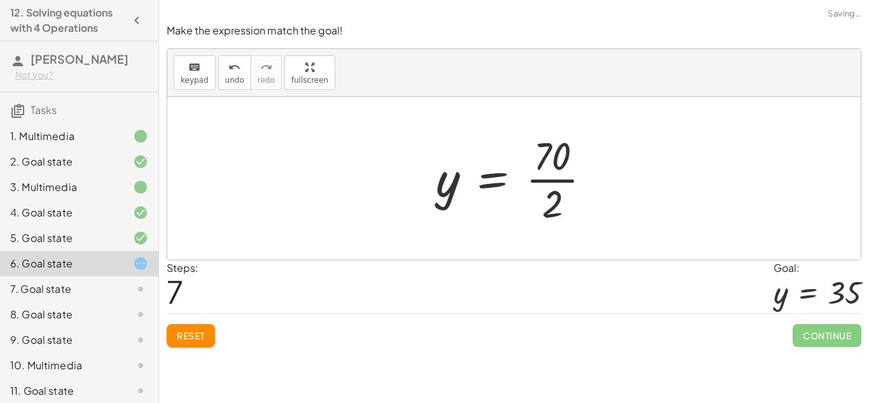
click at [536, 178] on div at bounding box center [518, 178] width 178 height 98
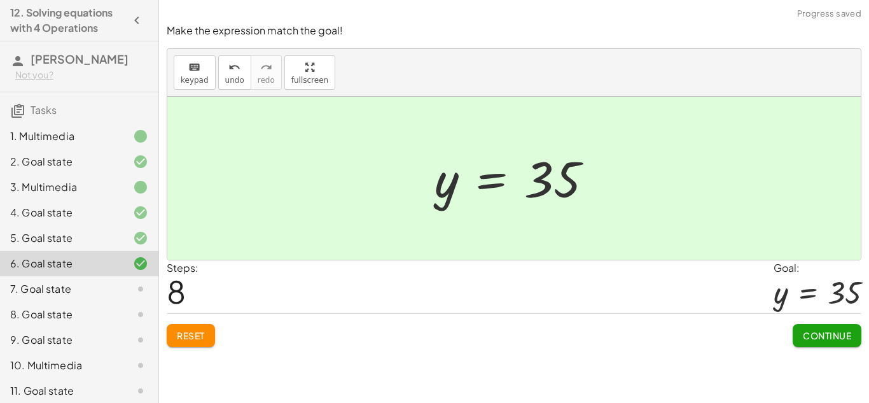
click at [843, 345] on button "Continue" at bounding box center [827, 335] width 69 height 23
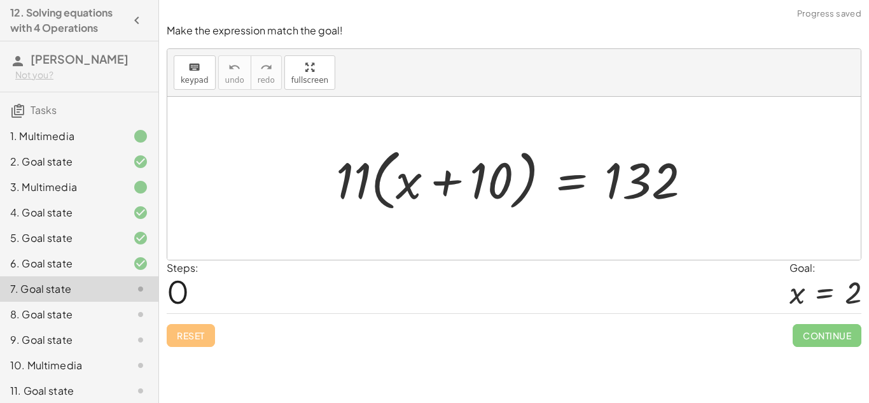
click at [551, 289] on div "Steps: 0 Goal: x = 2" at bounding box center [514, 286] width 695 height 53
click at [463, 171] on div at bounding box center [519, 178] width 378 height 73
click at [412, 190] on div at bounding box center [519, 178] width 378 height 73
click at [441, 188] on div at bounding box center [519, 178] width 378 height 73
drag, startPoint x: 339, startPoint y: 182, endPoint x: 391, endPoint y: 183, distance: 51.5
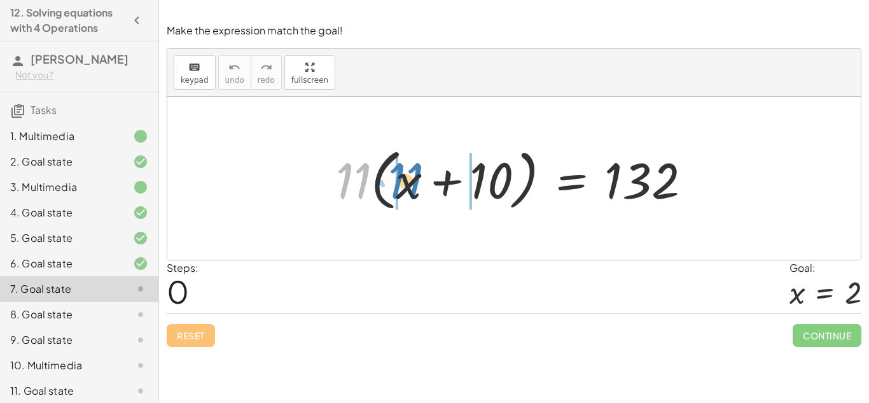
click at [391, 183] on div at bounding box center [519, 178] width 378 height 73
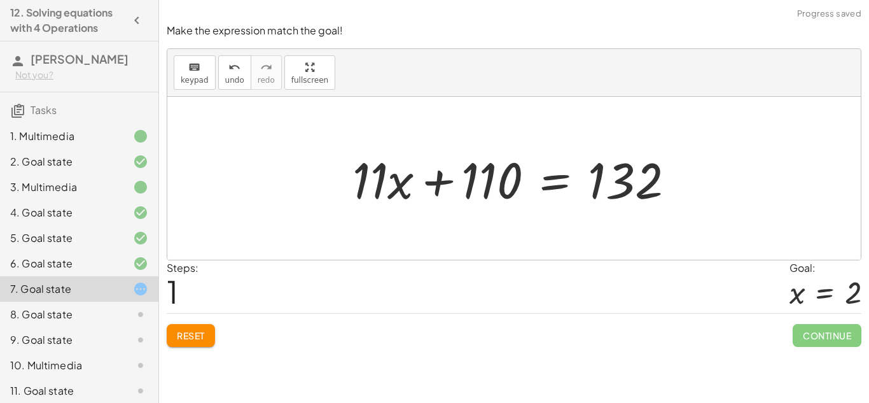
click at [443, 186] on div at bounding box center [518, 179] width 345 height 66
drag, startPoint x: 405, startPoint y: 185, endPoint x: 412, endPoint y: 183, distance: 7.4
click at [412, 183] on div at bounding box center [518, 179] width 345 height 66
click at [451, 183] on div at bounding box center [518, 179] width 345 height 66
click at [564, 180] on div at bounding box center [518, 179] width 345 height 66
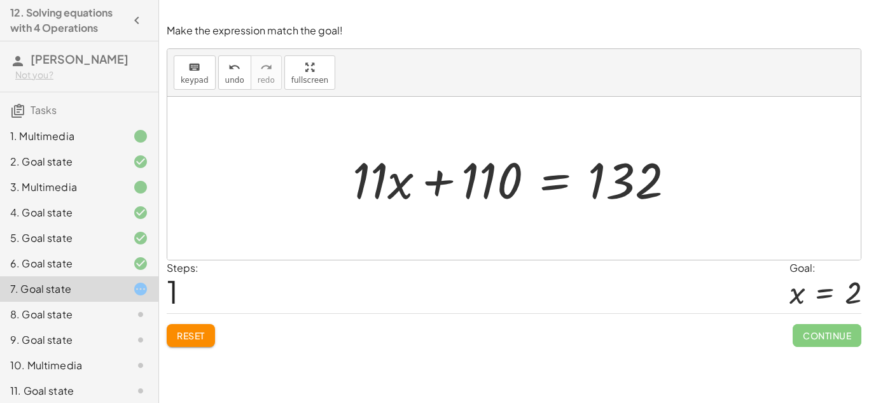
scroll to position [6, 0]
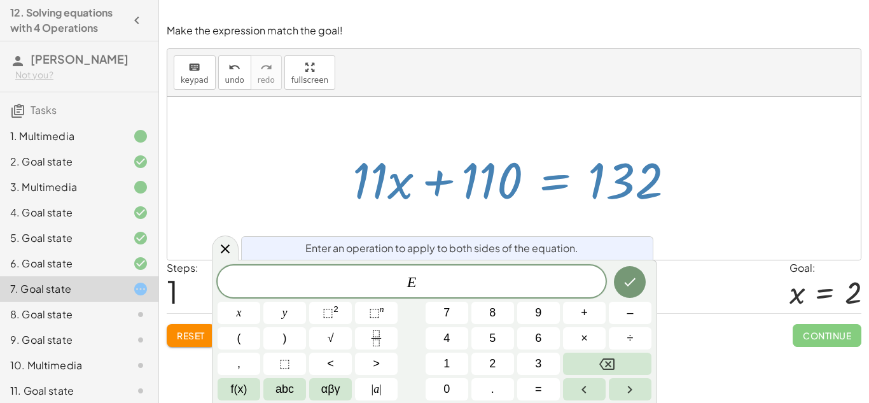
click at [454, 182] on div at bounding box center [518, 179] width 345 height 66
click at [431, 188] on div at bounding box center [518, 179] width 345 height 66
click at [438, 185] on div at bounding box center [518, 179] width 345 height 66
click at [192, 335] on span "Reset" at bounding box center [191, 335] width 28 height 11
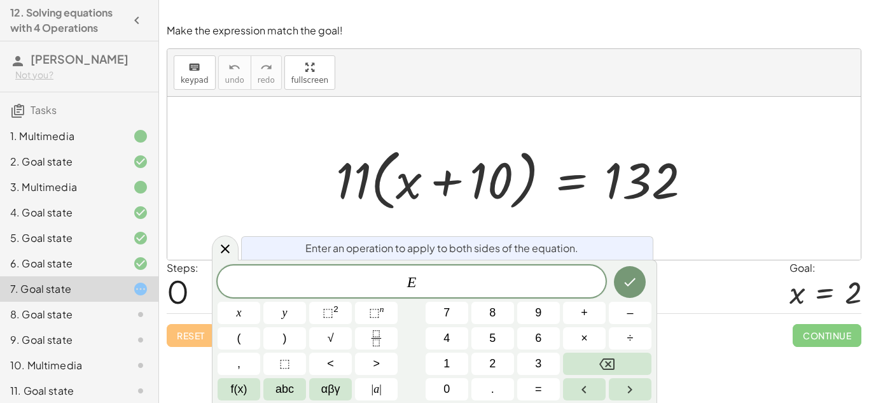
click at [384, 190] on div at bounding box center [519, 178] width 378 height 73
click at [230, 249] on icon at bounding box center [225, 248] width 15 height 15
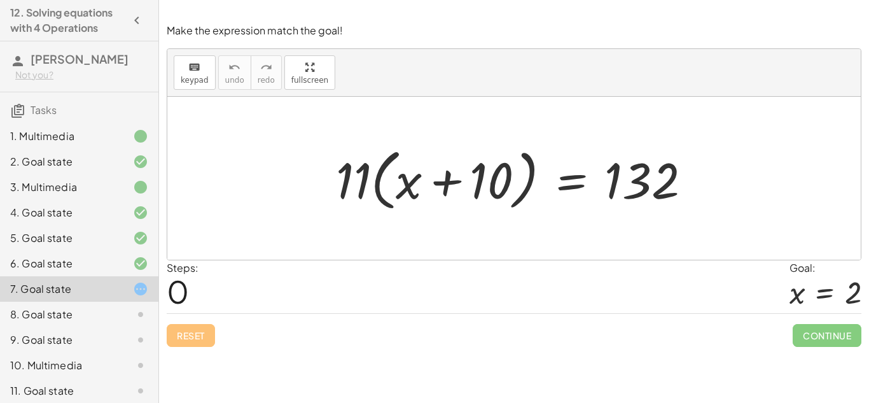
click at [378, 188] on div at bounding box center [519, 178] width 378 height 73
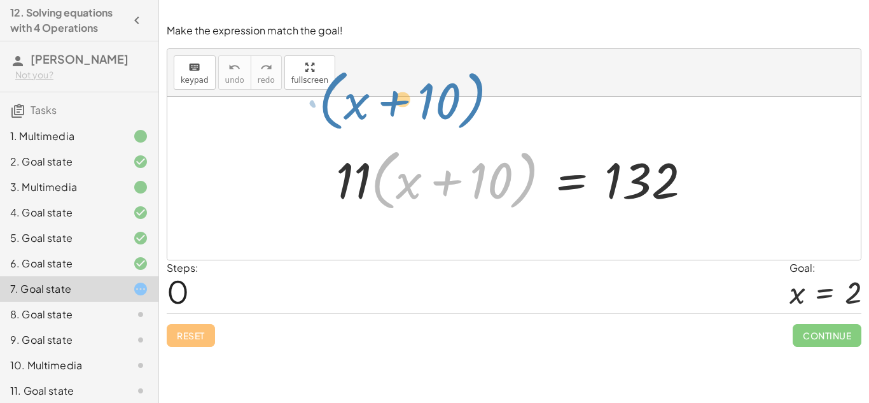
drag, startPoint x: 378, startPoint y: 188, endPoint x: 268, endPoint y: 153, distance: 115.5
click at [268, 153] on div "· ( + x + 10 ) · 11 · ( + x + 10 ) = 132" at bounding box center [513, 178] width 693 height 163
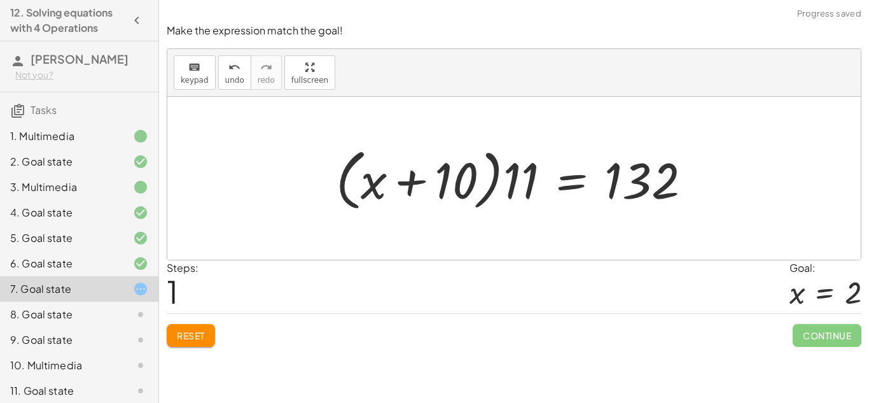
click at [539, 182] on div at bounding box center [519, 178] width 378 height 73
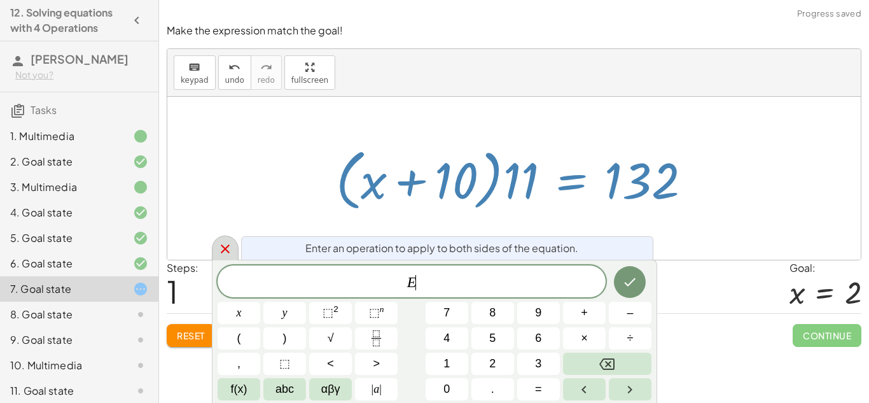
click at [232, 238] on div at bounding box center [225, 247] width 27 height 25
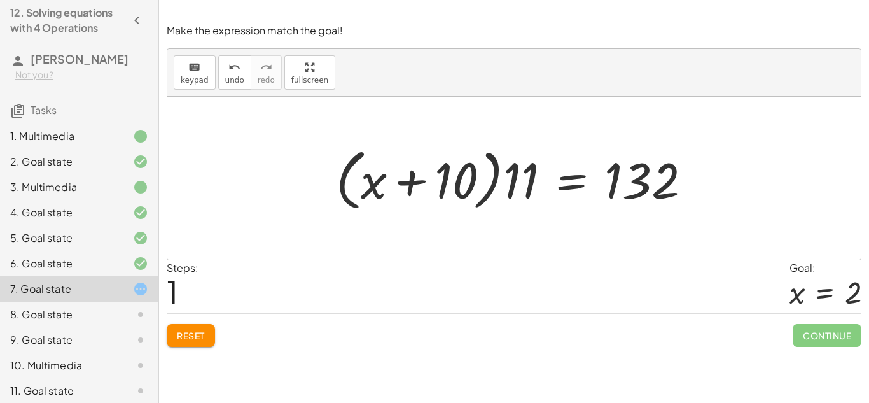
click at [523, 191] on div at bounding box center [519, 178] width 378 height 73
click at [526, 182] on div at bounding box center [519, 178] width 378 height 73
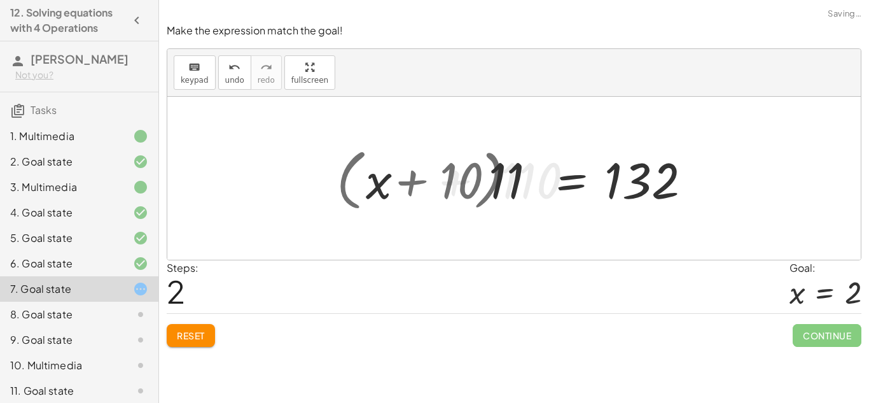
click at [526, 182] on div at bounding box center [535, 179] width 345 height 66
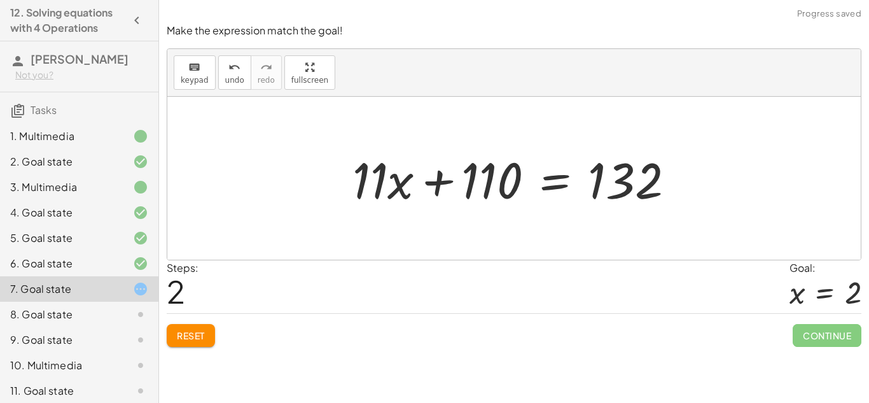
click at [449, 179] on div at bounding box center [518, 179] width 345 height 66
click at [601, 187] on div at bounding box center [518, 179] width 345 height 66
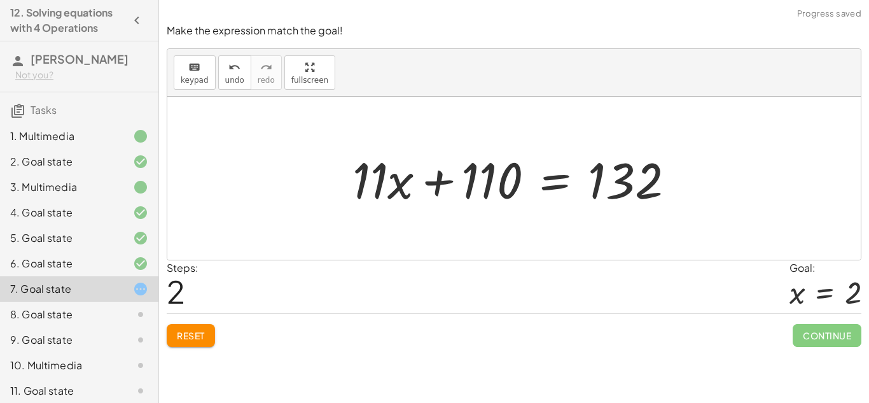
click at [601, 187] on div at bounding box center [518, 179] width 345 height 66
click at [541, 176] on div at bounding box center [518, 179] width 345 height 66
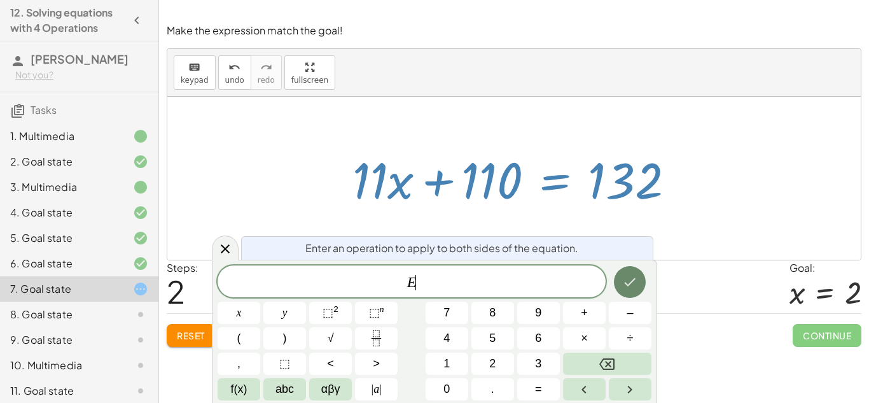
click at [629, 278] on icon "Done" at bounding box center [629, 281] width 15 height 15
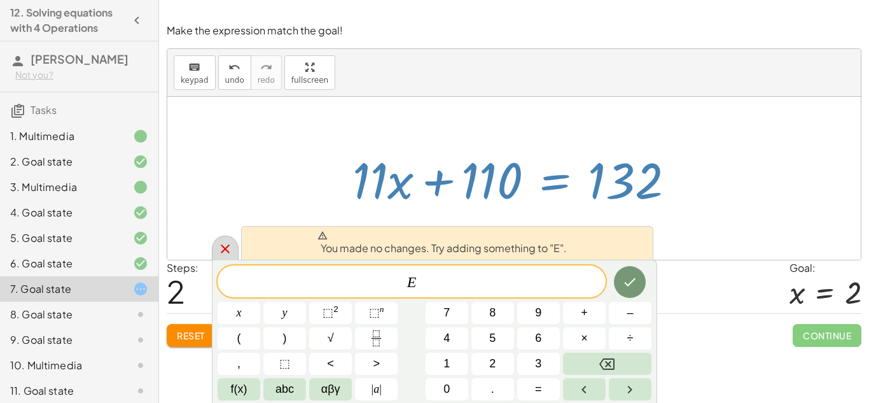
click at [220, 239] on div at bounding box center [225, 247] width 27 height 25
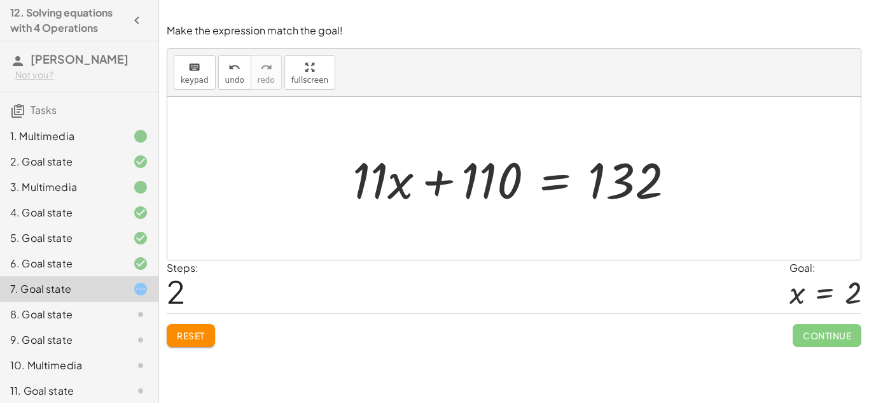
click at [392, 174] on div at bounding box center [518, 179] width 345 height 66
click at [203, 342] on button "Reset" at bounding box center [191, 335] width 48 height 23
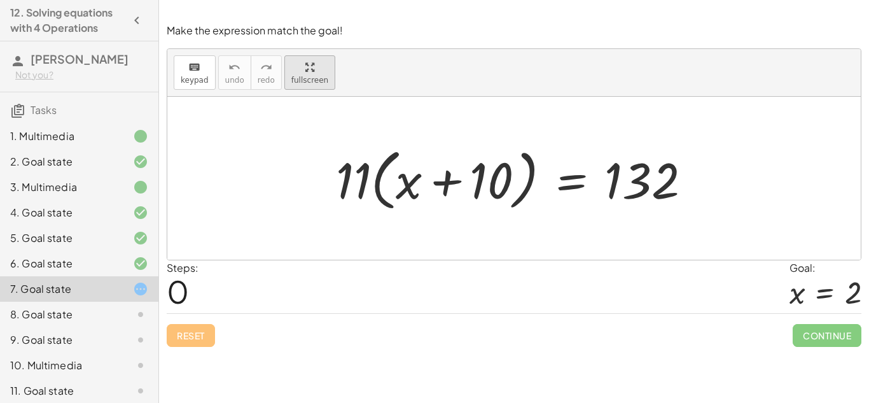
click at [305, 60] on icon "button" at bounding box center [309, 67] width 9 height 15
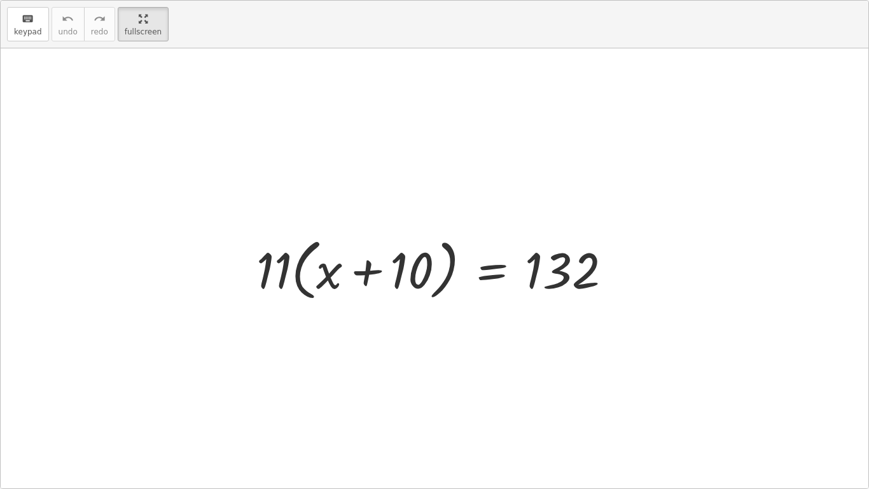
click at [449, 260] on div at bounding box center [439, 268] width 378 height 73
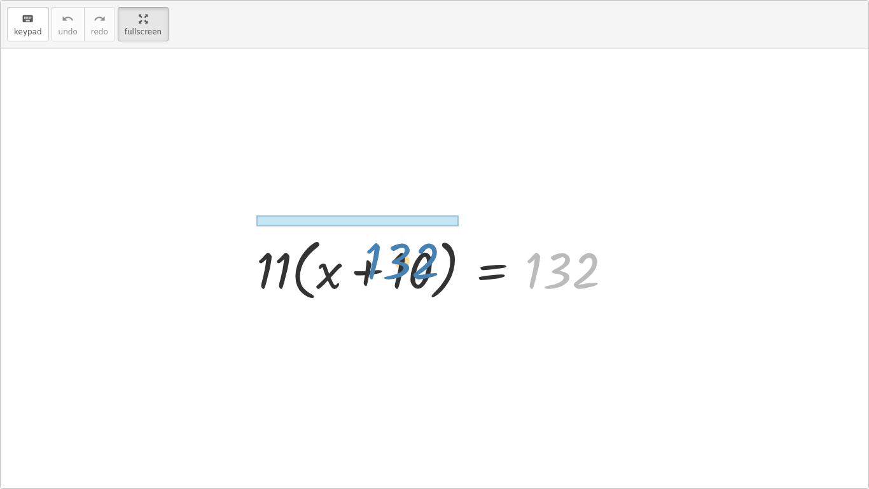
drag, startPoint x: 578, startPoint y: 275, endPoint x: 411, endPoint y: 242, distance: 170.4
click at [411, 242] on div at bounding box center [439, 268] width 378 height 73
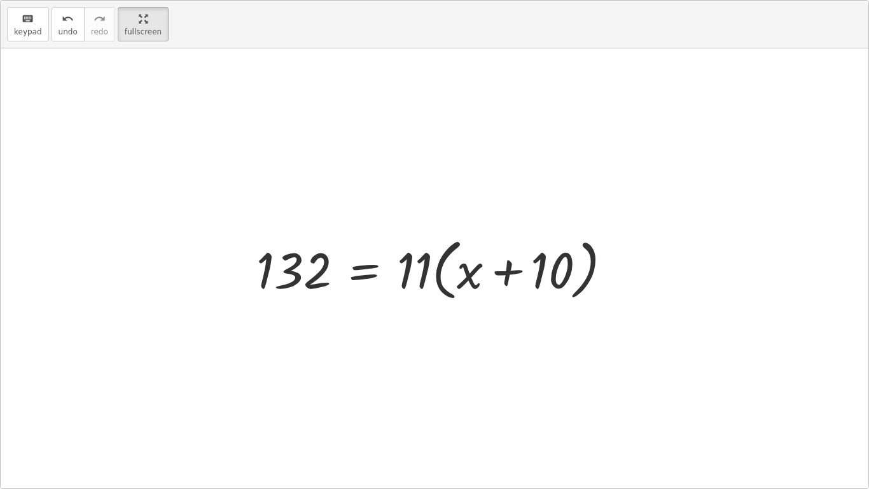
click at [284, 272] on div at bounding box center [439, 268] width 378 height 73
click at [416, 281] on div at bounding box center [439, 268] width 378 height 73
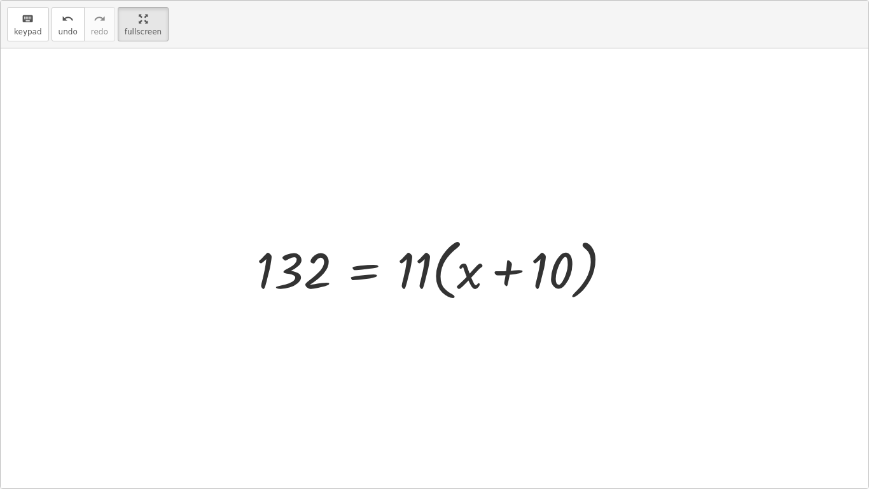
click at [416, 281] on div at bounding box center [439, 268] width 378 height 73
click at [464, 283] on div at bounding box center [439, 268] width 378 height 73
click at [506, 264] on div at bounding box center [439, 268] width 378 height 73
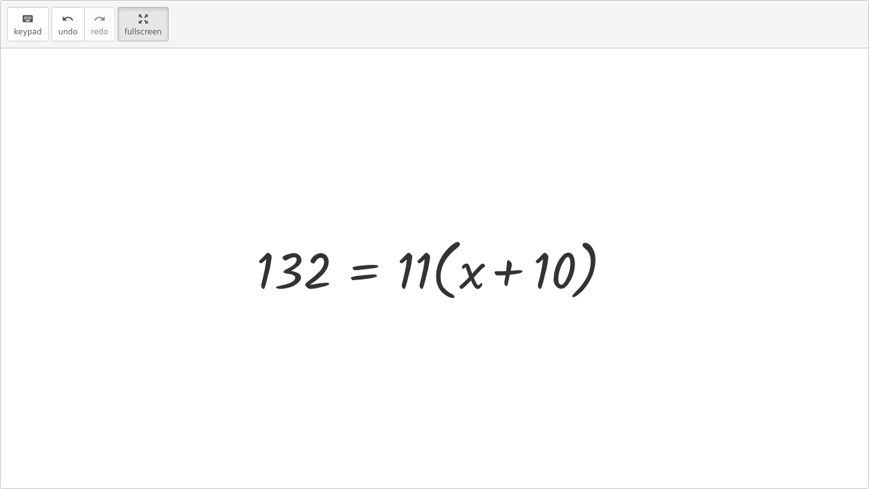
click at [506, 264] on div at bounding box center [439, 268] width 378 height 73
drag, startPoint x: 425, startPoint y: 268, endPoint x: 562, endPoint y: 262, distance: 137.5
click at [562, 262] on div at bounding box center [439, 268] width 378 height 73
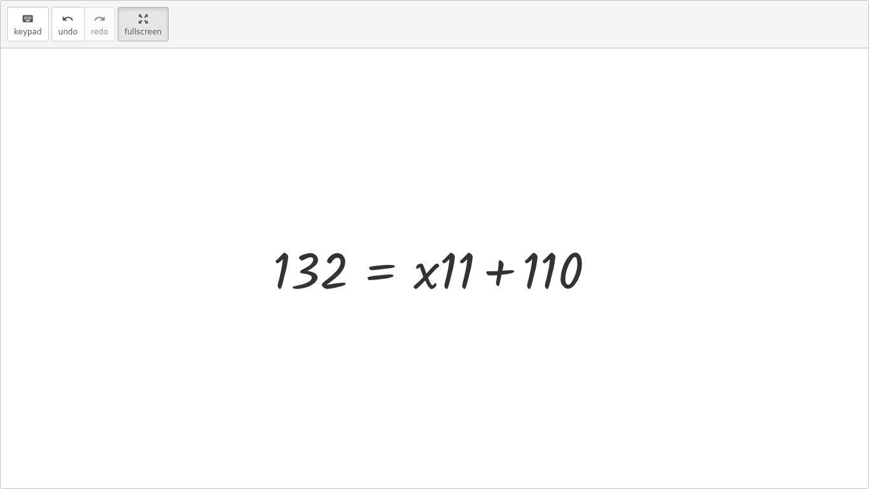
click at [479, 267] on div at bounding box center [439, 268] width 345 height 66
click at [505, 270] on div at bounding box center [439, 268] width 345 height 66
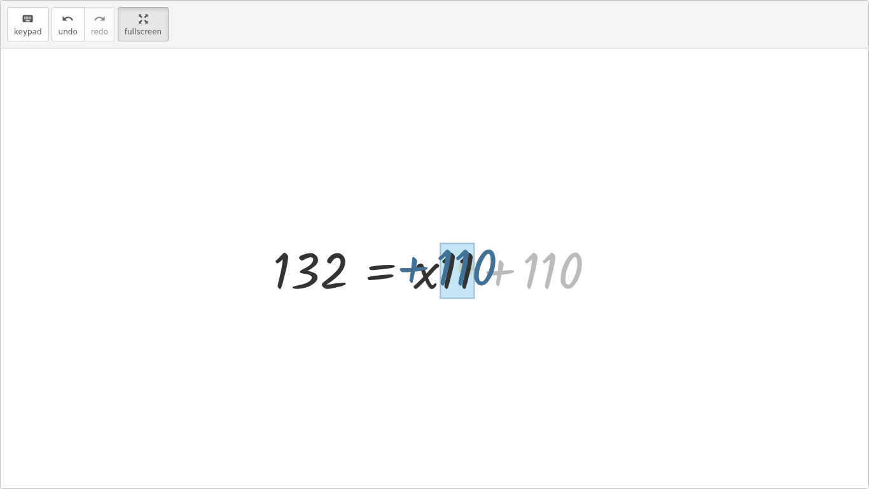
drag, startPoint x: 525, startPoint y: 274, endPoint x: 442, endPoint y: 270, distance: 82.8
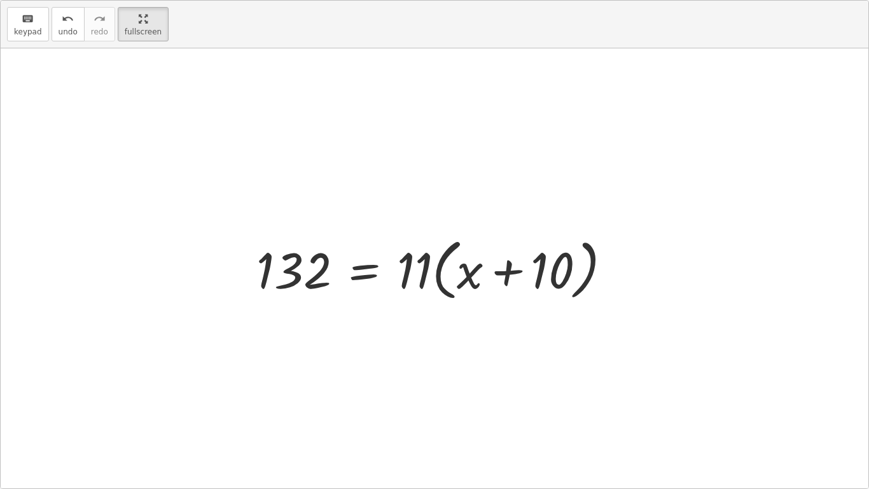
click at [513, 281] on div at bounding box center [439, 268] width 378 height 73
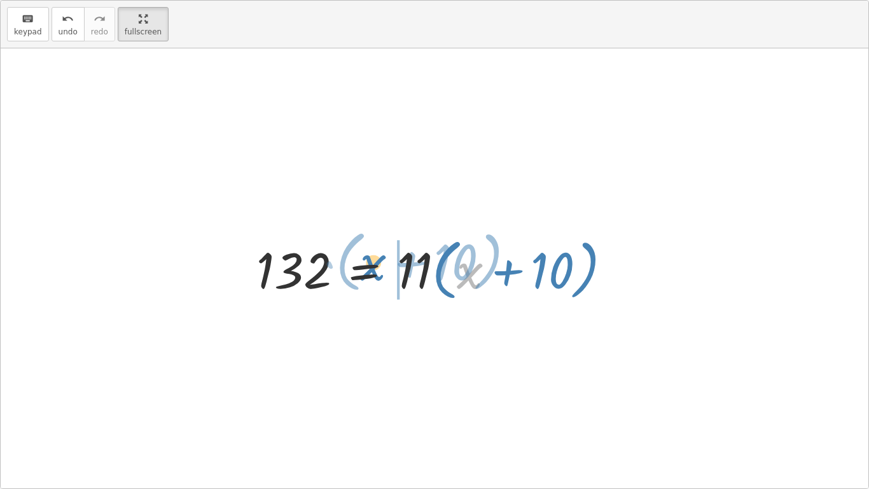
drag, startPoint x: 476, startPoint y: 274, endPoint x: 379, endPoint y: 265, distance: 97.0
click at [379, 265] on div at bounding box center [439, 268] width 378 height 73
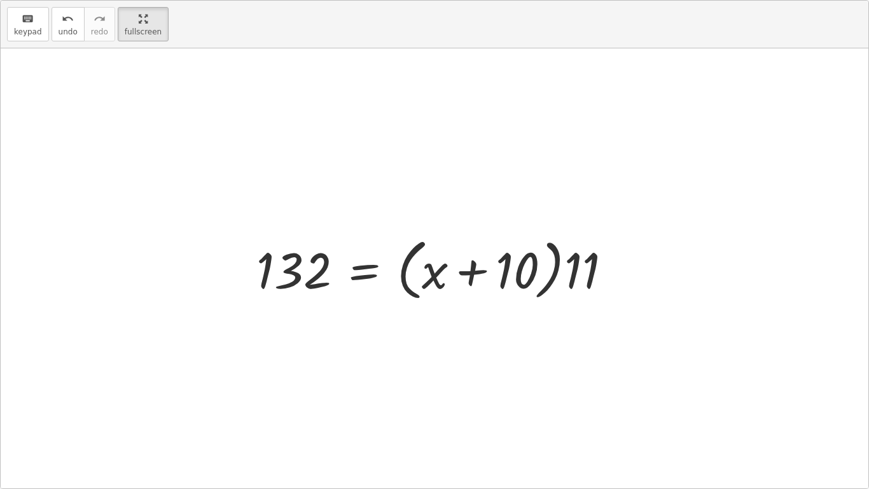
click at [597, 256] on div at bounding box center [439, 268] width 378 height 73
click at [569, 281] on div at bounding box center [439, 268] width 378 height 73
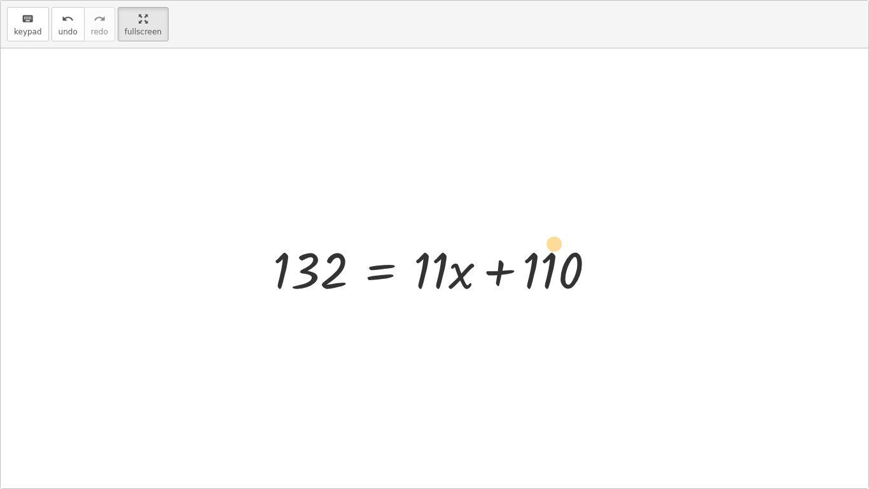
drag, startPoint x: 545, startPoint y: 277, endPoint x: 546, endPoint y: 249, distance: 28.7
click at [546, 249] on div at bounding box center [439, 268] width 345 height 66
drag, startPoint x: 423, startPoint y: 267, endPoint x: 290, endPoint y: 270, distance: 133.0
click at [290, 270] on div at bounding box center [439, 268] width 345 height 66
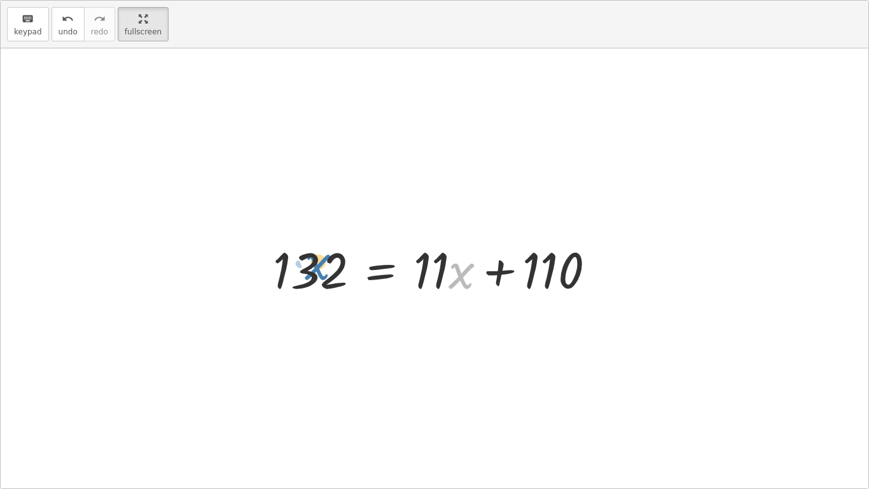
drag, startPoint x: 473, startPoint y: 284, endPoint x: 301, endPoint y: 283, distance: 171.8
click at [301, 283] on div at bounding box center [439, 268] width 345 height 66
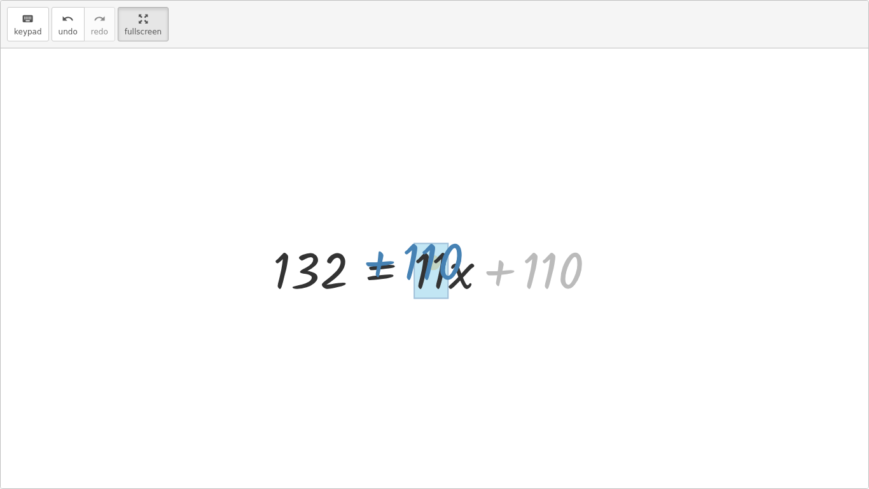
drag, startPoint x: 504, startPoint y: 275, endPoint x: 380, endPoint y: 268, distance: 123.6
click at [380, 268] on div at bounding box center [439, 268] width 345 height 66
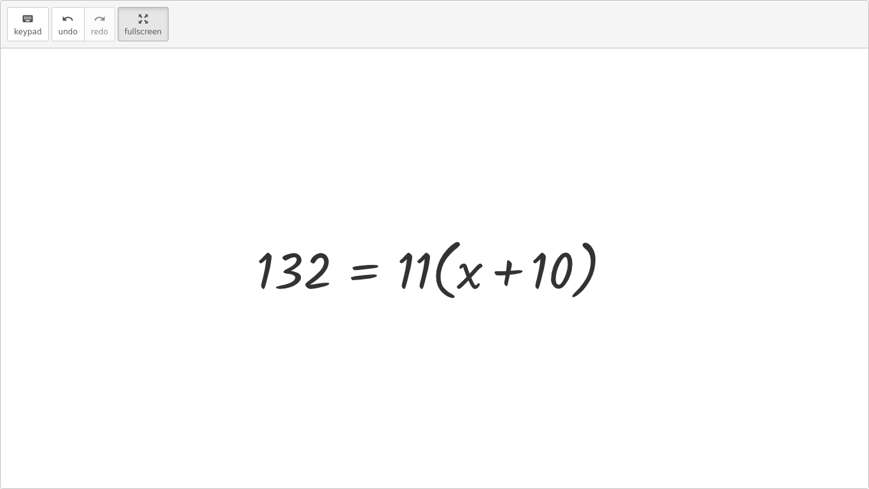
click at [505, 276] on div at bounding box center [439, 268] width 378 height 73
click at [155, 18] on button "fullscreen" at bounding box center [143, 24] width 51 height 34
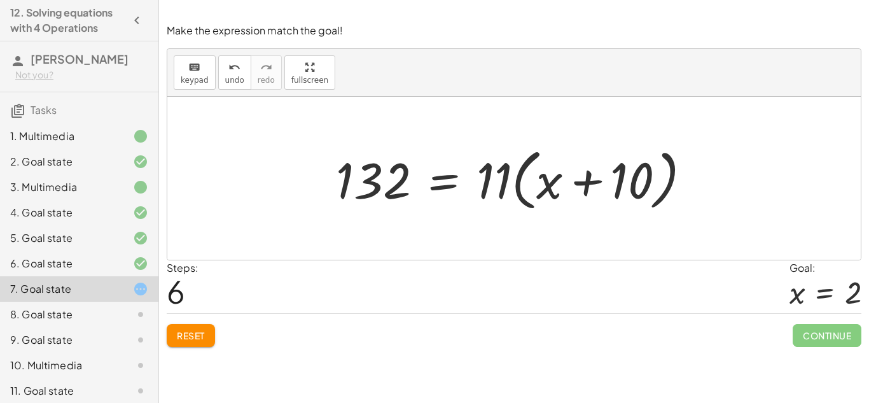
click at [207, 335] on button "Reset" at bounding box center [191, 335] width 48 height 23
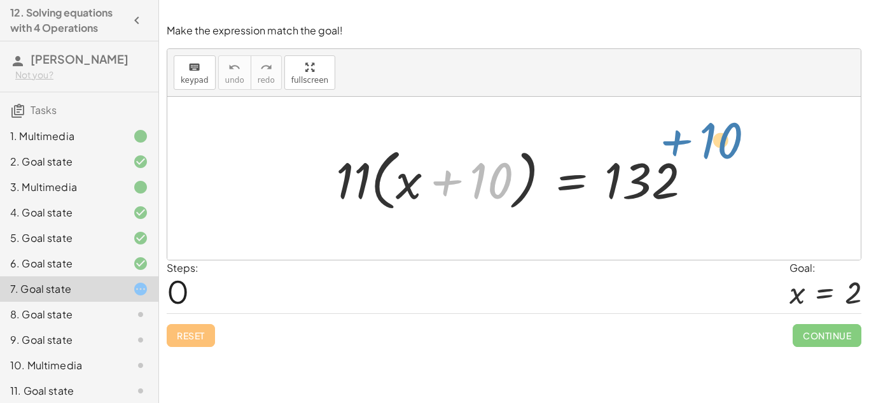
drag, startPoint x: 437, startPoint y: 186, endPoint x: 429, endPoint y: 162, distance: 25.3
click at [429, 162] on div at bounding box center [519, 178] width 378 height 73
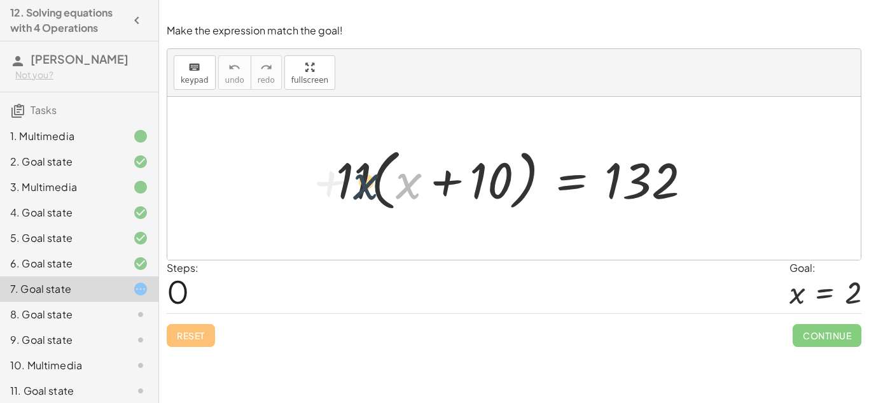
drag, startPoint x: 417, startPoint y: 189, endPoint x: 369, endPoint y: 189, distance: 47.7
click at [369, 189] on div at bounding box center [519, 178] width 378 height 73
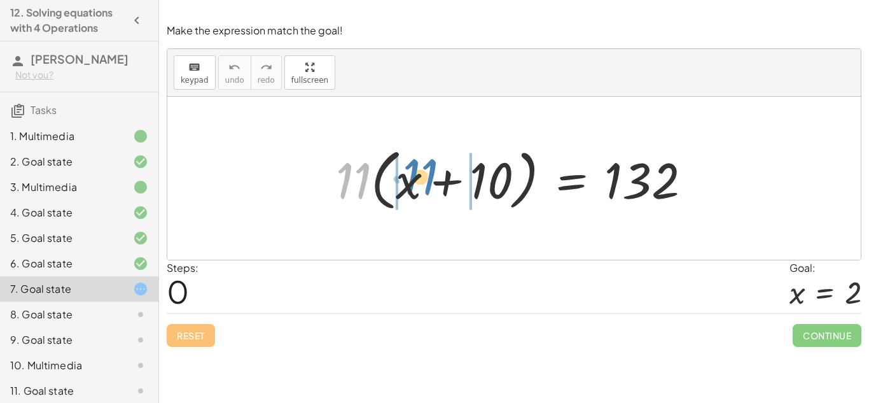
drag, startPoint x: 356, startPoint y: 172, endPoint x: 466, endPoint y: 166, distance: 110.8
click at [466, 166] on div at bounding box center [519, 178] width 378 height 73
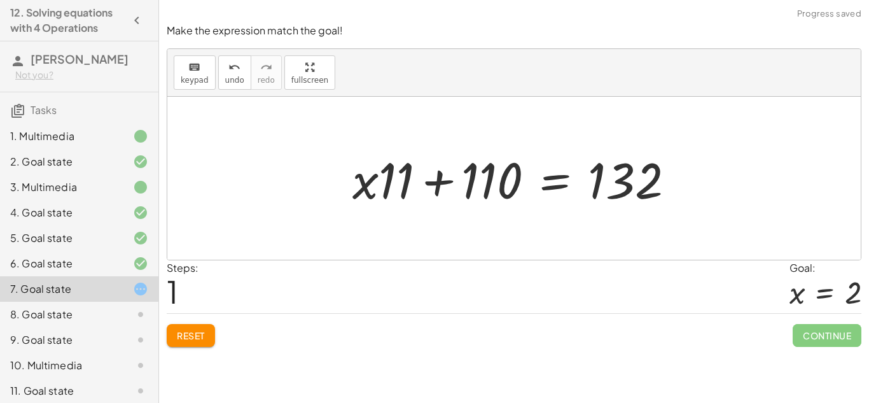
click at [513, 167] on div at bounding box center [518, 179] width 345 height 66
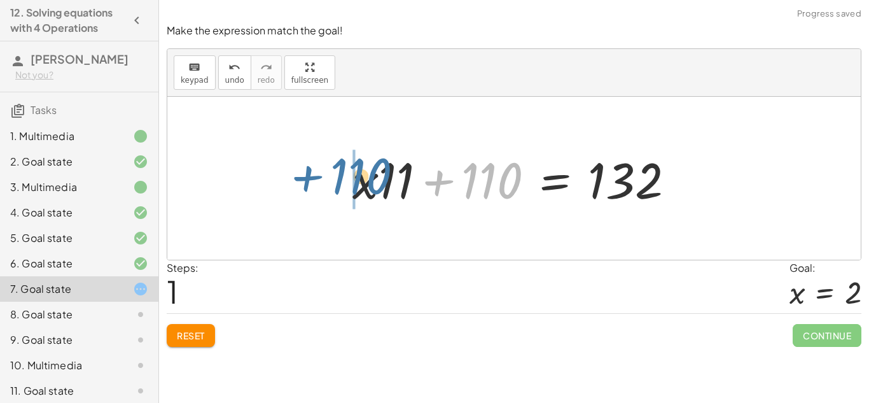
drag, startPoint x: 513, startPoint y: 167, endPoint x: 386, endPoint y: 167, distance: 127.2
click at [386, 167] on div at bounding box center [518, 179] width 345 height 66
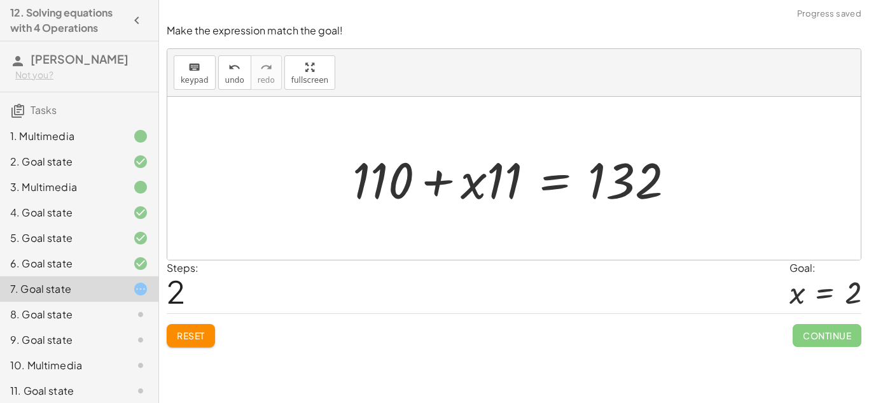
click at [436, 183] on div at bounding box center [518, 179] width 345 height 66
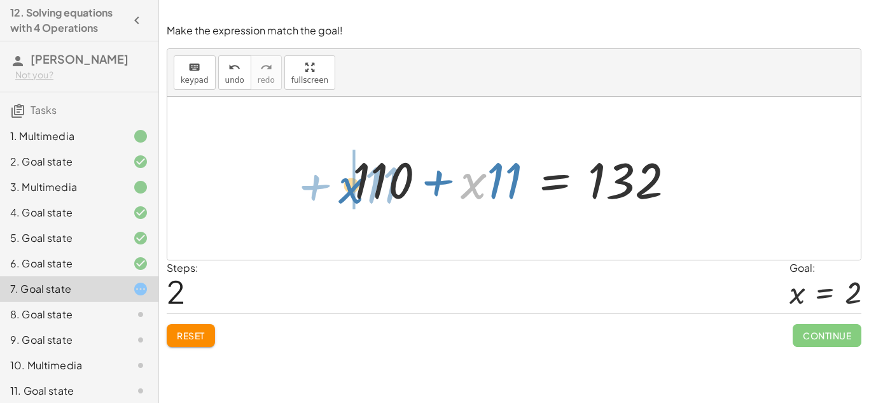
drag, startPoint x: 477, startPoint y: 183, endPoint x: 353, endPoint y: 187, distance: 124.1
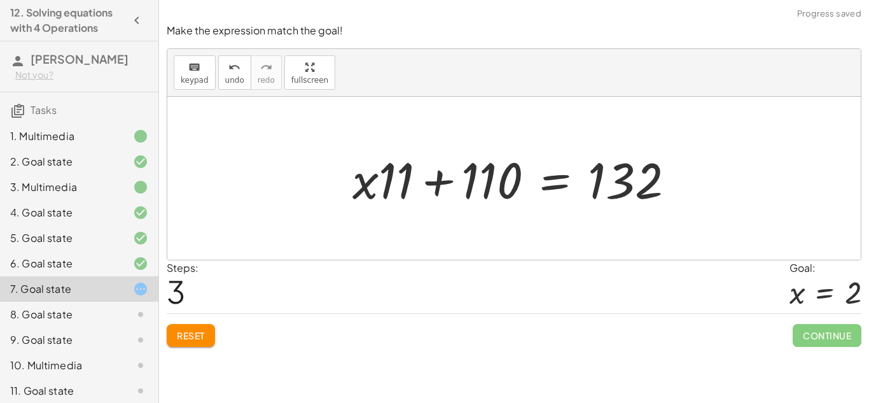
click at [453, 190] on div at bounding box center [518, 179] width 345 height 66
click at [446, 187] on div at bounding box center [518, 179] width 345 height 66
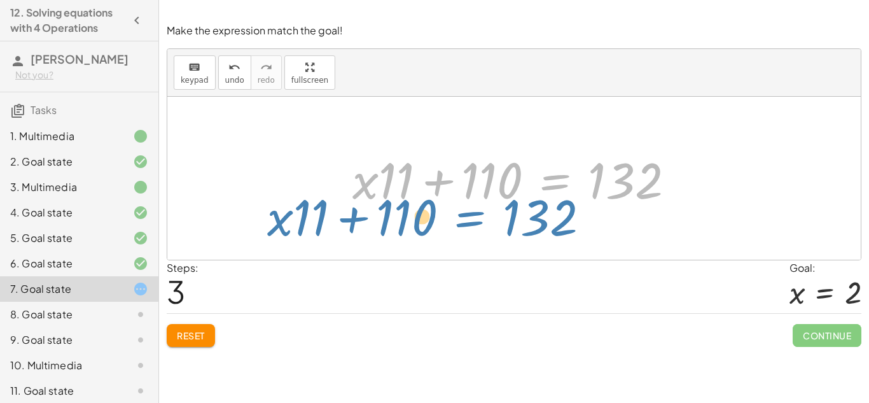
drag, startPoint x: 559, startPoint y: 176, endPoint x: 478, endPoint y: 216, distance: 90.5
click at [478, 216] on div "· 11 · ( + x + 10 ) = 132 + · x · 11 + · 10 · 11 = 132 + · x · 11 + 110 = 132 +…" at bounding box center [513, 178] width 693 height 163
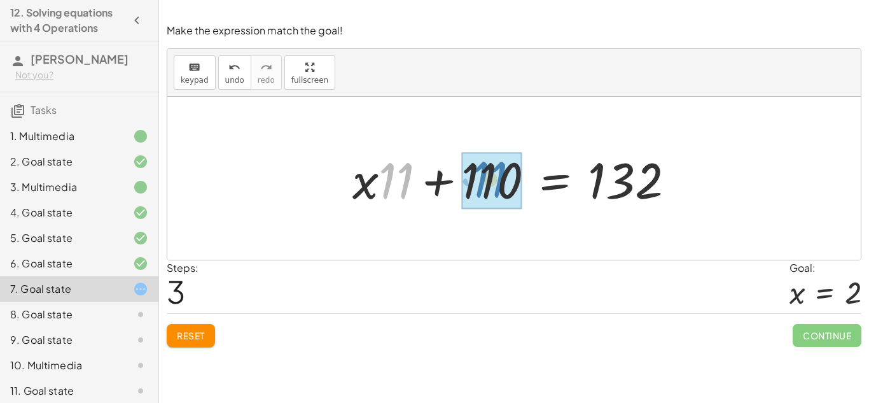
drag, startPoint x: 382, startPoint y: 170, endPoint x: 476, endPoint y: 169, distance: 93.5
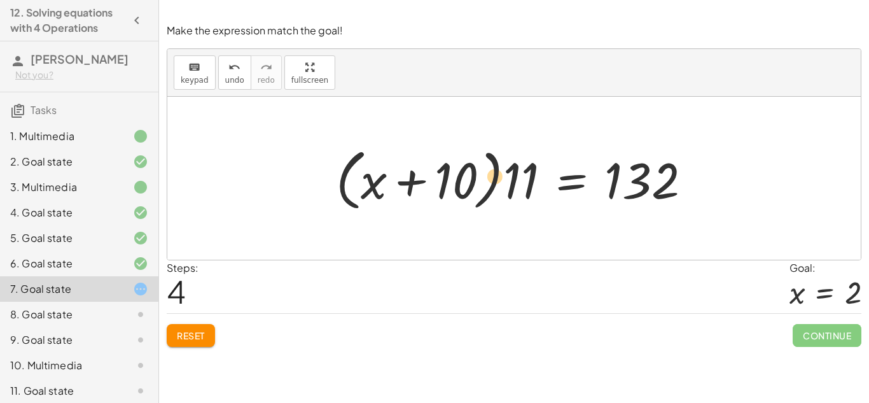
drag, startPoint x: 464, startPoint y: 189, endPoint x: 435, endPoint y: 176, distance: 32.2
click at [435, 176] on div at bounding box center [519, 178] width 378 height 73
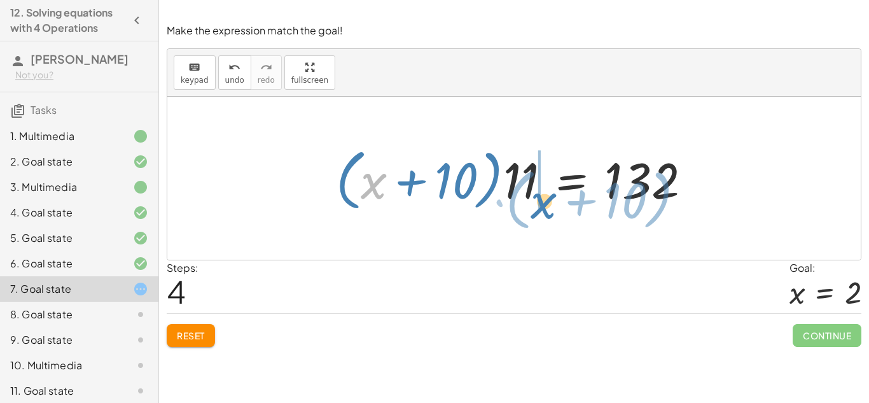
drag, startPoint x: 374, startPoint y: 183, endPoint x: 544, endPoint y: 167, distance: 170.6
click at [544, 167] on div at bounding box center [519, 178] width 378 height 73
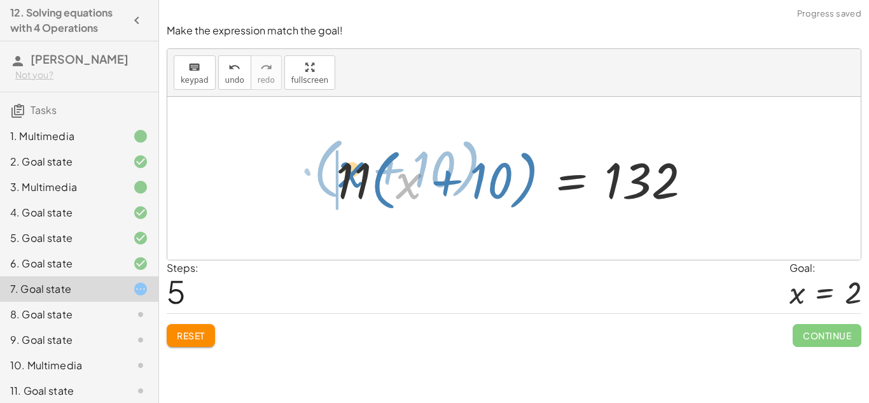
drag, startPoint x: 419, startPoint y: 178, endPoint x: 364, endPoint y: 167, distance: 55.8
click at [364, 167] on div at bounding box center [519, 178] width 378 height 73
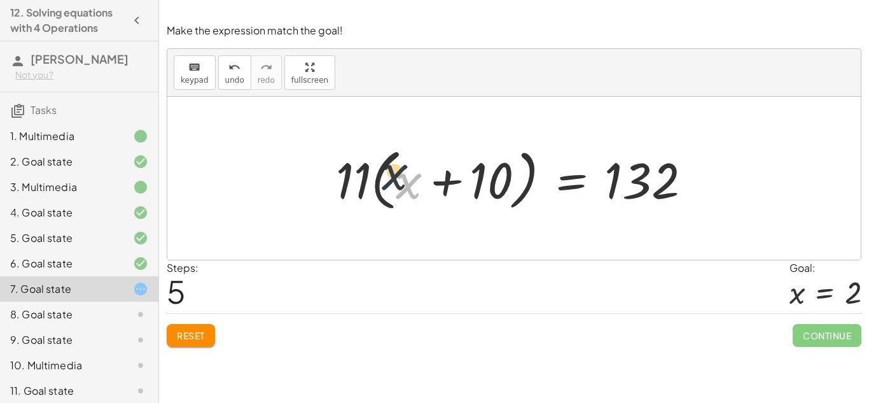
drag, startPoint x: 415, startPoint y: 190, endPoint x: 385, endPoint y: 183, distance: 30.9
click at [385, 183] on div at bounding box center [519, 178] width 378 height 73
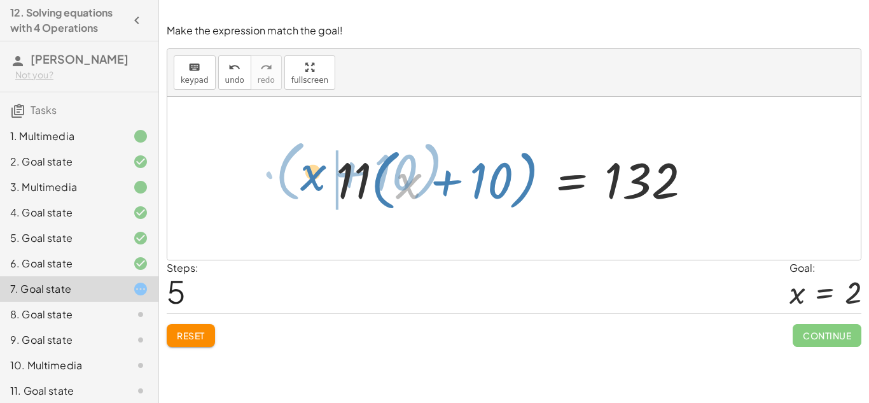
drag, startPoint x: 420, startPoint y: 172, endPoint x: 325, endPoint y: 165, distance: 95.1
click at [325, 165] on div "· 11 · ( + x + 10 ) = 132 + · x · 11 + · 10 · 11 = 132 + · x · 11 + 110 = 132 +…" at bounding box center [514, 179] width 394 height 80
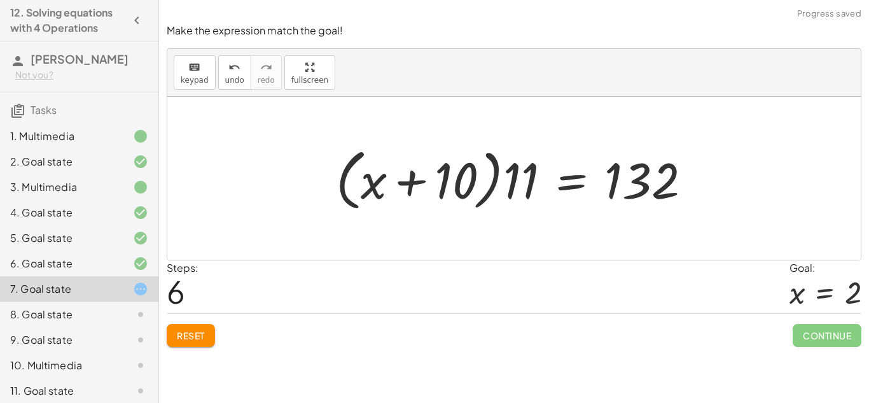
click at [525, 195] on div at bounding box center [519, 178] width 378 height 73
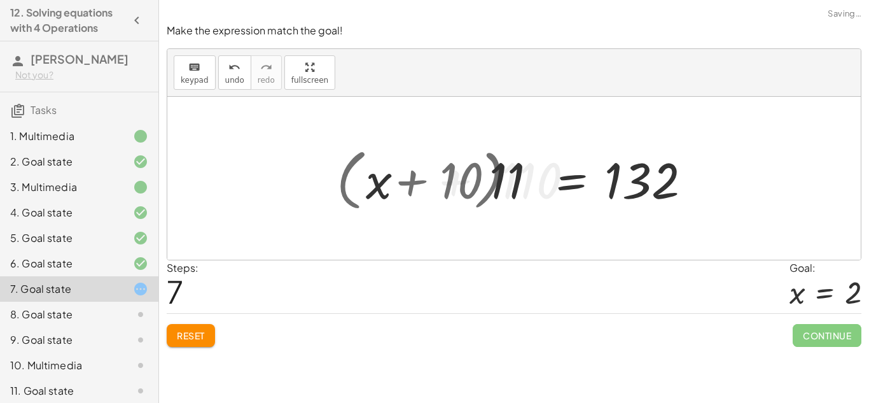
click at [525, 195] on div at bounding box center [535, 179] width 345 height 66
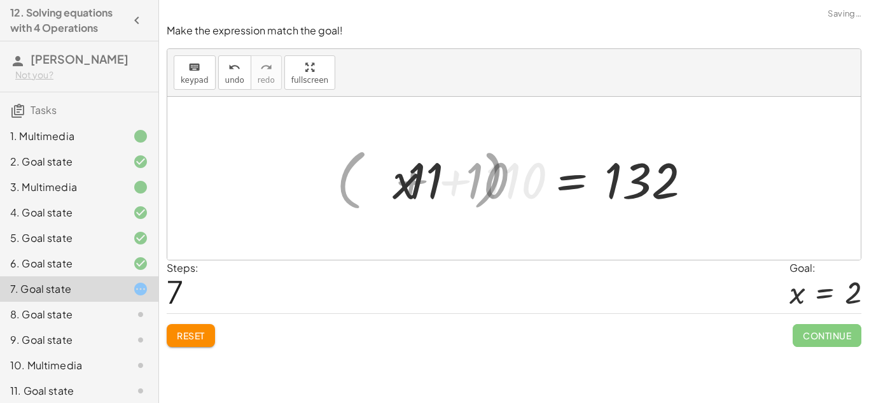
click at [525, 195] on div at bounding box center [535, 179] width 345 height 66
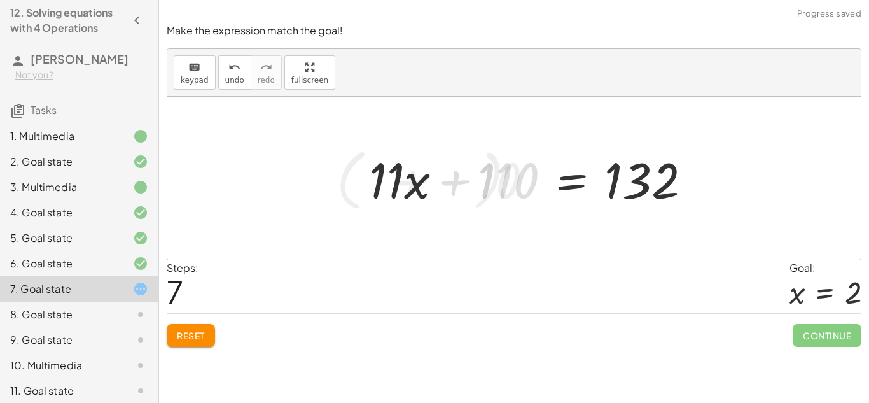
click at [525, 195] on div at bounding box center [535, 179] width 345 height 66
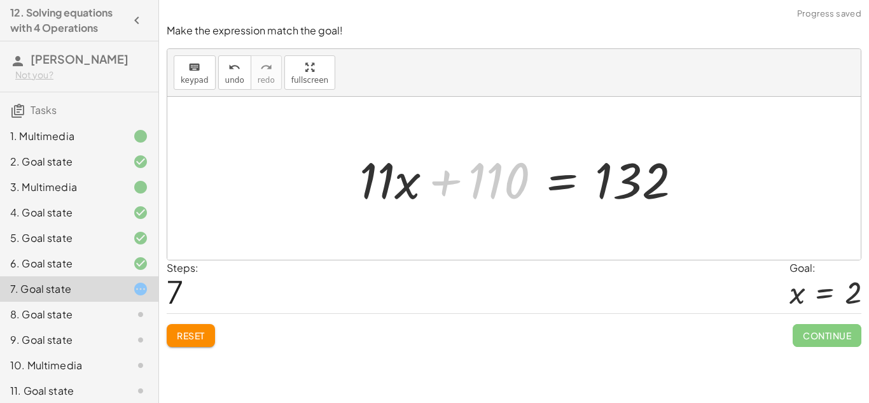
click at [525, 195] on div at bounding box center [525, 179] width 345 height 66
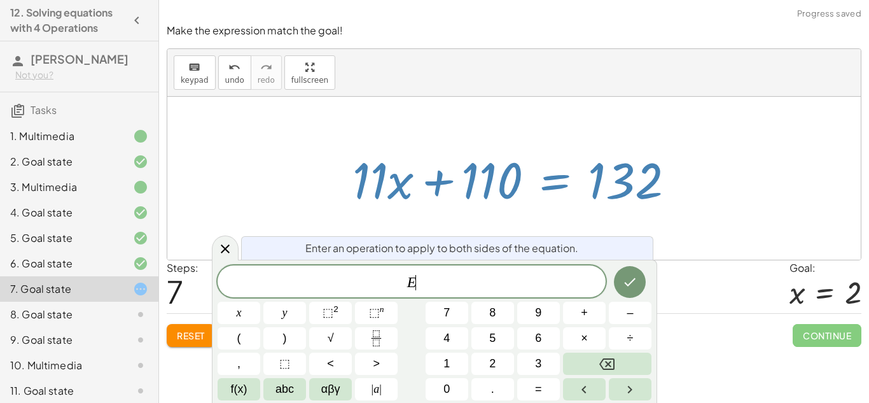
click at [525, 195] on div at bounding box center [518, 179] width 345 height 66
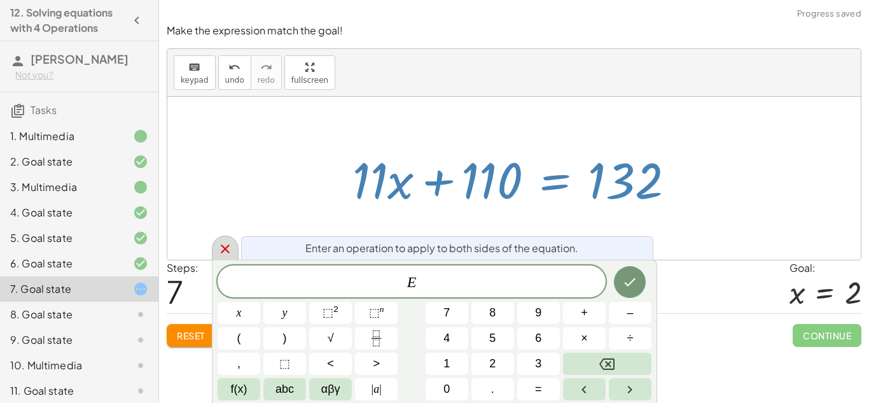
click at [226, 244] on icon at bounding box center [225, 248] width 15 height 15
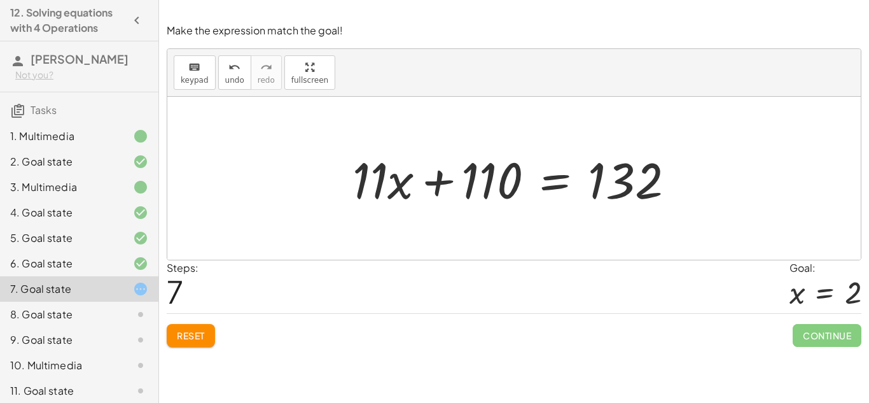
click at [397, 180] on div at bounding box center [518, 179] width 345 height 66
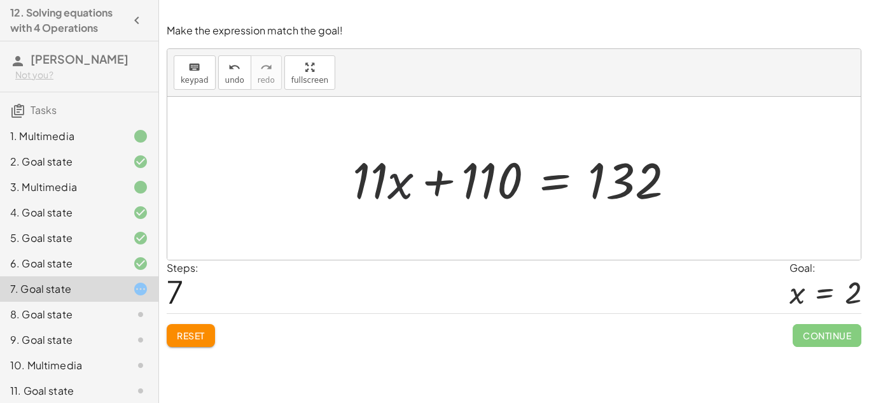
click at [397, 180] on div at bounding box center [518, 179] width 345 height 66
click at [547, 184] on div at bounding box center [518, 179] width 345 height 66
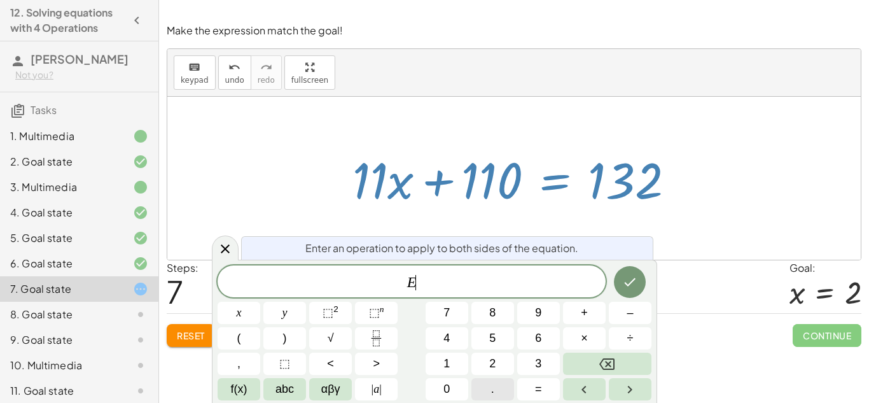
click at [471, 394] on button "." at bounding box center [492, 389] width 43 height 22
click at [644, 274] on div at bounding box center [630, 281] width 43 height 33
click at [631, 278] on icon "Done" at bounding box center [629, 281] width 15 height 15
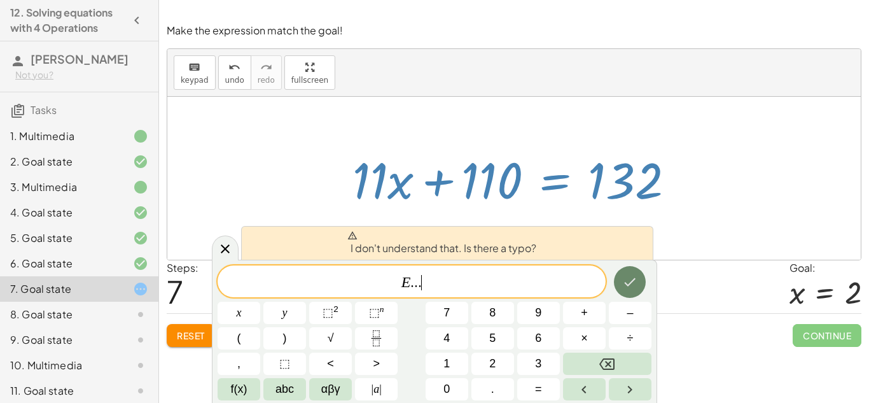
scroll to position [2, 0]
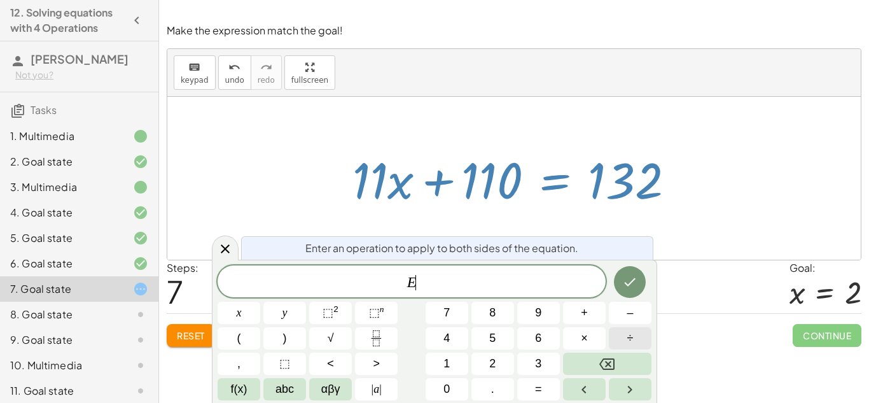
click at [639, 345] on button "÷" at bounding box center [630, 338] width 43 height 22
click at [536, 349] on div "E ÷ ​ x y ⬚ 2 ⬚ n 7 8 9 + – ( ) √ 4 5 6 × ÷ , ⬚ < > 1 2 3 f(x) abc αβγ | a | 0 …" at bounding box center [435, 332] width 434 height 135
click at [536, 349] on div "E ÷ x y ⬚ 2 ⬚ n 7 8 9 + – ( ) √ 4 5 6 × ÷ , ⬚ < > 1 2 3 f(x) abc αβγ | a | 0 . =" at bounding box center [435, 332] width 434 height 135
click at [485, 345] on button "5" at bounding box center [492, 338] width 43 height 22
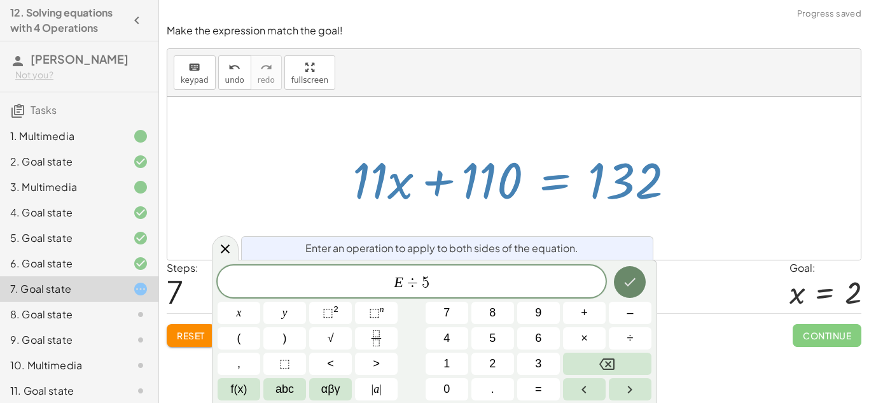
click at [627, 279] on icon "Done" at bounding box center [629, 281] width 15 height 15
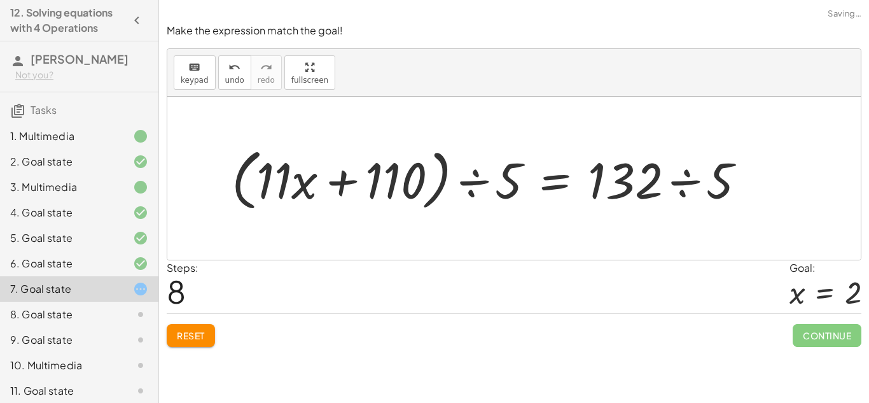
click at [479, 183] on div at bounding box center [493, 178] width 537 height 73
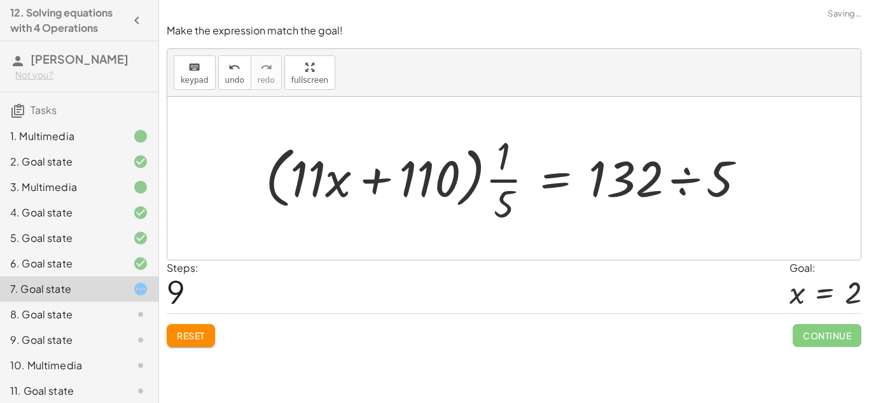
click at [490, 185] on div at bounding box center [510, 178] width 503 height 98
click at [492, 184] on div at bounding box center [510, 178] width 503 height 98
click at [686, 195] on div at bounding box center [510, 178] width 503 height 98
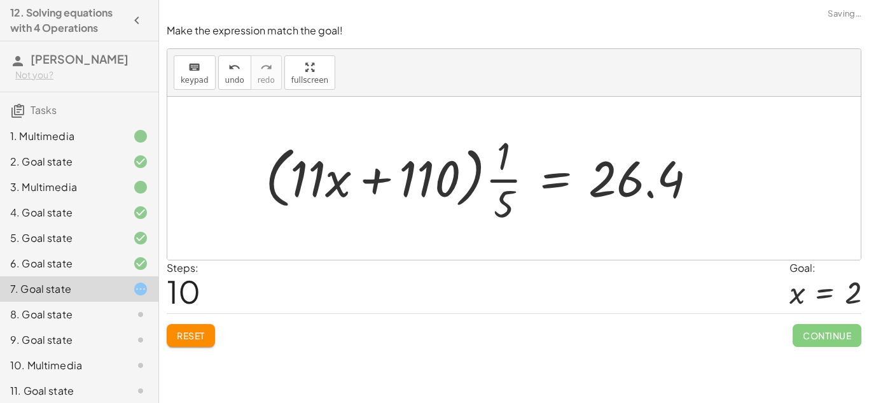
click at [611, 164] on div at bounding box center [486, 178] width 454 height 98
click at [194, 338] on span "Reset" at bounding box center [191, 335] width 28 height 11
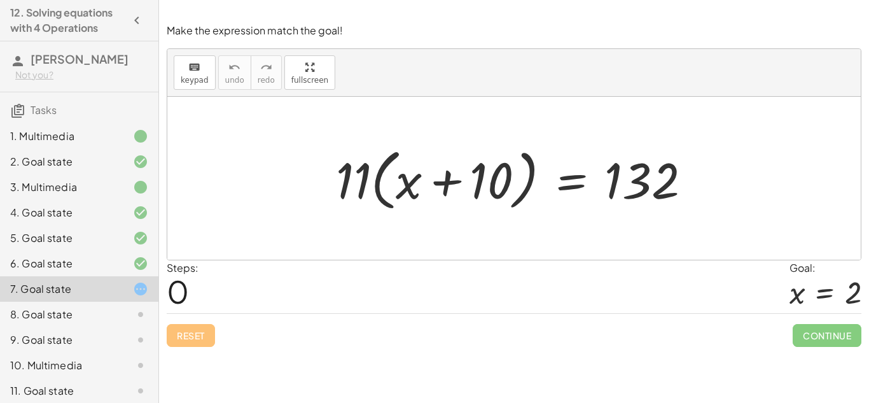
scroll to position [286, 0]
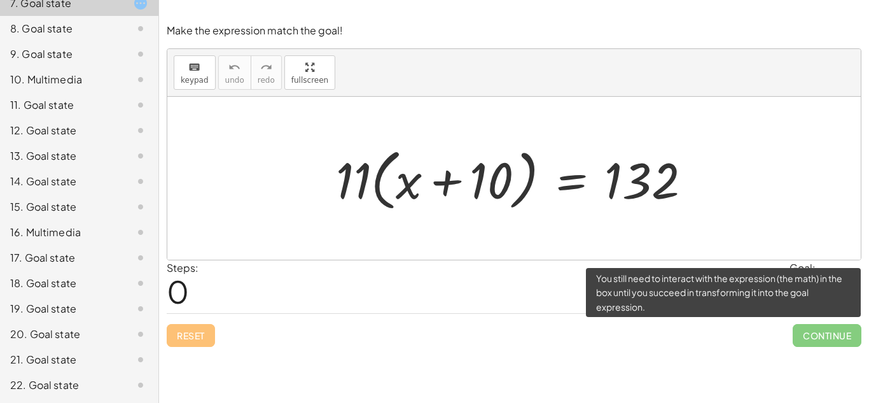
click at [818, 337] on span "Continue" at bounding box center [827, 335] width 69 height 23
